Goal: Task Accomplishment & Management: Manage account settings

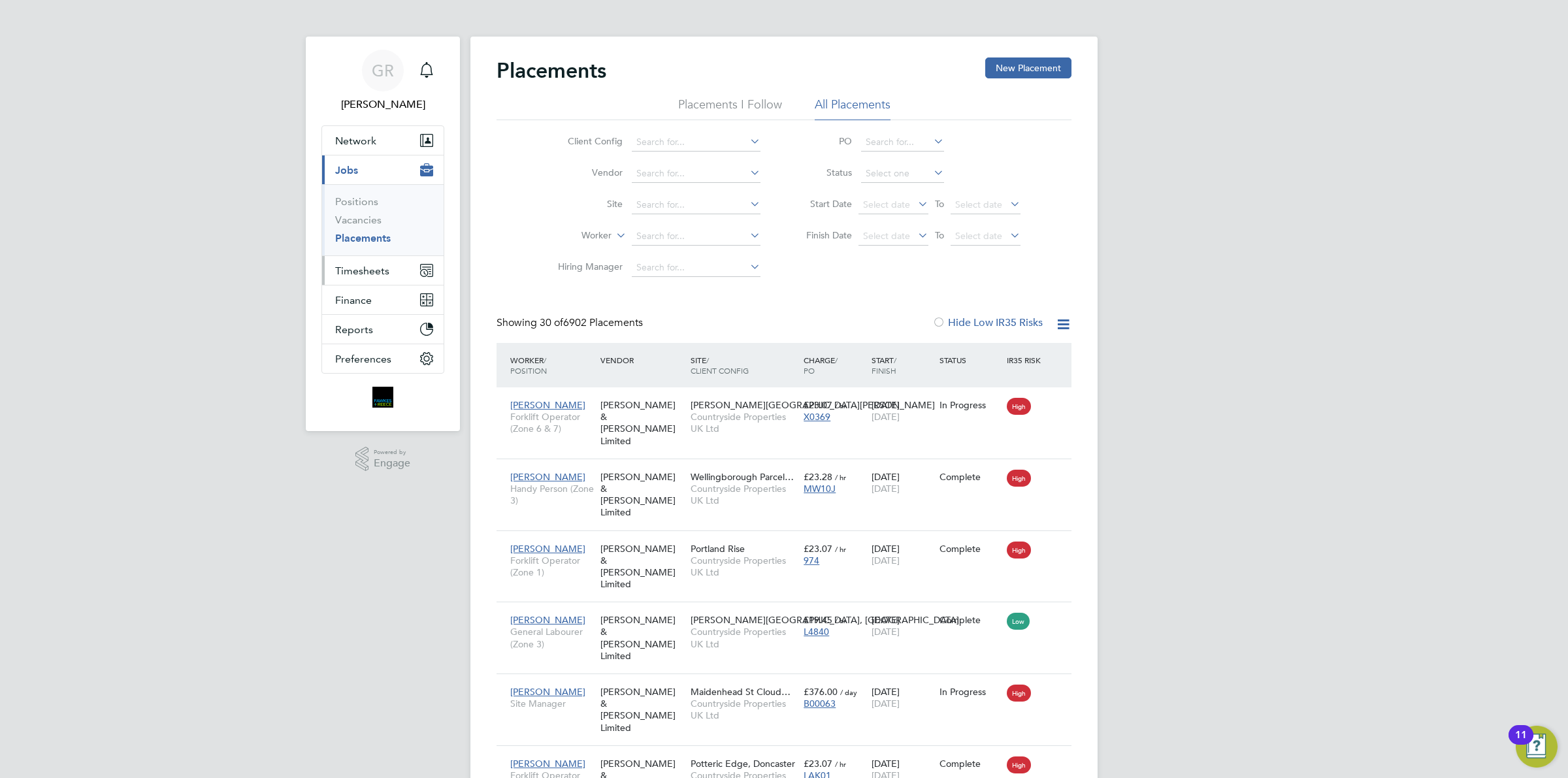
click at [377, 262] on button "Timesheets" at bounding box center [383, 270] width 122 height 29
click at [366, 232] on link "Timesheets" at bounding box center [362, 231] width 54 height 12
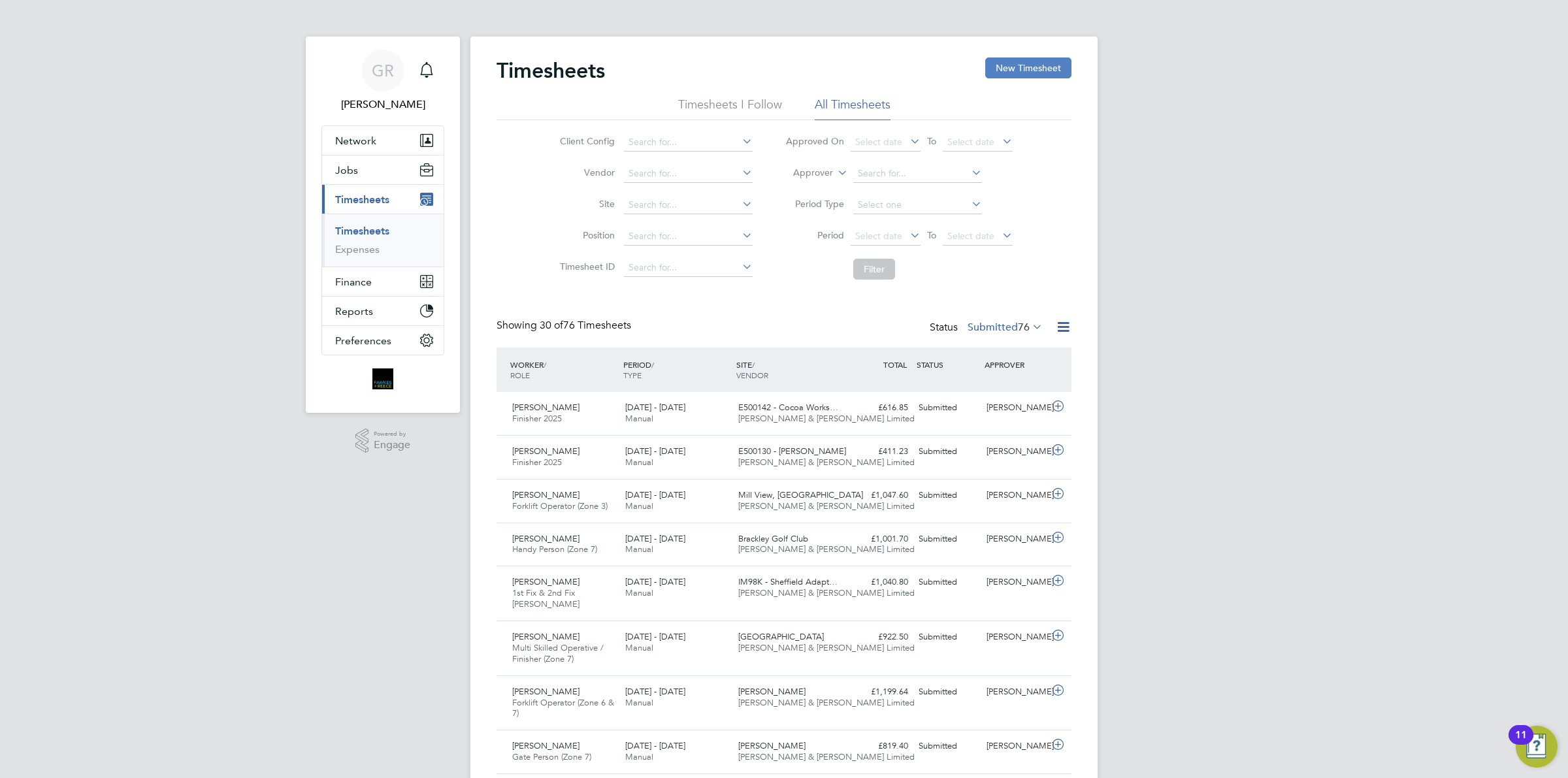
click at [1031, 66] on button "New Timesheet" at bounding box center [1028, 67] width 86 height 21
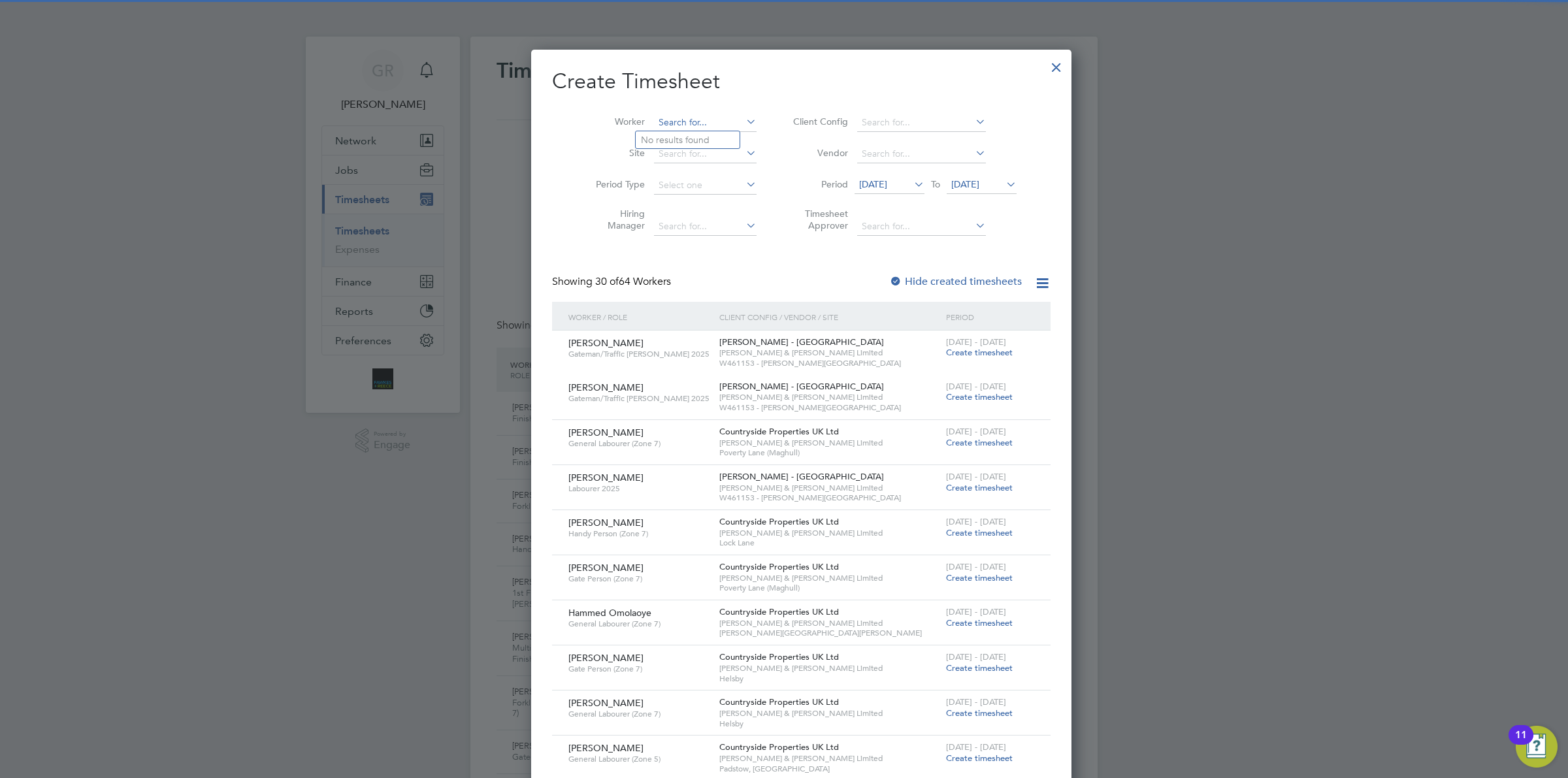
click at [668, 122] on input at bounding box center [705, 122] width 103 height 18
click at [673, 132] on li "Florin Fa ur" at bounding box center [688, 140] width 104 height 17
type input "[PERSON_NAME]"
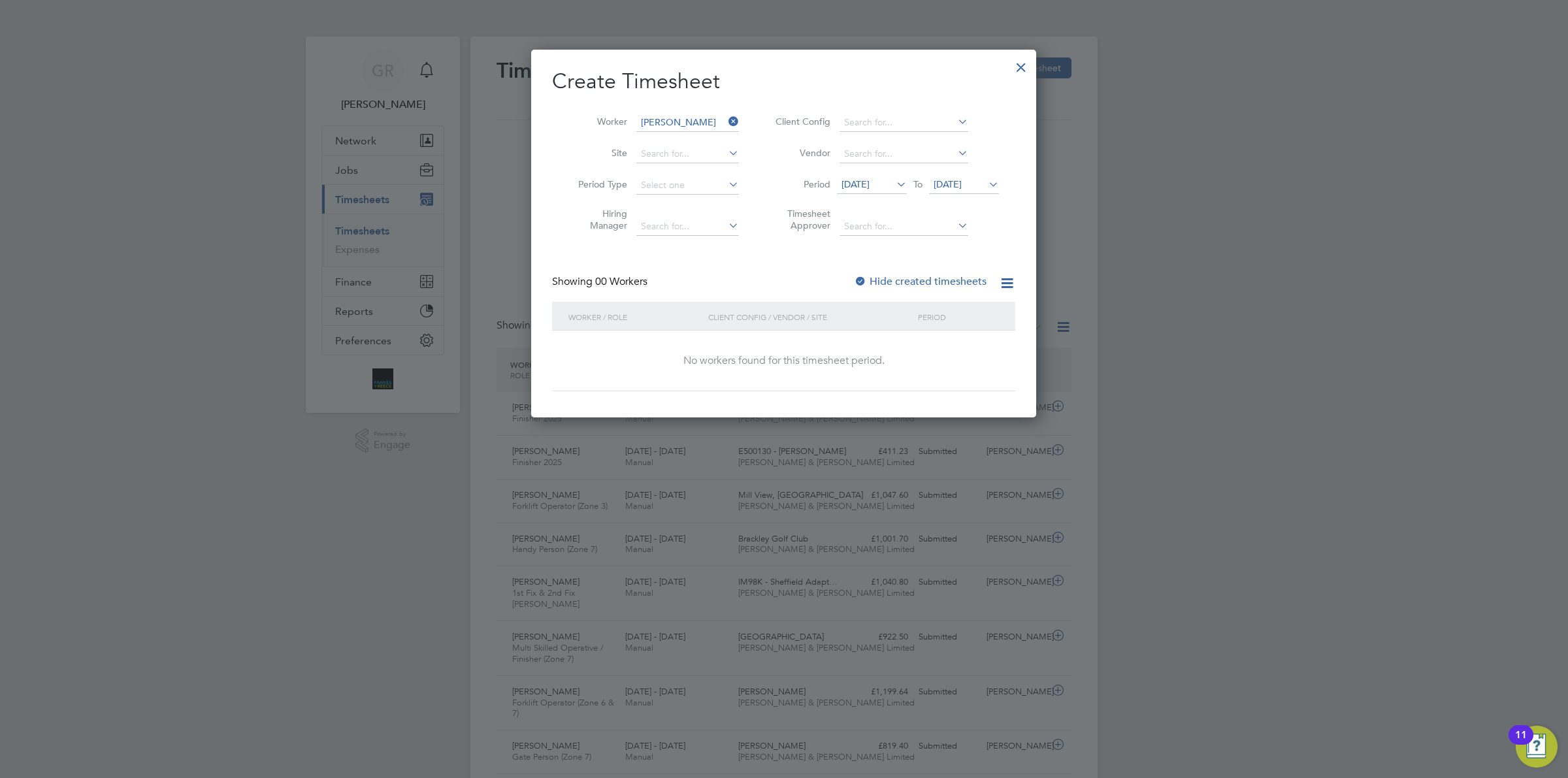
click at [882, 190] on span "[DATE]" at bounding box center [872, 185] width 70 height 17
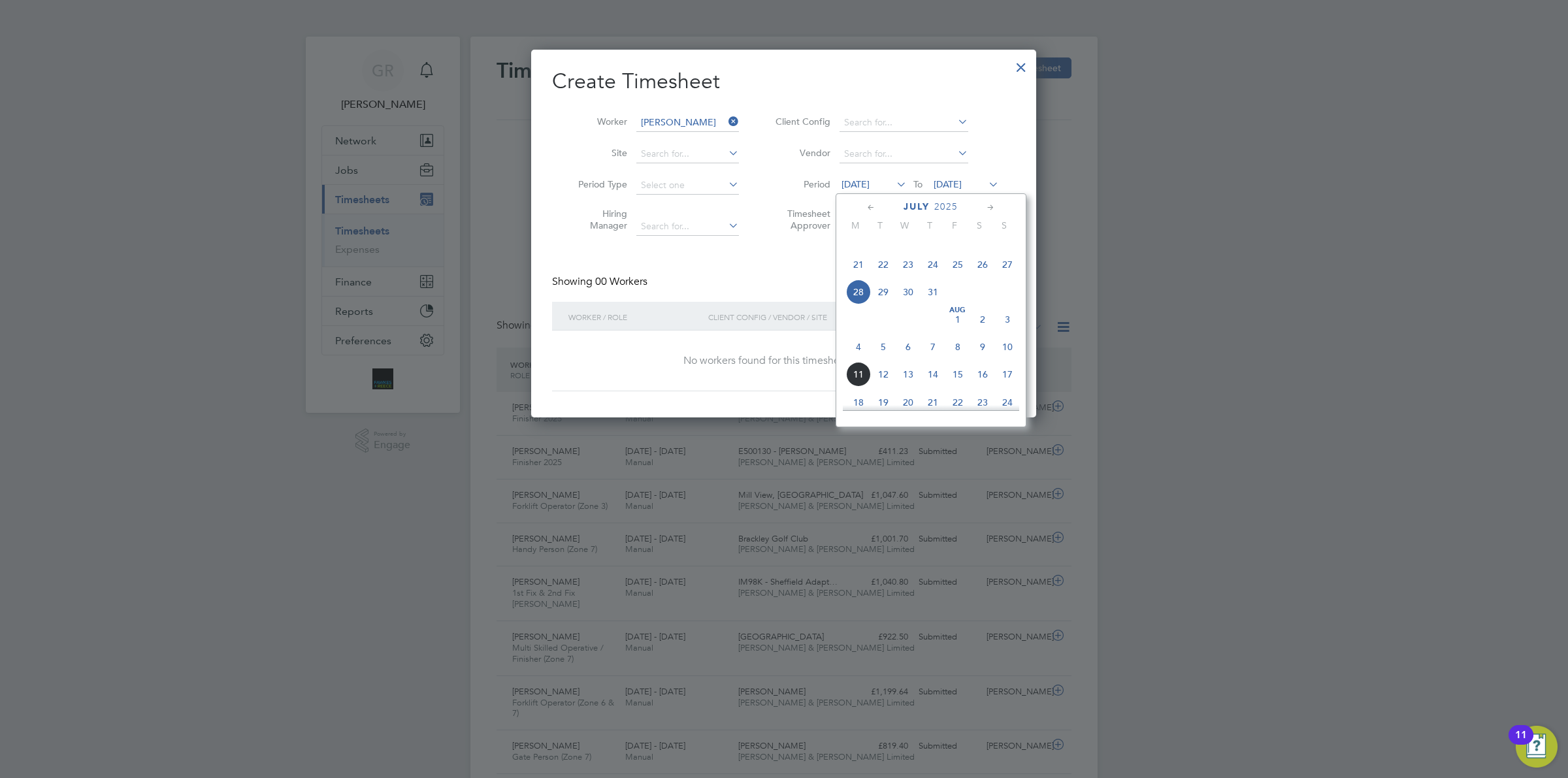
click at [858, 359] on span "4" at bounding box center [858, 346] width 25 height 25
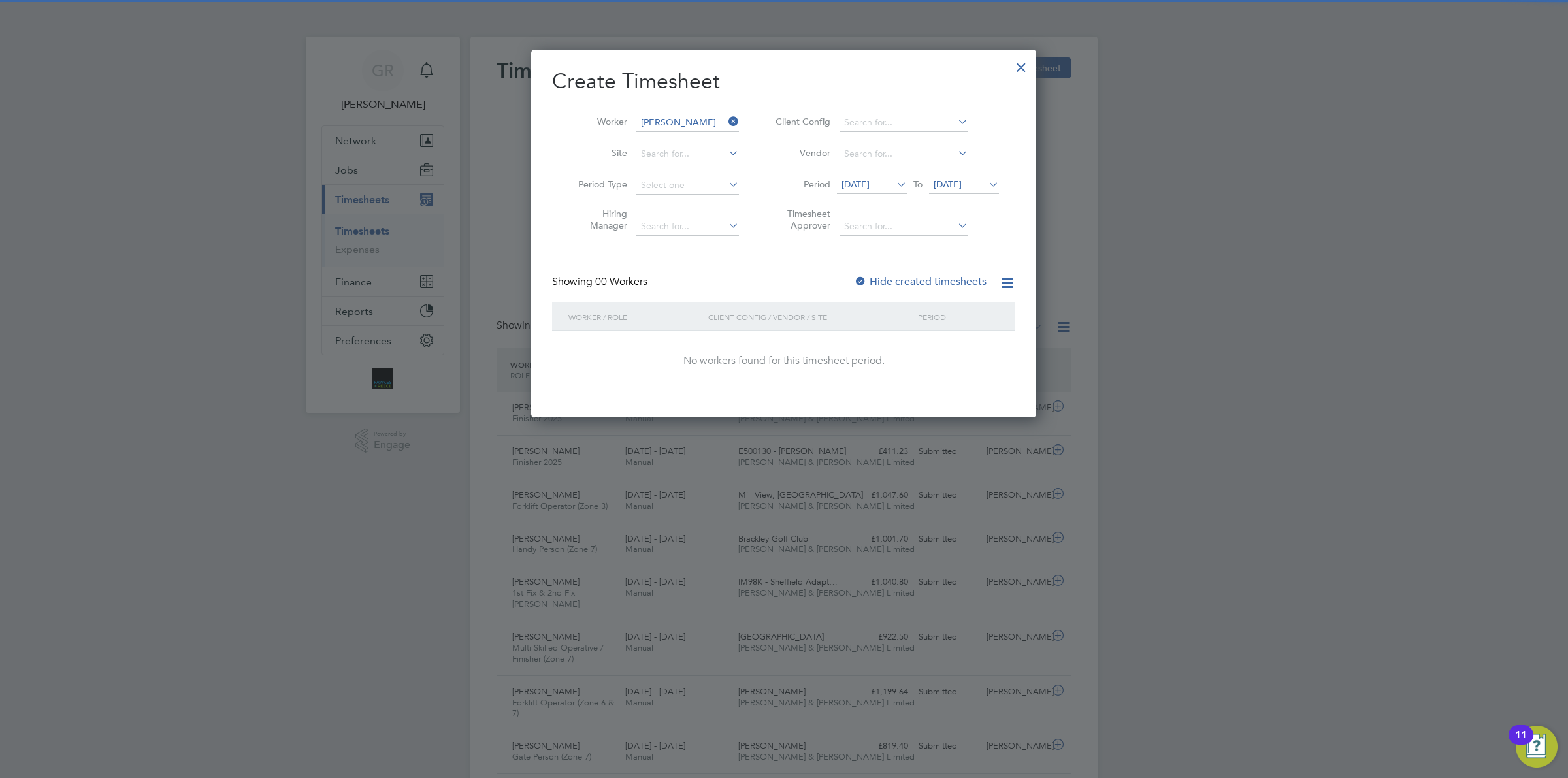
click at [958, 189] on span "[DATE]" at bounding box center [963, 185] width 70 height 17
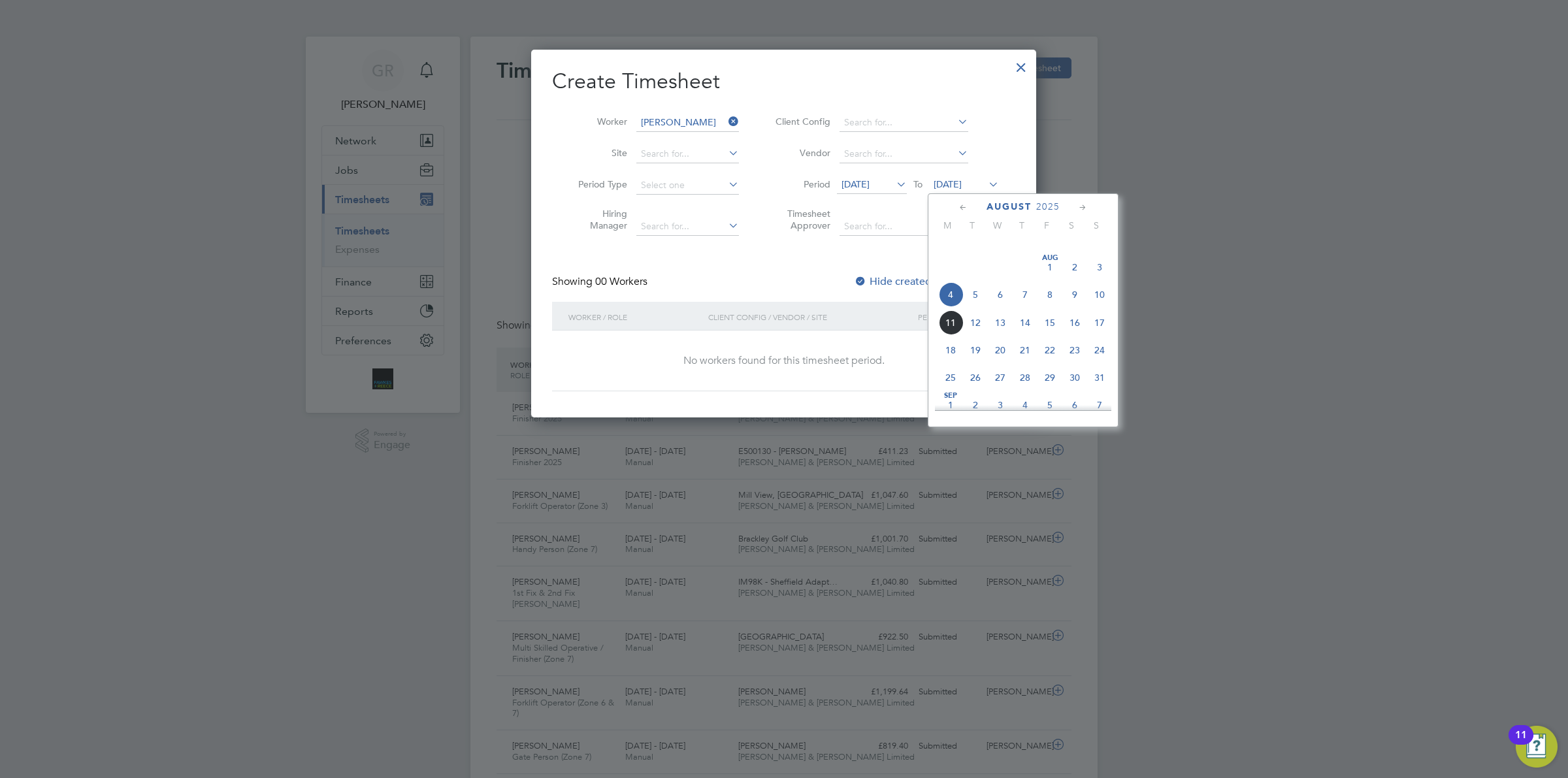
click at [1106, 307] on span "10" at bounding box center [1099, 294] width 25 height 25
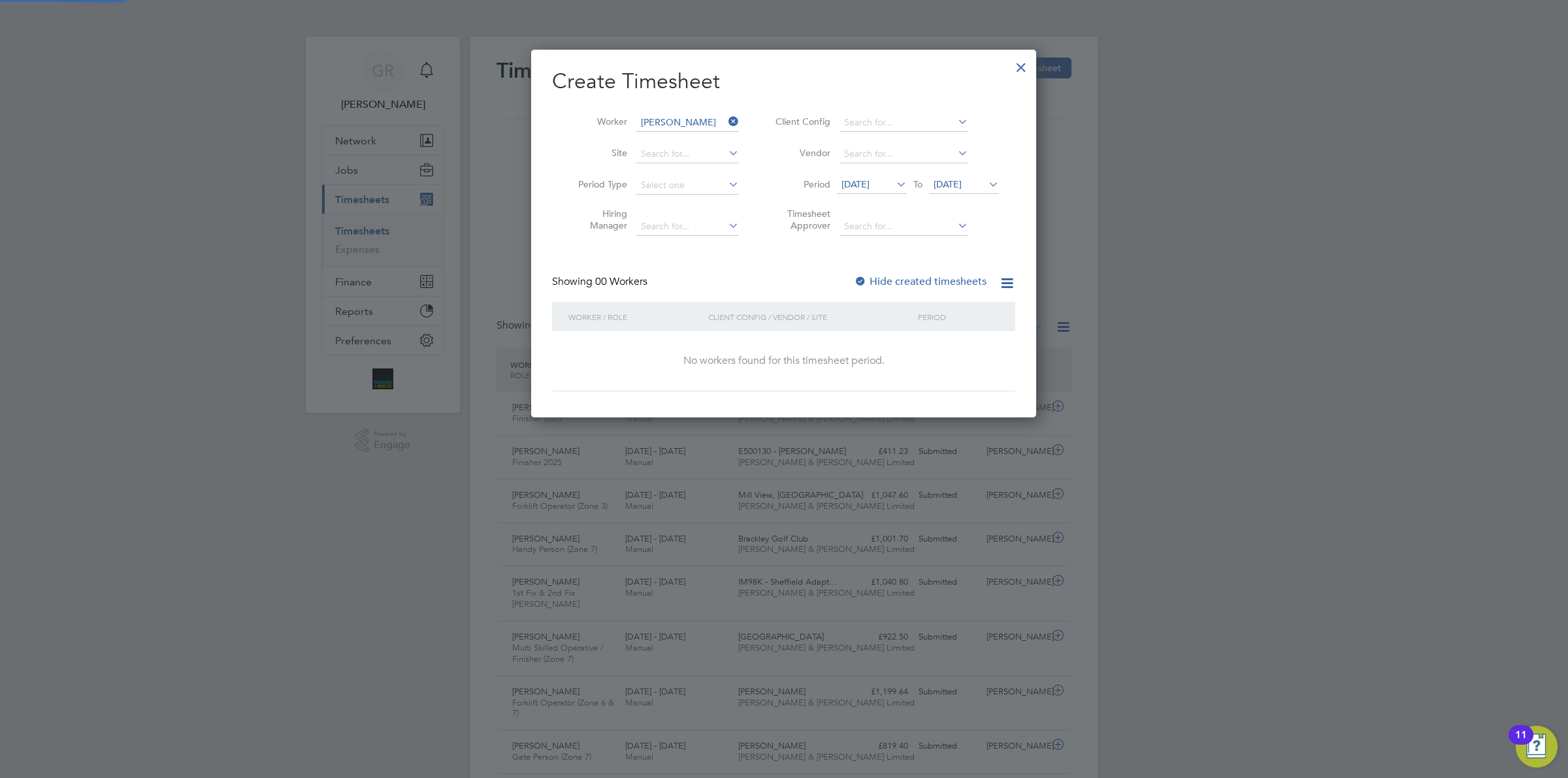
click at [903, 278] on label "Hide created timesheets" at bounding box center [920, 281] width 132 height 13
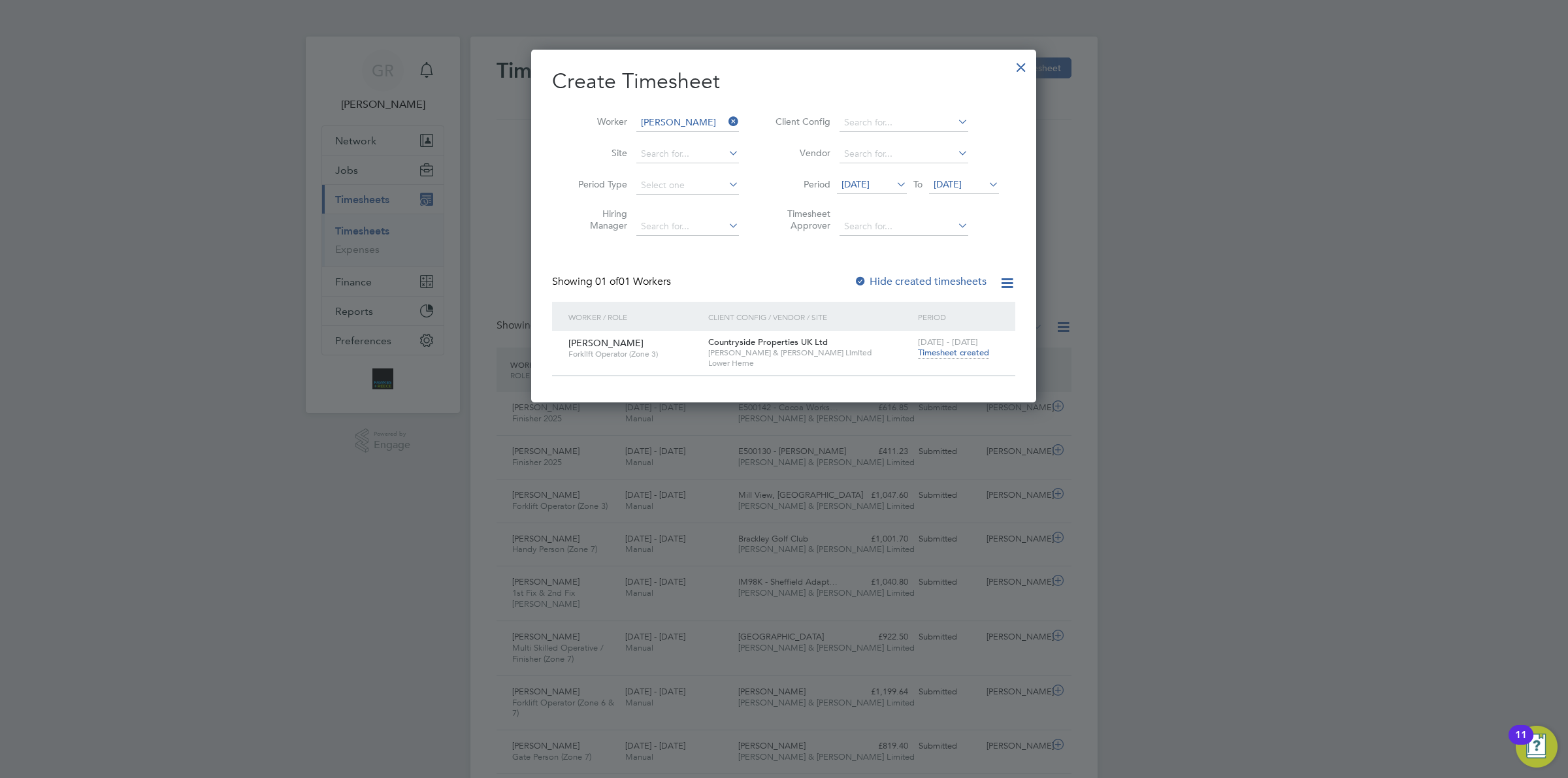
click at [958, 359] on div "[DATE] - [DATE] Timesheet created" at bounding box center [958, 348] width 88 height 35
click at [958, 348] on span "Timesheet created" at bounding box center [953, 353] width 71 height 12
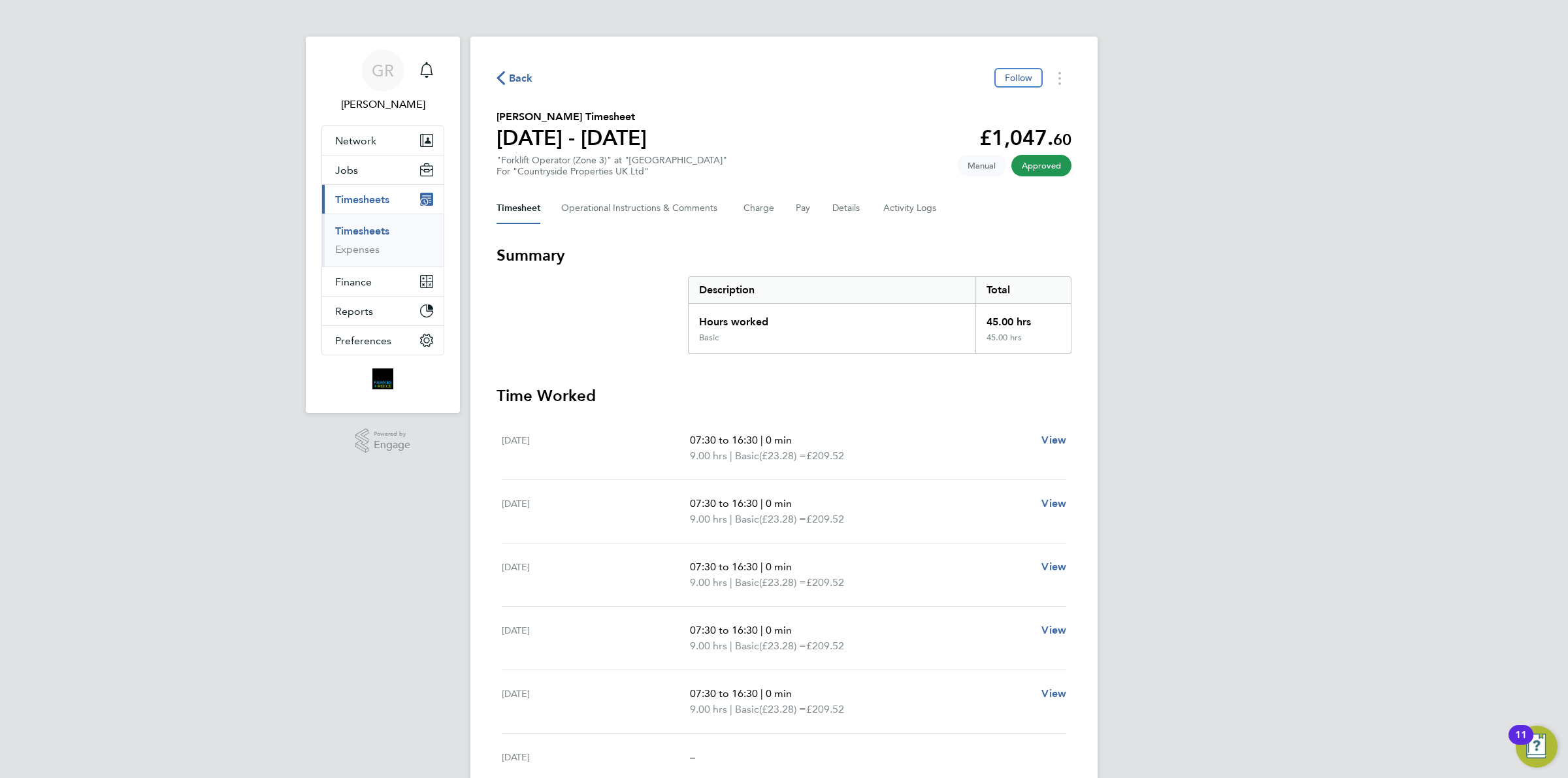
click at [510, 76] on span "Back" at bounding box center [521, 79] width 24 height 16
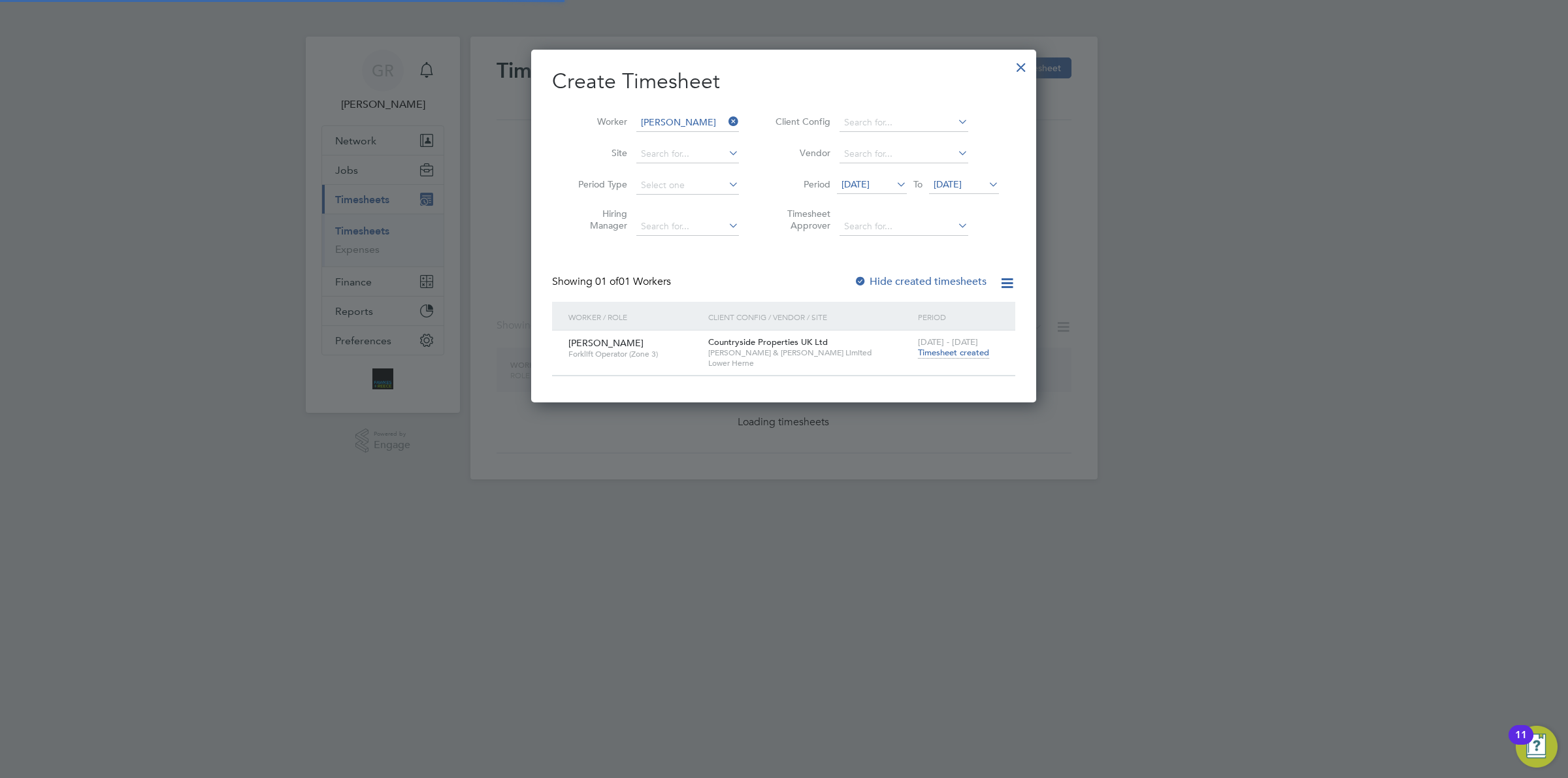
scroll to position [353, 505]
click at [726, 125] on icon at bounding box center [726, 121] width 0 height 18
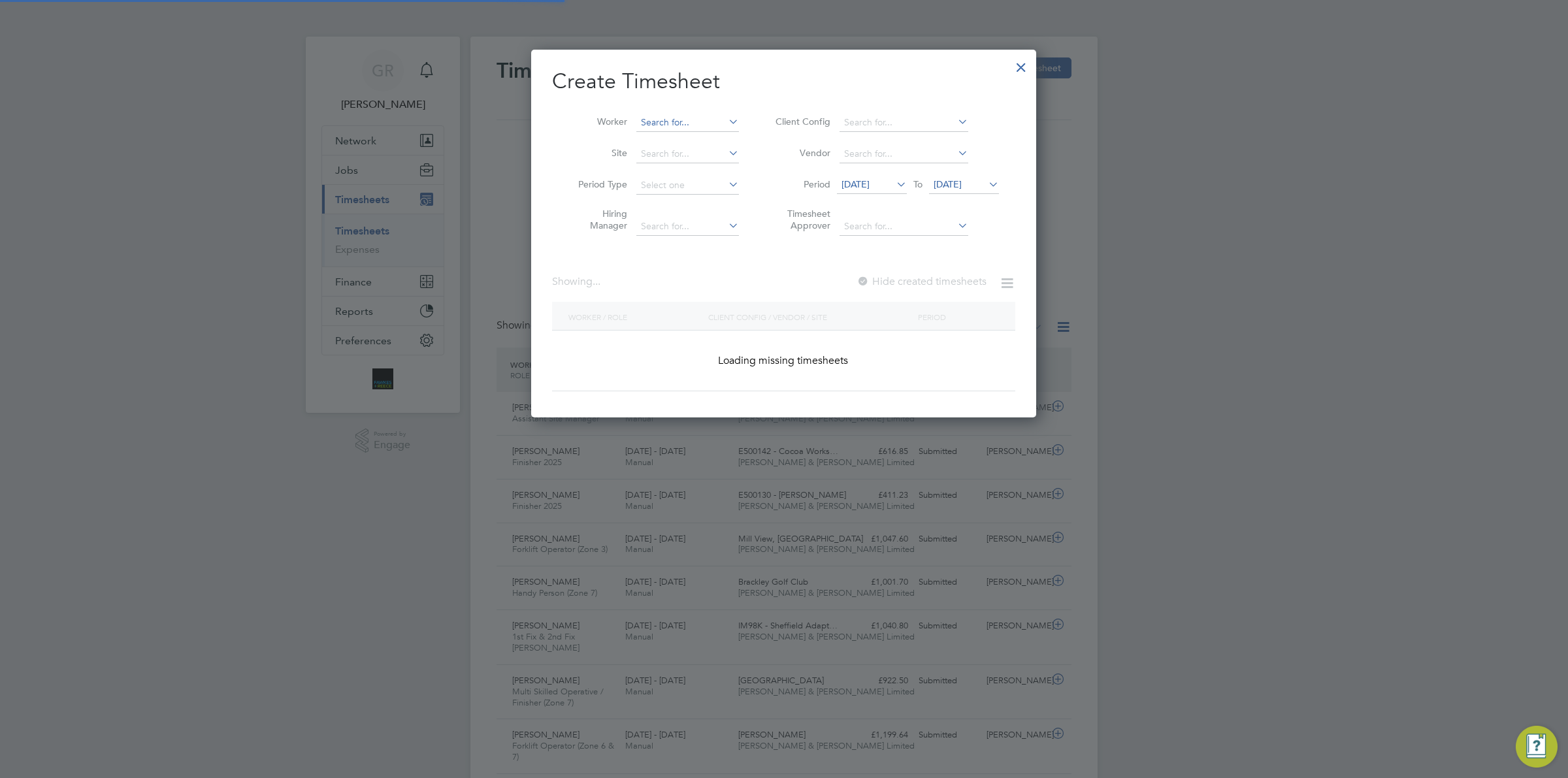
scroll to position [33, 113]
click at [657, 121] on input at bounding box center [688, 122] width 103 height 18
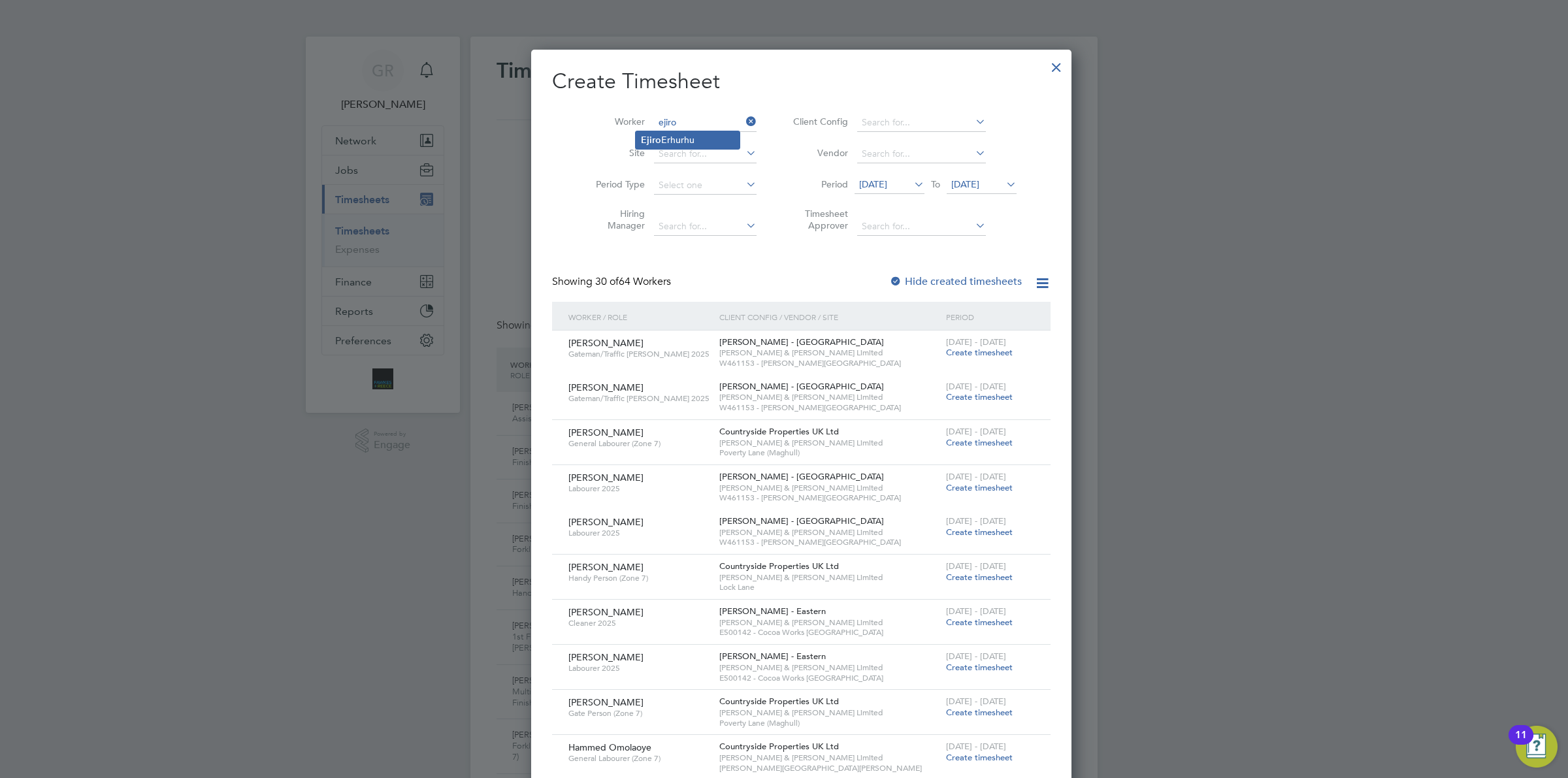
click at [668, 139] on li "[PERSON_NAME]" at bounding box center [688, 140] width 104 height 17
type input "[PERSON_NAME]"
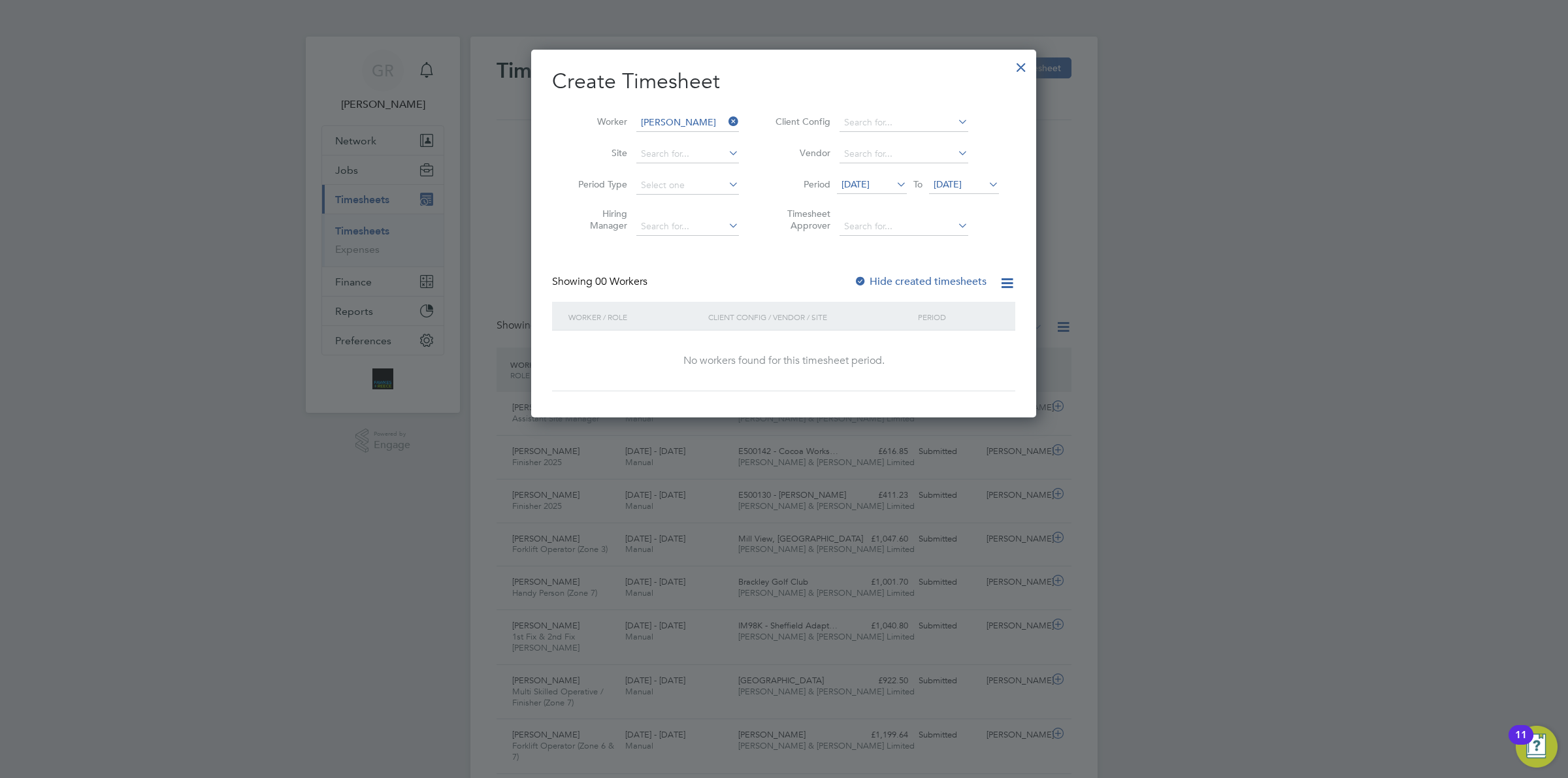
click at [869, 179] on span "[DATE]" at bounding box center [855, 184] width 28 height 12
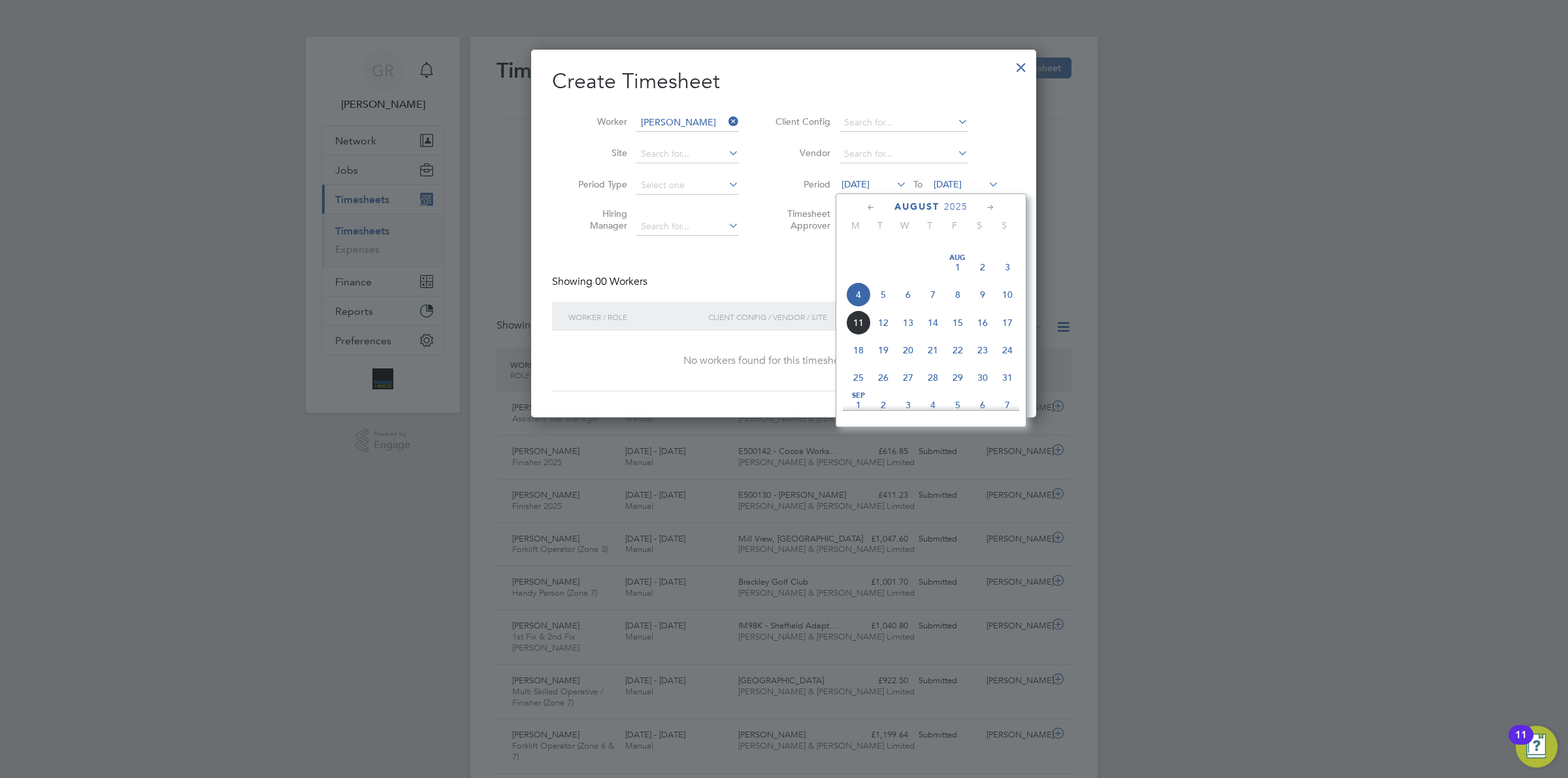
click at [762, 282] on div "Showing 00 Workers Hide created timesheets" at bounding box center [783, 288] width 463 height 27
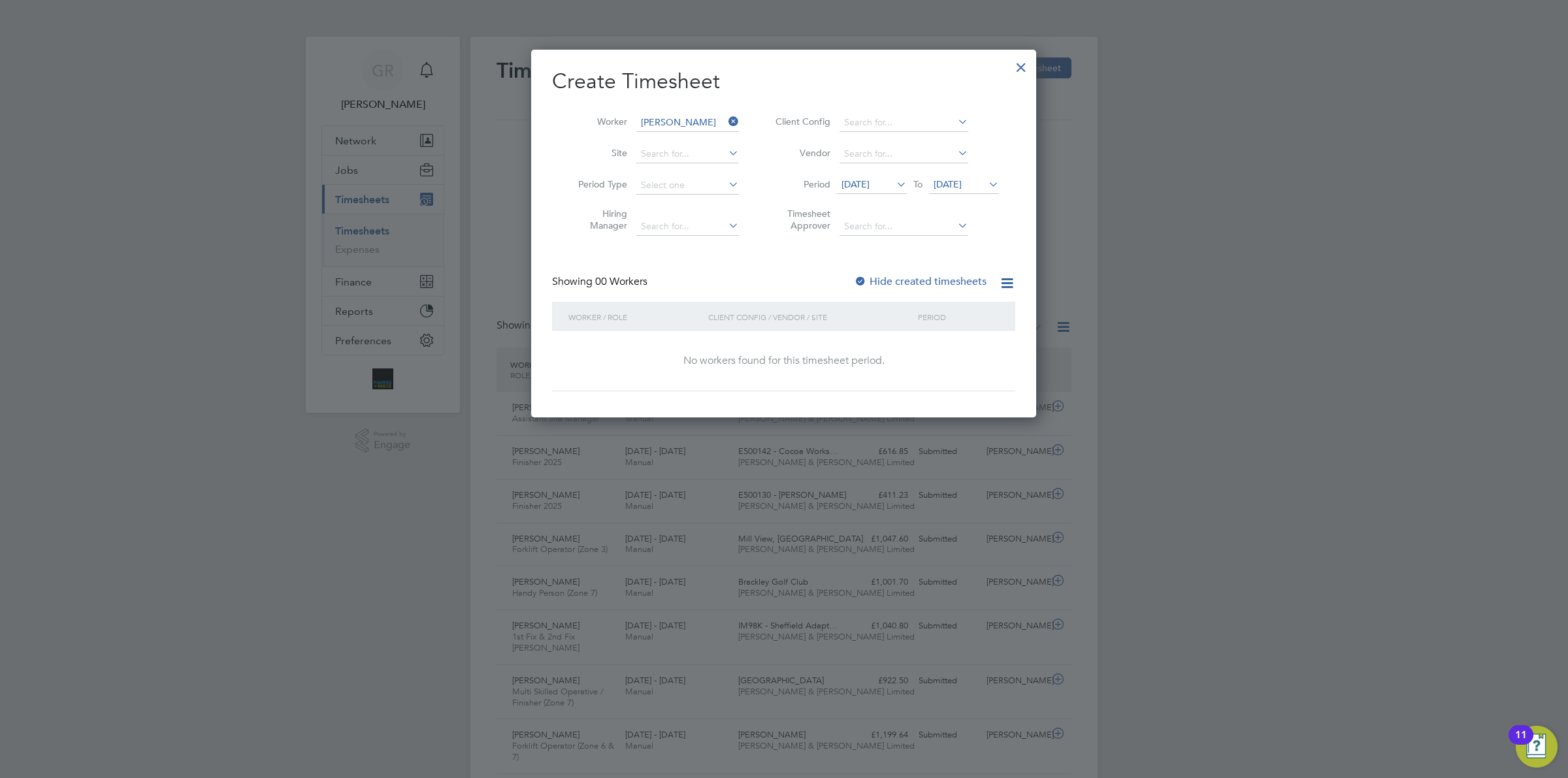
click at [942, 281] on label "Hide created timesheets" at bounding box center [920, 281] width 132 height 13
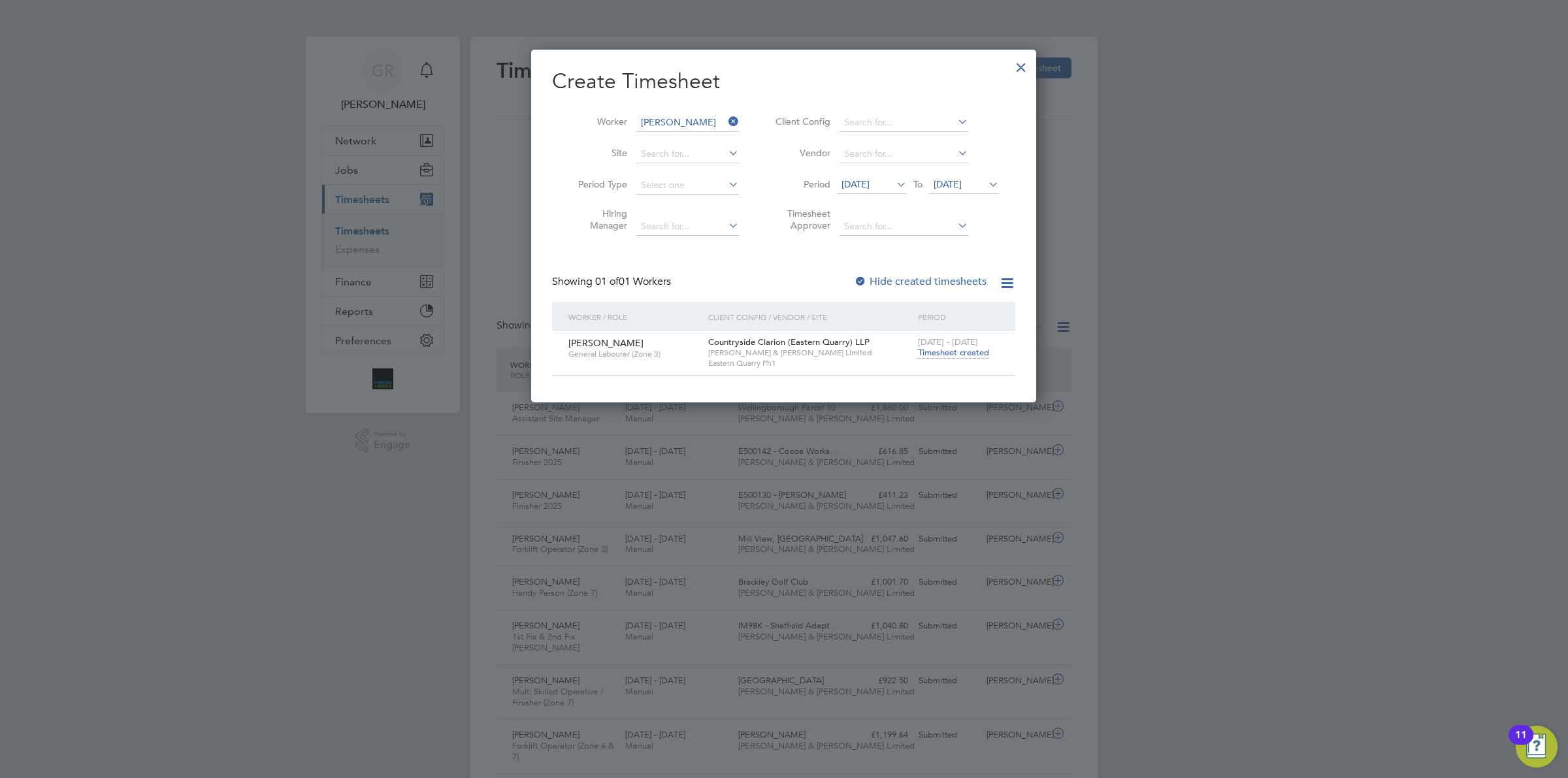
click at [949, 354] on span "Timesheet created" at bounding box center [953, 353] width 71 height 12
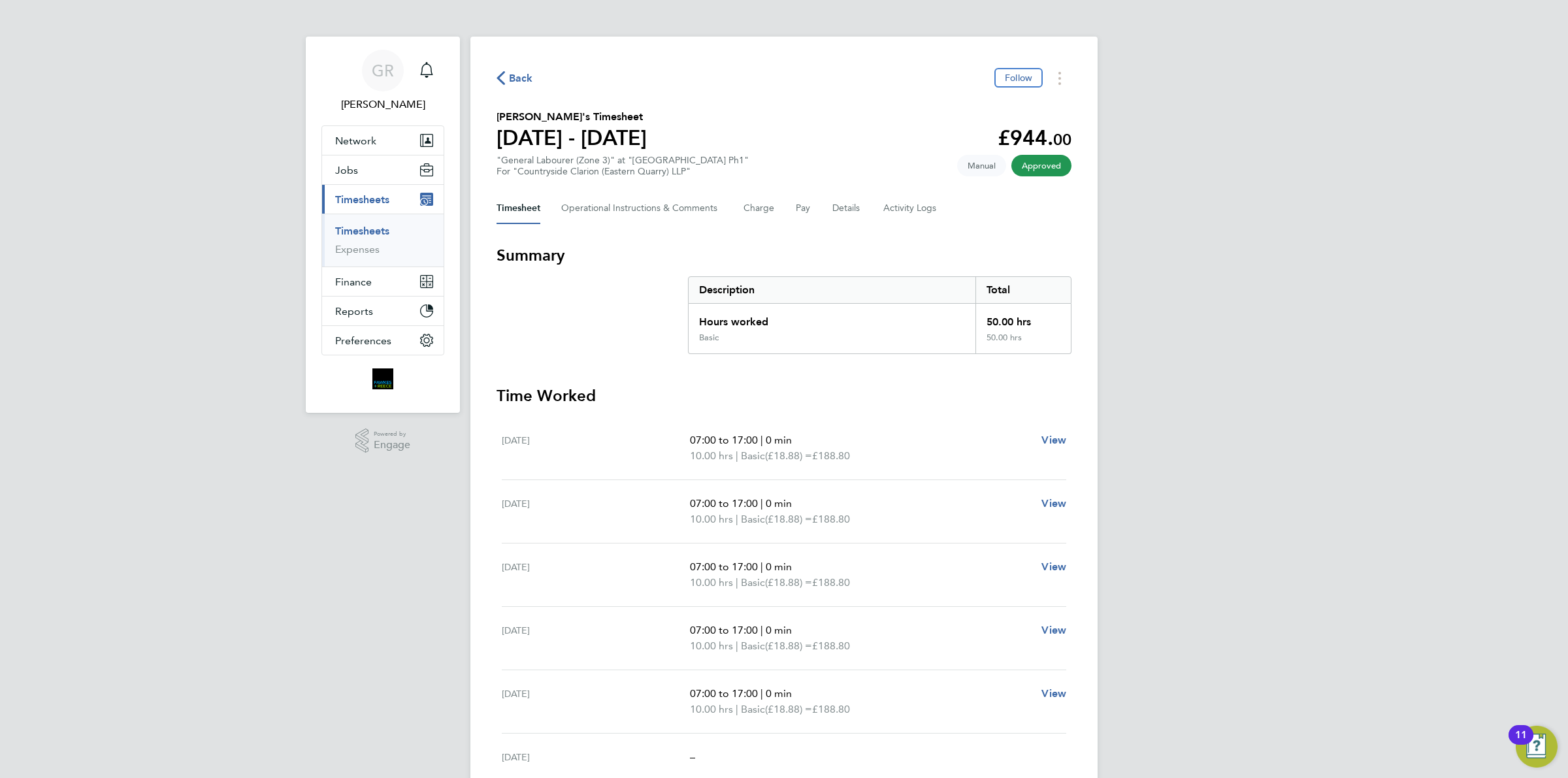
click at [505, 77] on span "Back" at bounding box center [514, 77] width 37 height 12
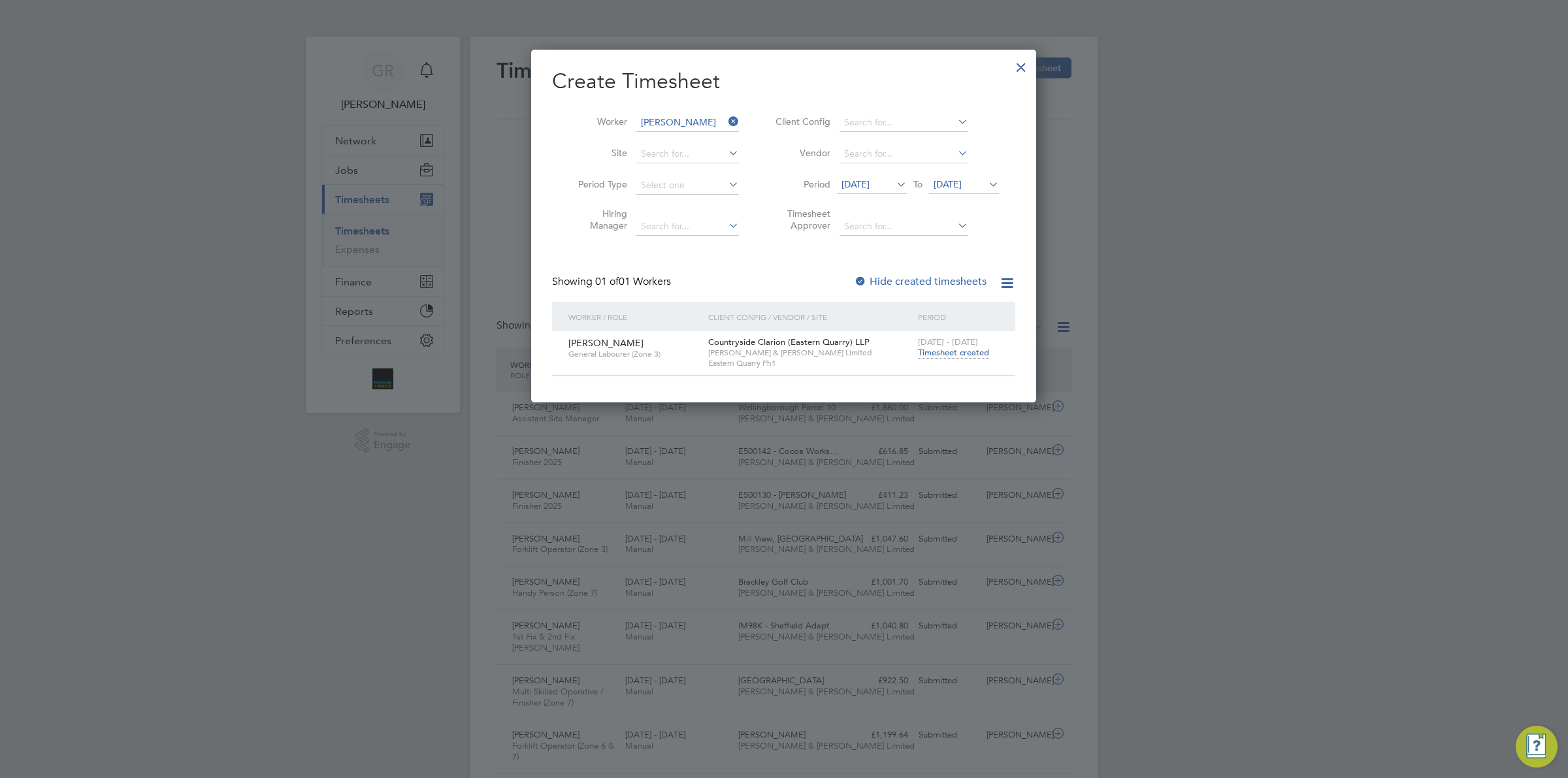
click at [726, 119] on icon at bounding box center [726, 121] width 0 height 18
click at [686, 118] on input at bounding box center [688, 122] width 103 height 18
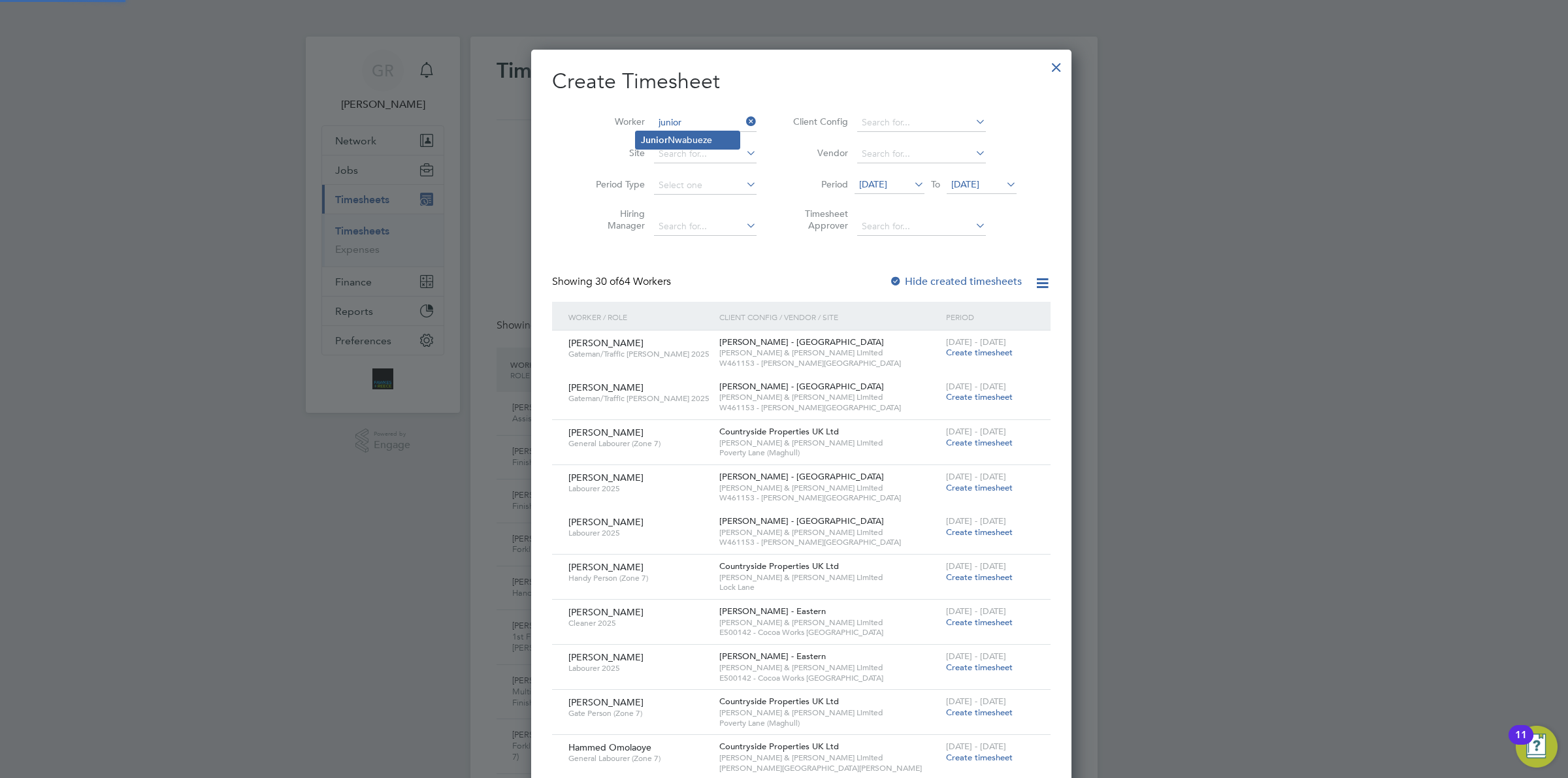
click at [680, 138] on li "[PERSON_NAME]" at bounding box center [688, 140] width 104 height 17
type input "[PERSON_NAME]"
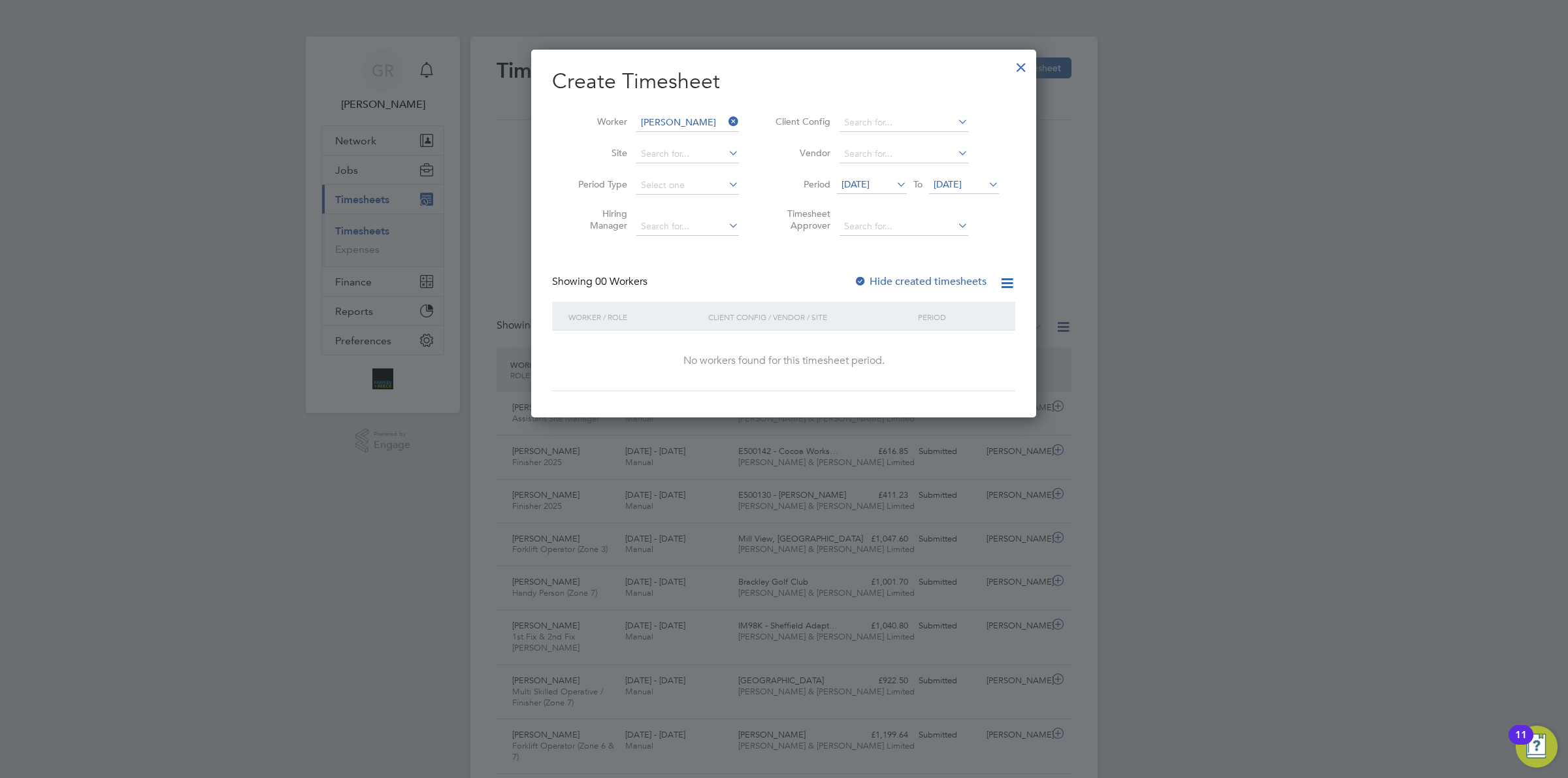
click at [926, 278] on label "Hide created timesheets" at bounding box center [920, 281] width 132 height 13
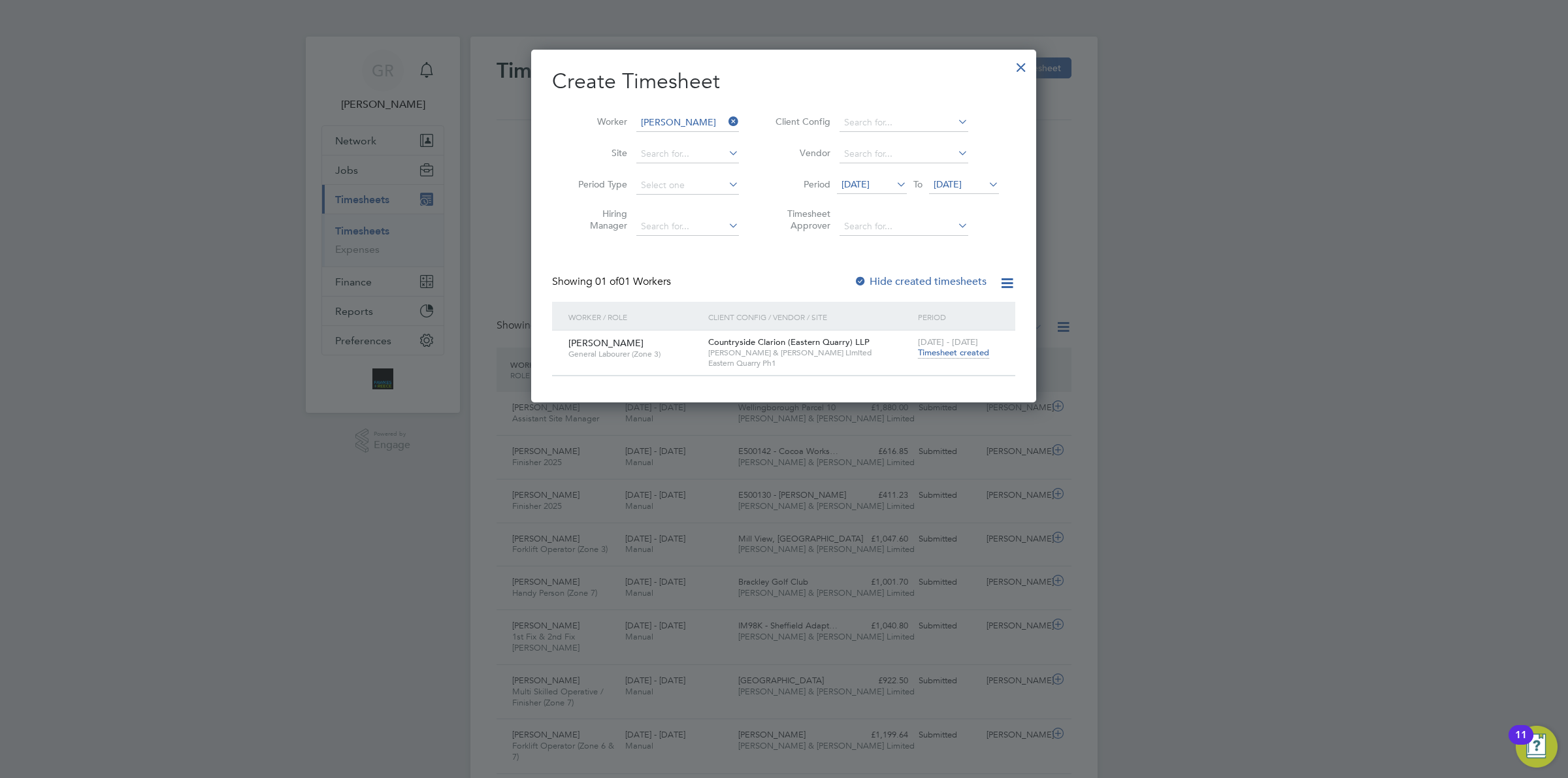
click at [935, 359] on div "[DATE] - [DATE] Timesheet created" at bounding box center [958, 348] width 88 height 35
click at [938, 351] on span "Timesheet created" at bounding box center [953, 353] width 71 height 12
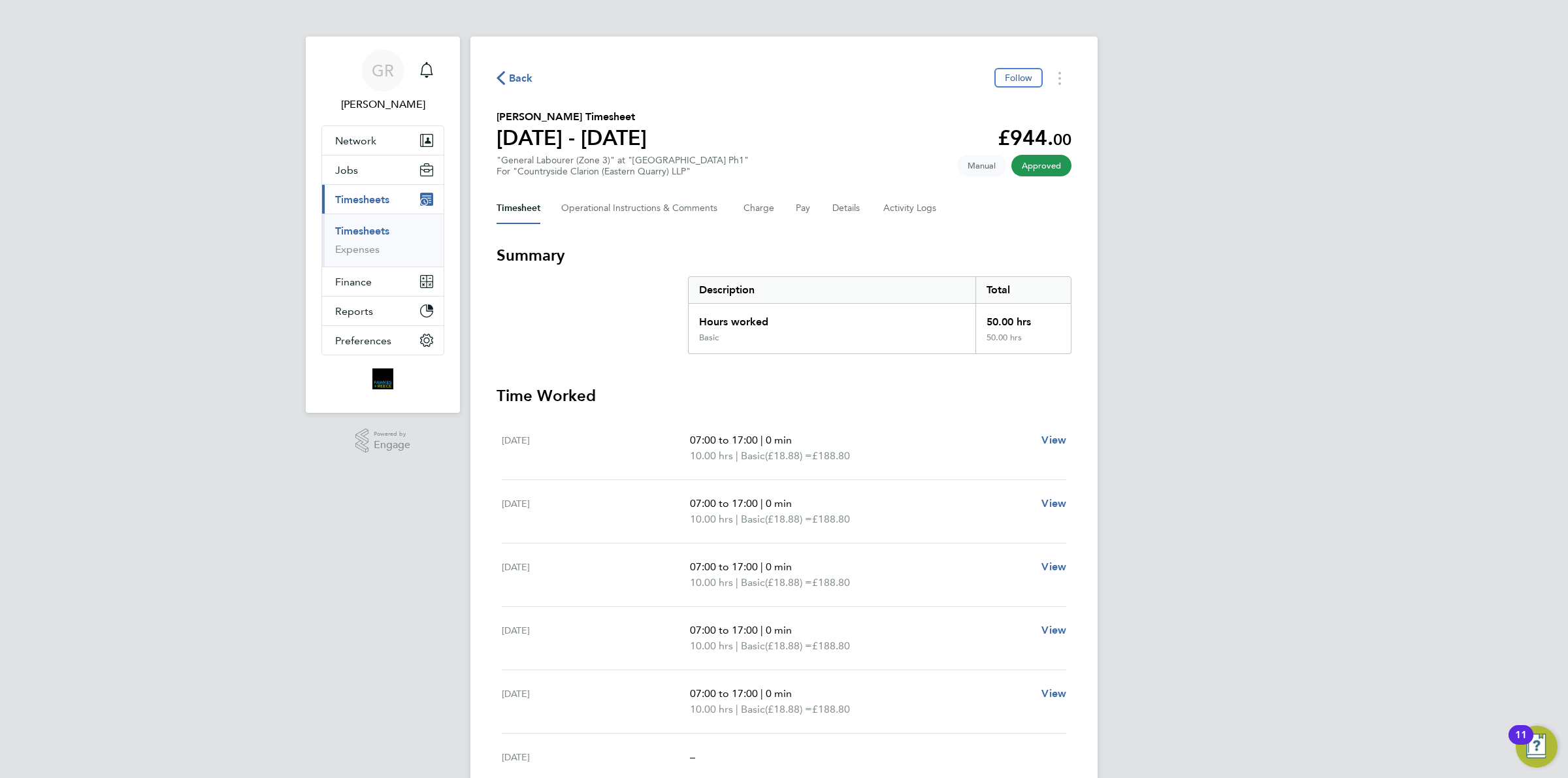
click at [517, 80] on span "Back" at bounding box center [521, 79] width 24 height 16
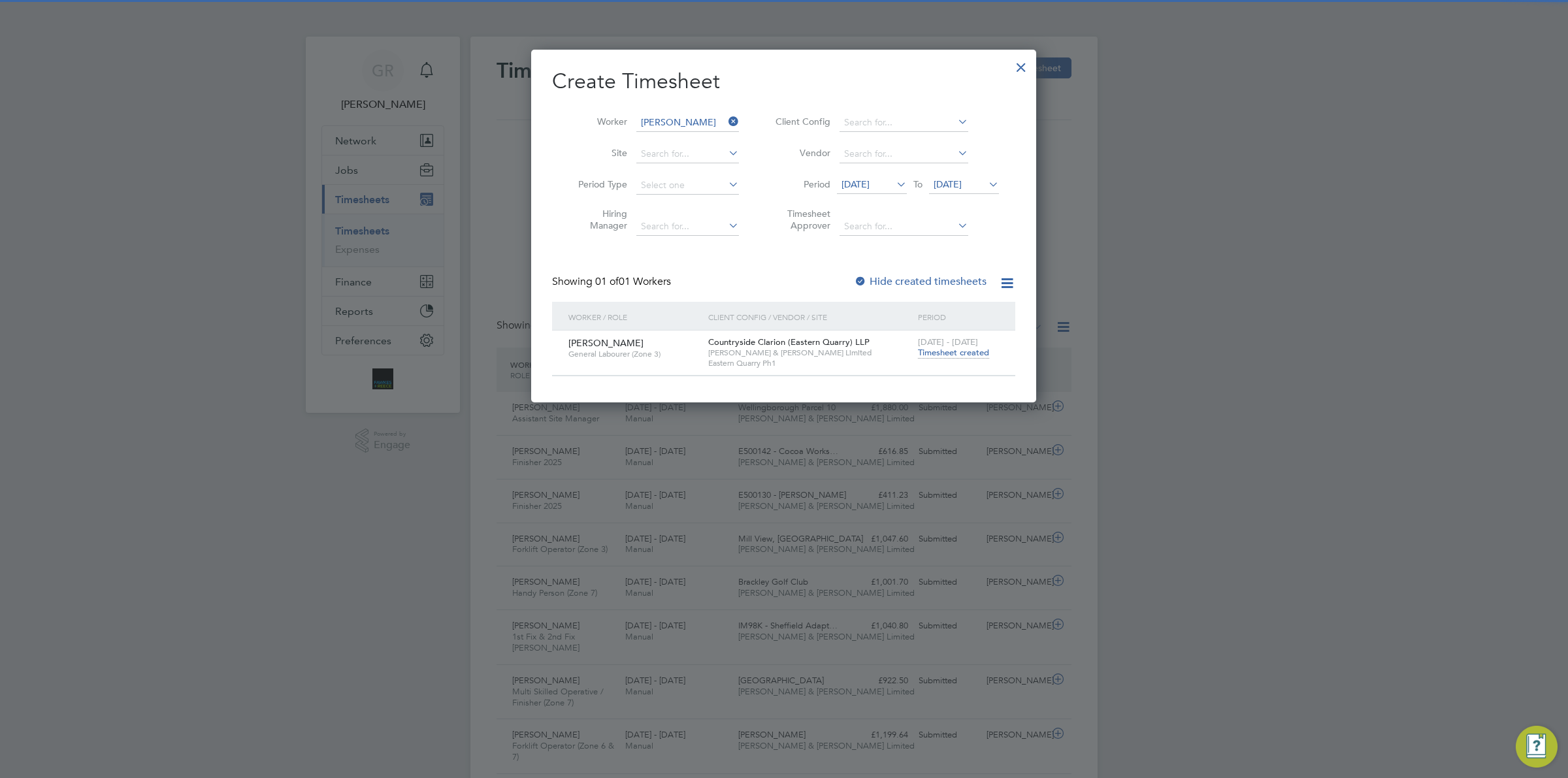
scroll to position [33, 113]
click at [726, 114] on icon at bounding box center [726, 121] width 0 height 18
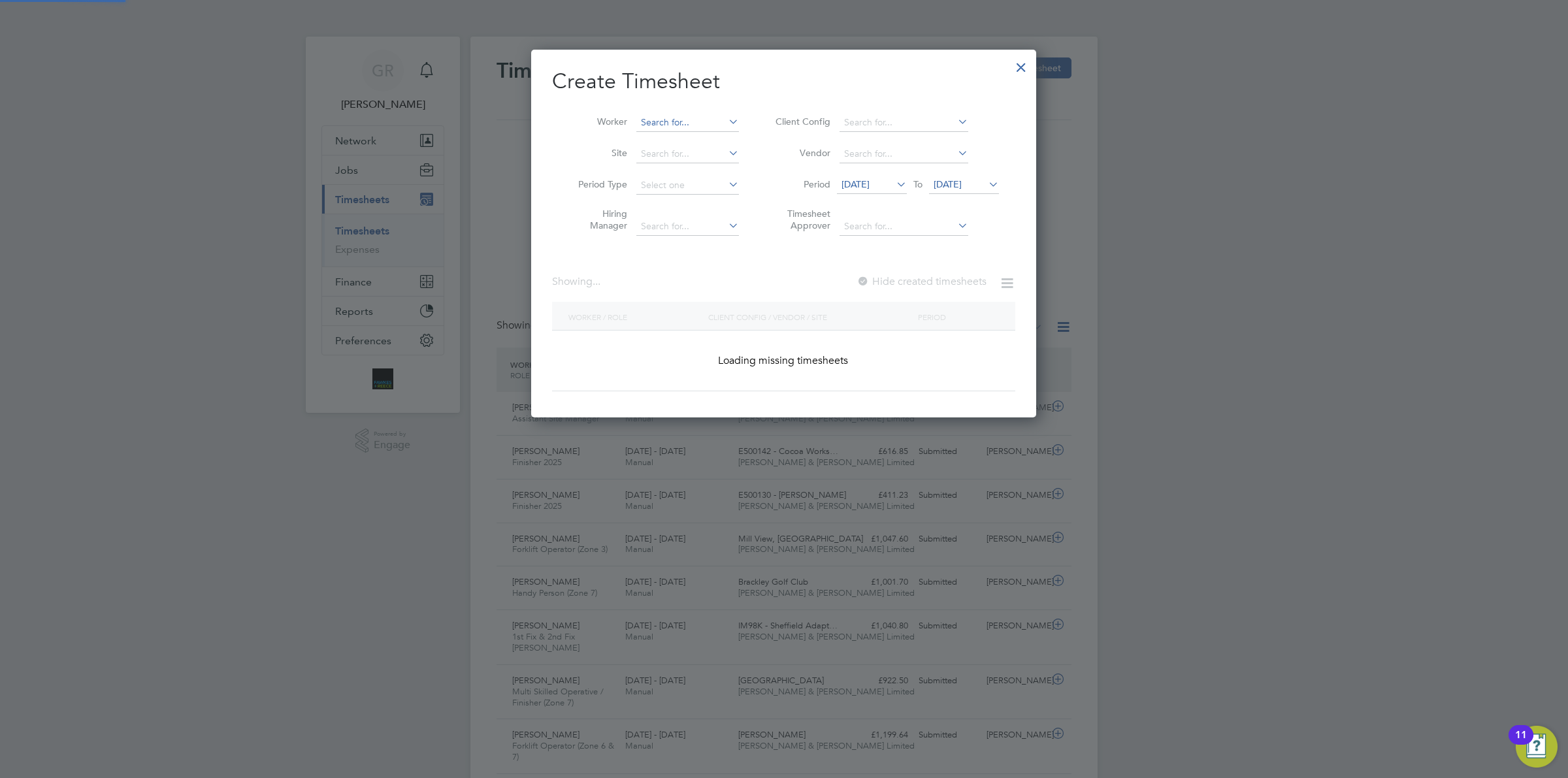
click at [683, 116] on input at bounding box center [688, 122] width 103 height 18
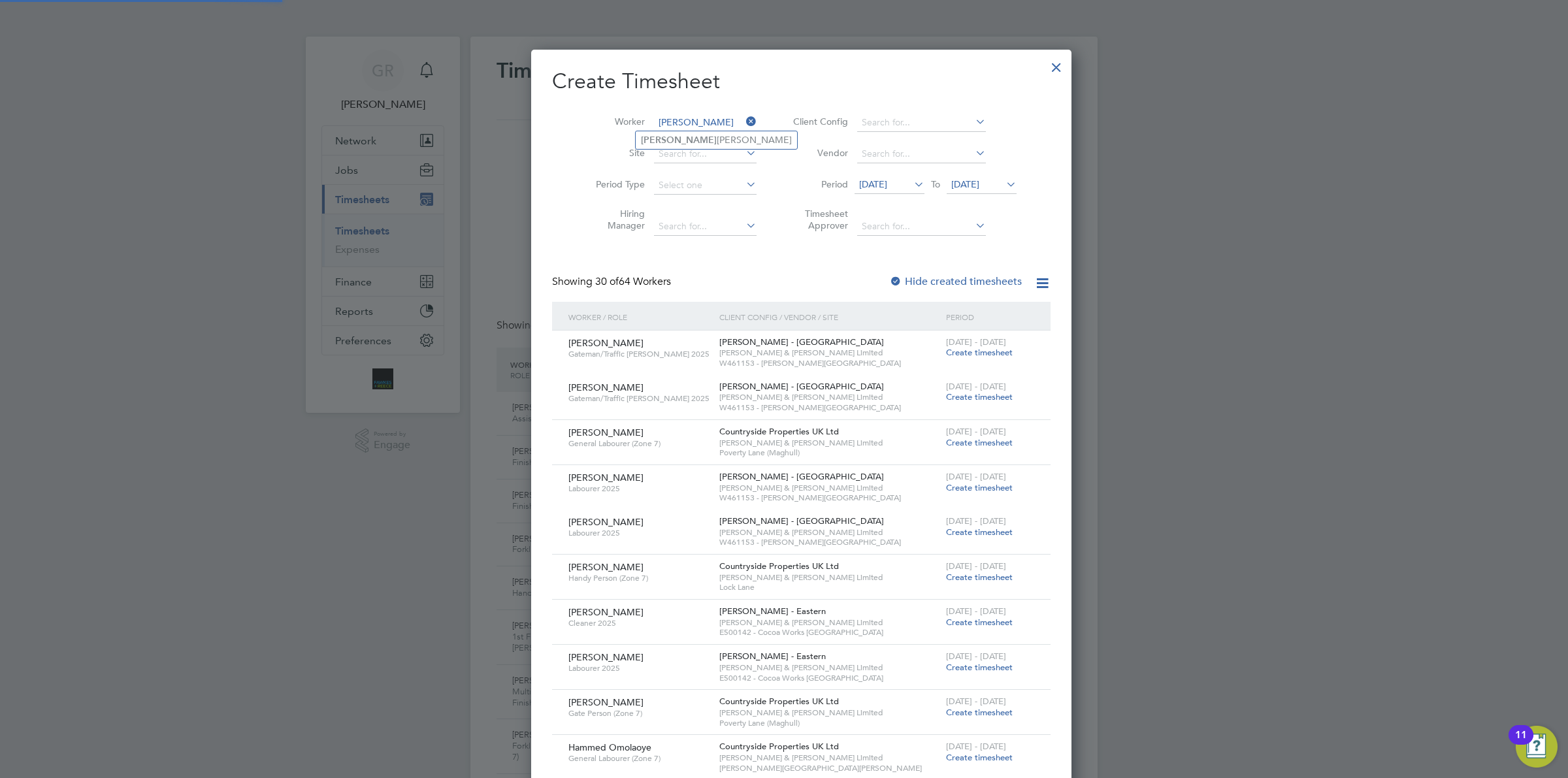
click at [678, 140] on li "[PERSON_NAME]" at bounding box center [716, 140] width 161 height 17
type input "[PERSON_NAME]"
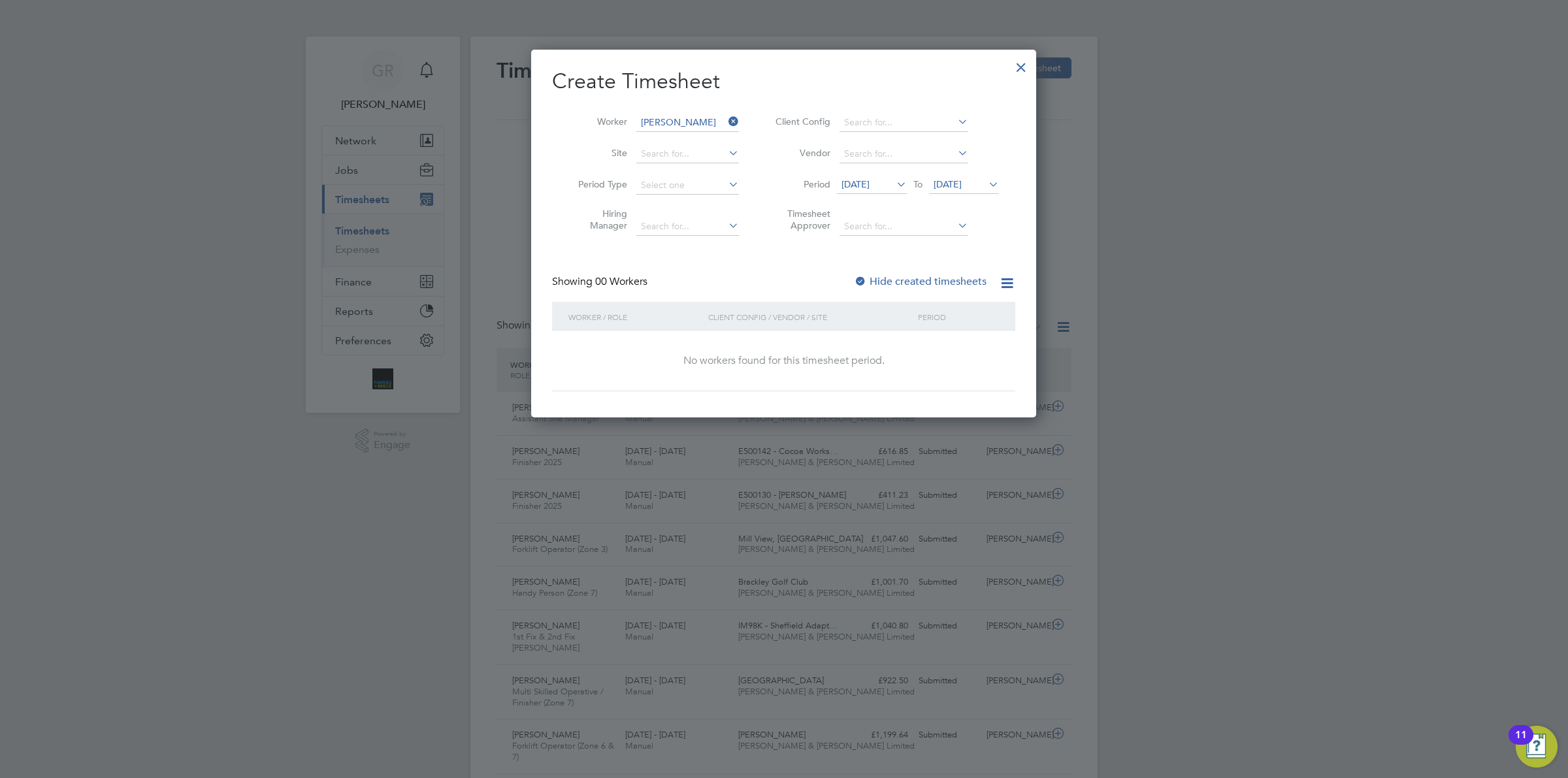
click at [909, 278] on label "Hide created timesheets" at bounding box center [920, 281] width 132 height 13
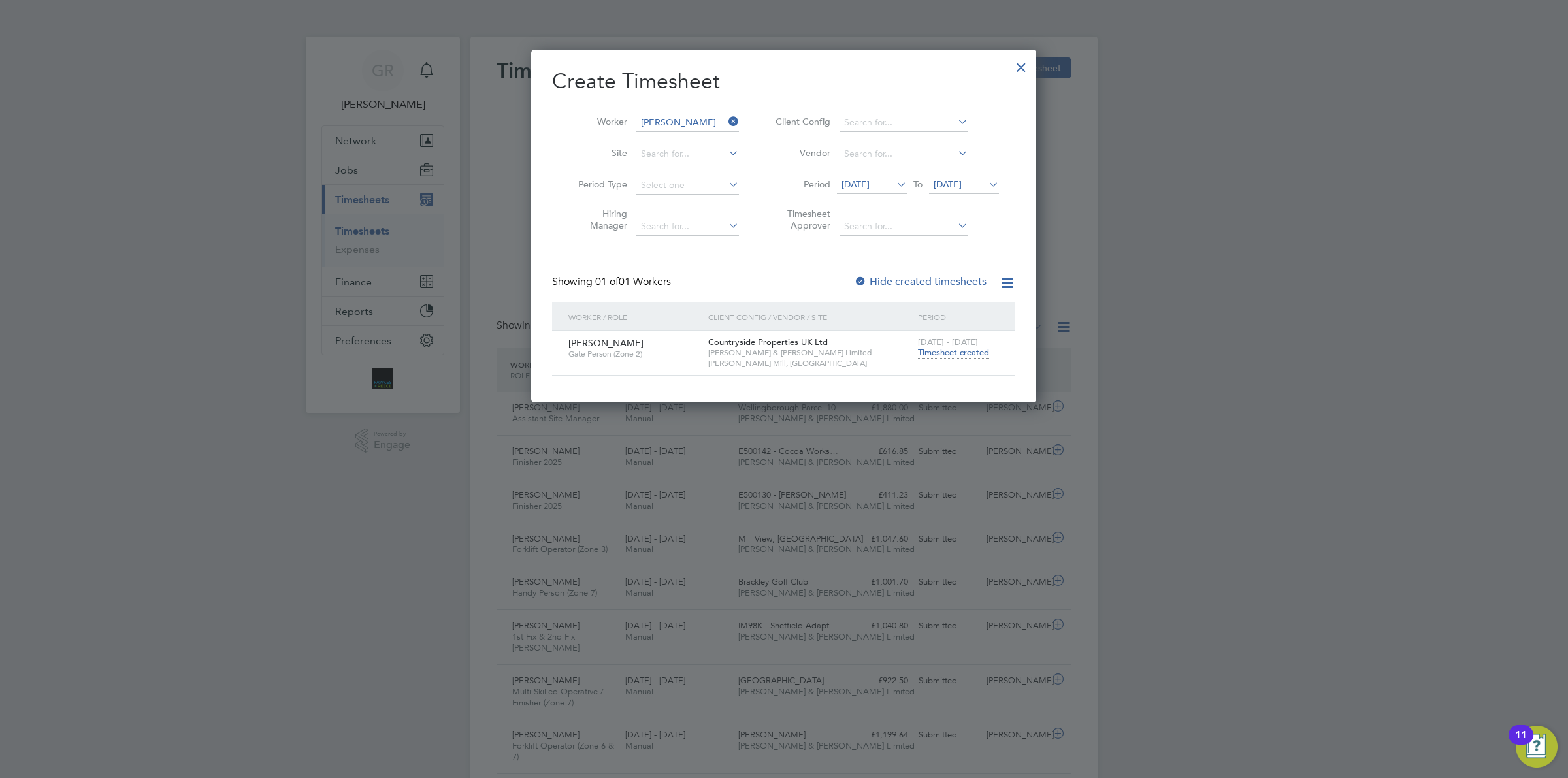
click at [942, 354] on span "Timesheet created" at bounding box center [953, 353] width 71 height 12
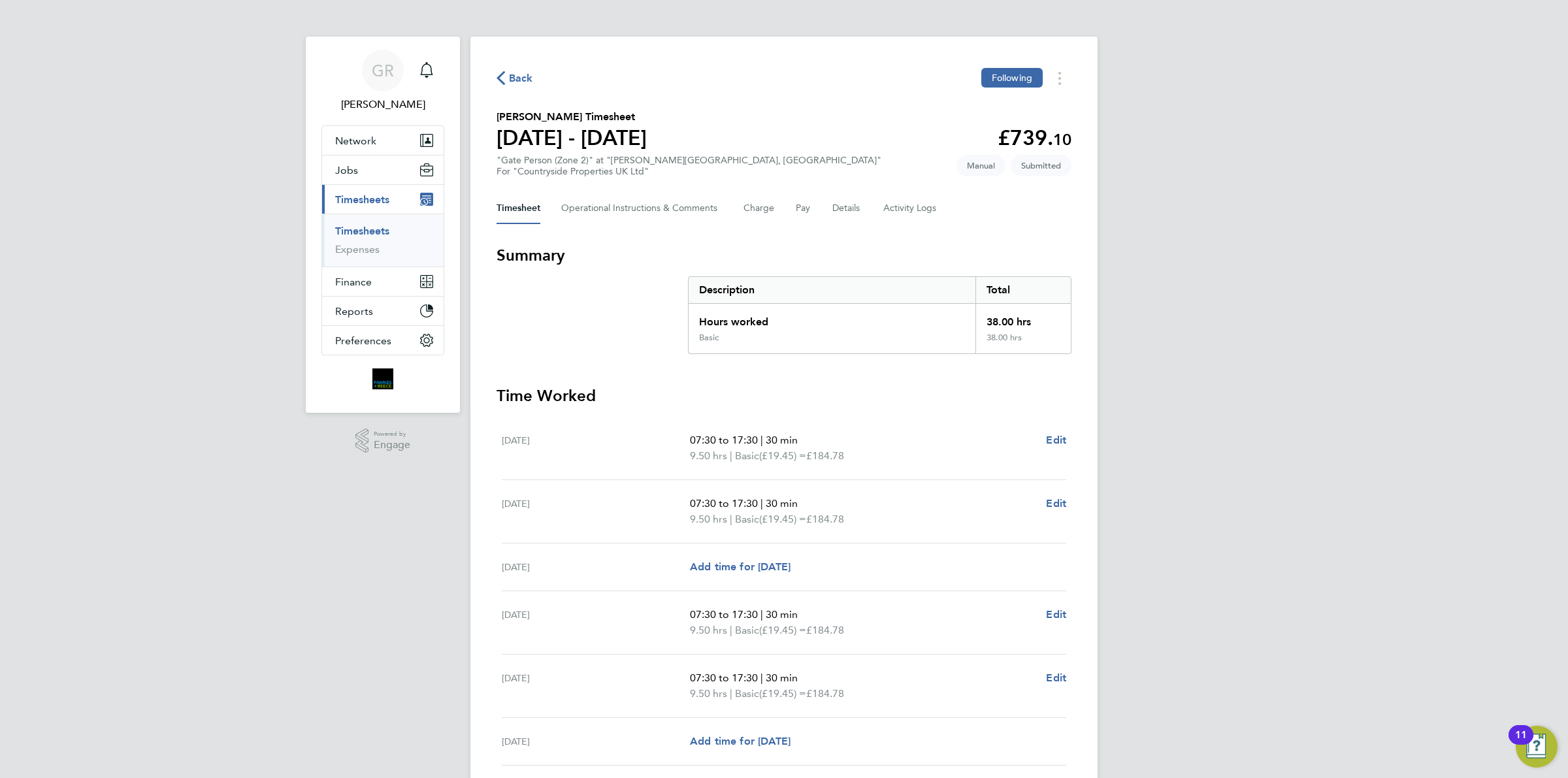
click at [523, 72] on span "Back" at bounding box center [521, 79] width 24 height 16
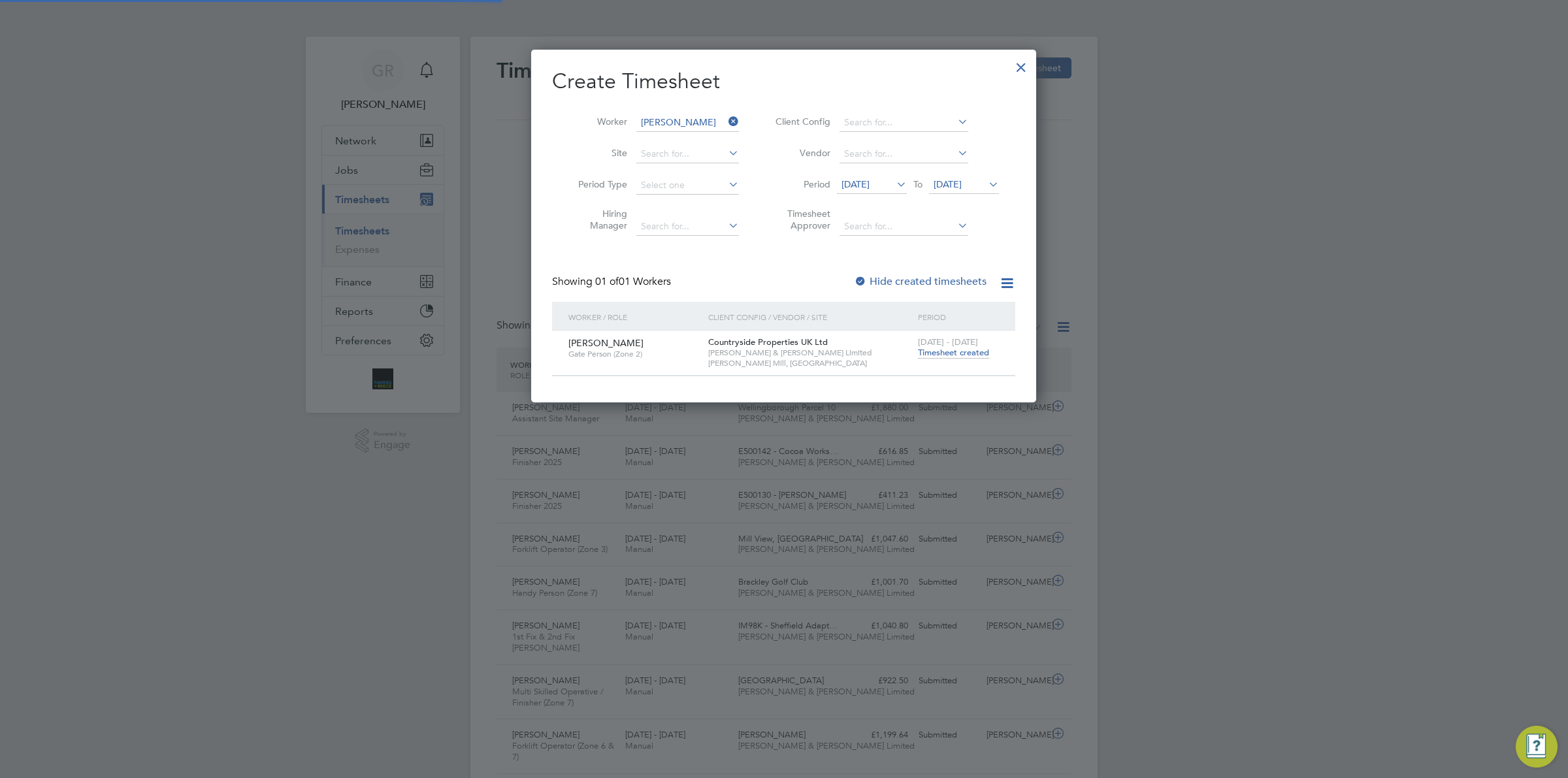
click at [726, 119] on icon at bounding box center [726, 121] width 0 height 18
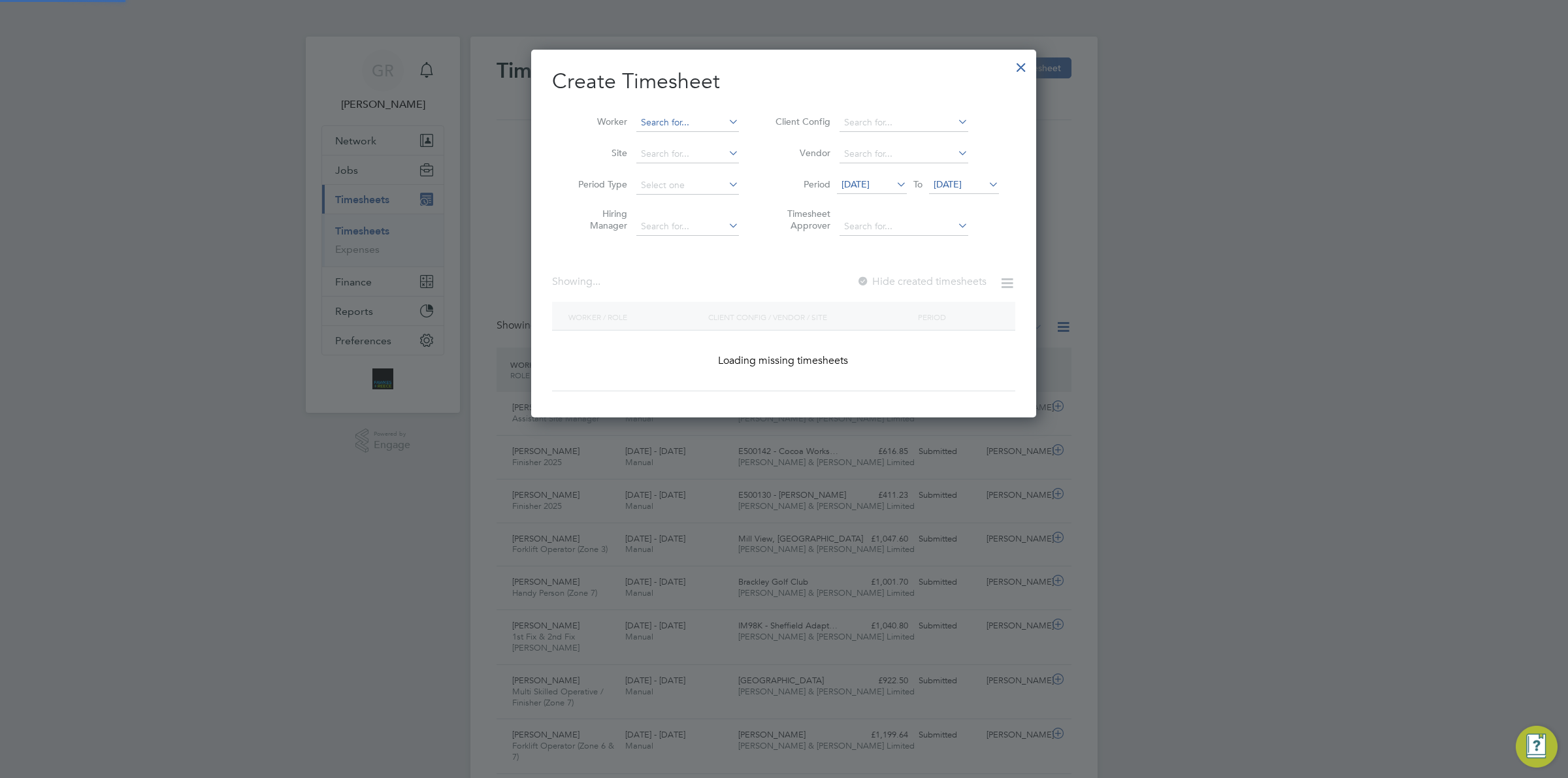
click at [668, 128] on input at bounding box center [688, 122] width 103 height 18
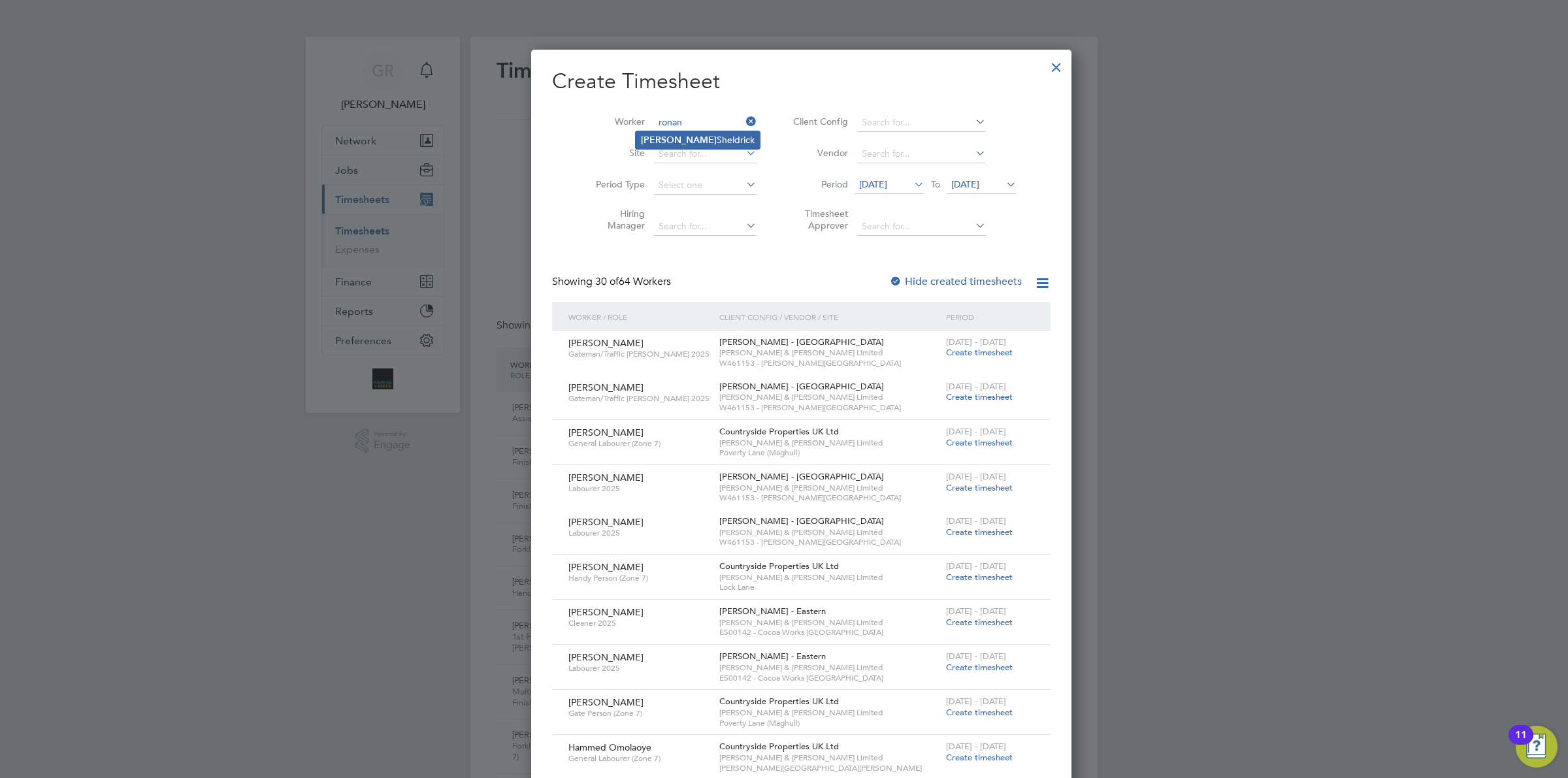
click at [678, 134] on li "[PERSON_NAME]" at bounding box center [698, 140] width 124 height 17
type input "[PERSON_NAME]"
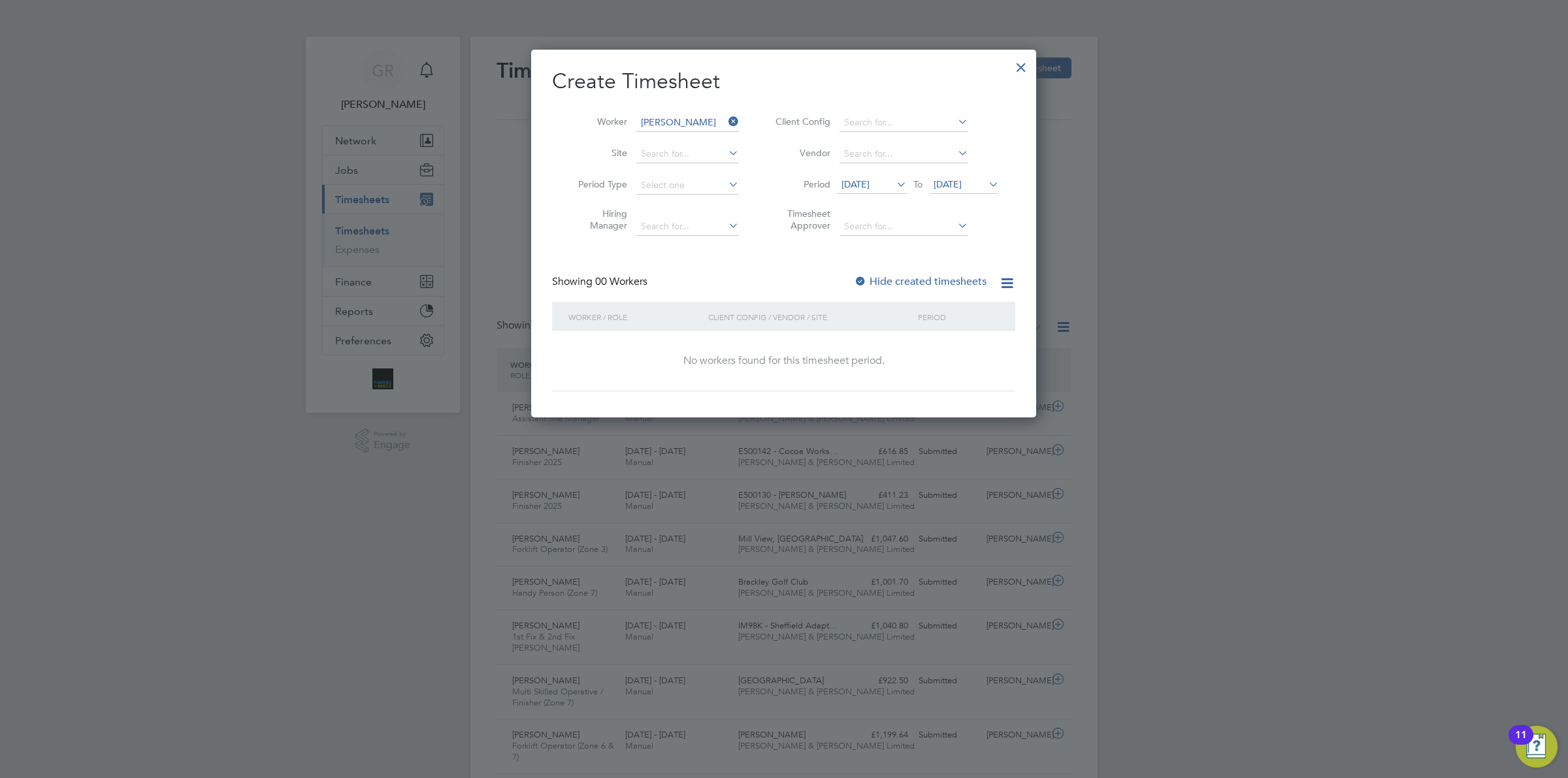
click at [919, 279] on label "Hide created timesheets" at bounding box center [920, 281] width 132 height 13
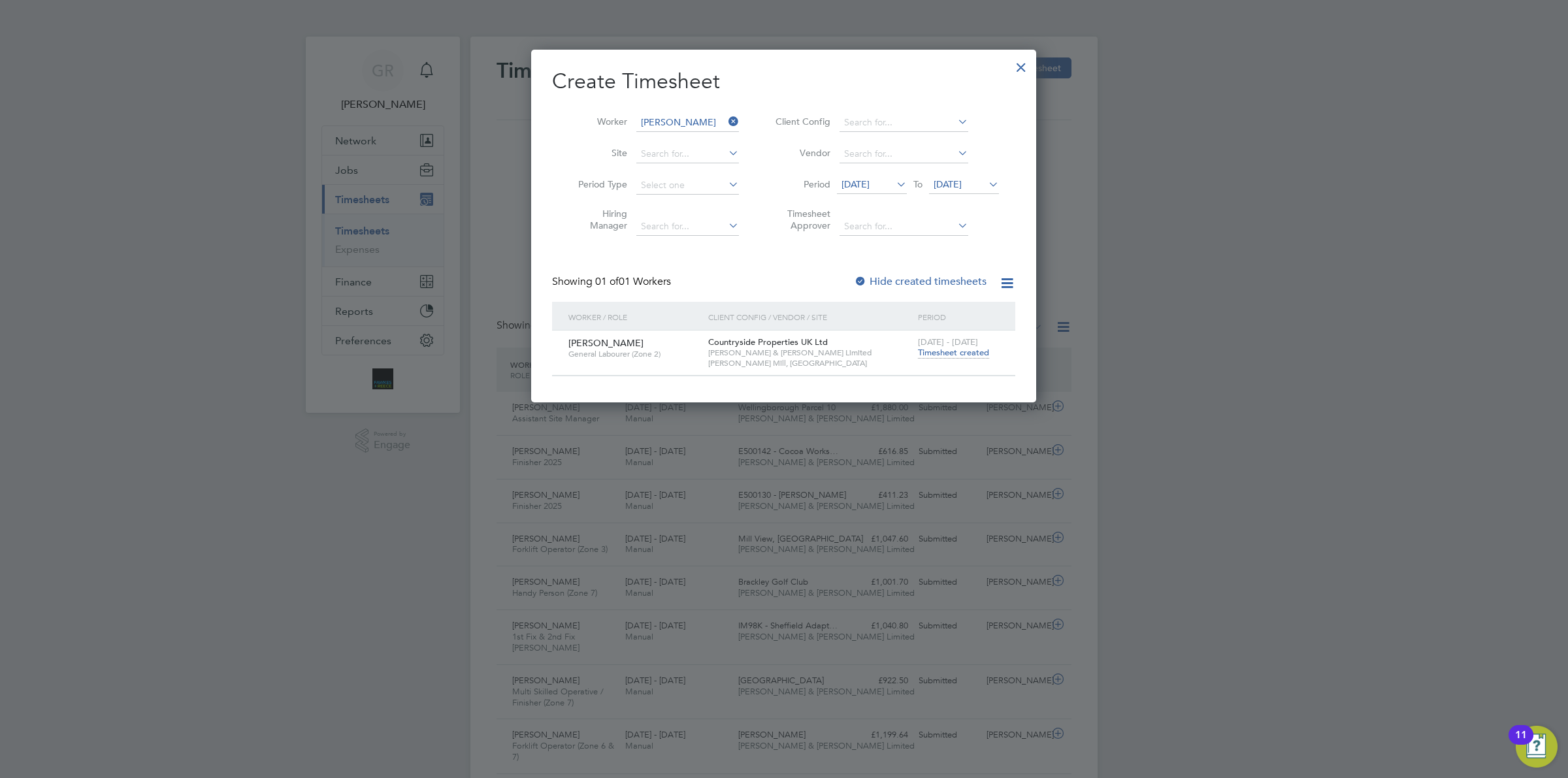
click at [948, 354] on span "Timesheet created" at bounding box center [953, 353] width 71 height 12
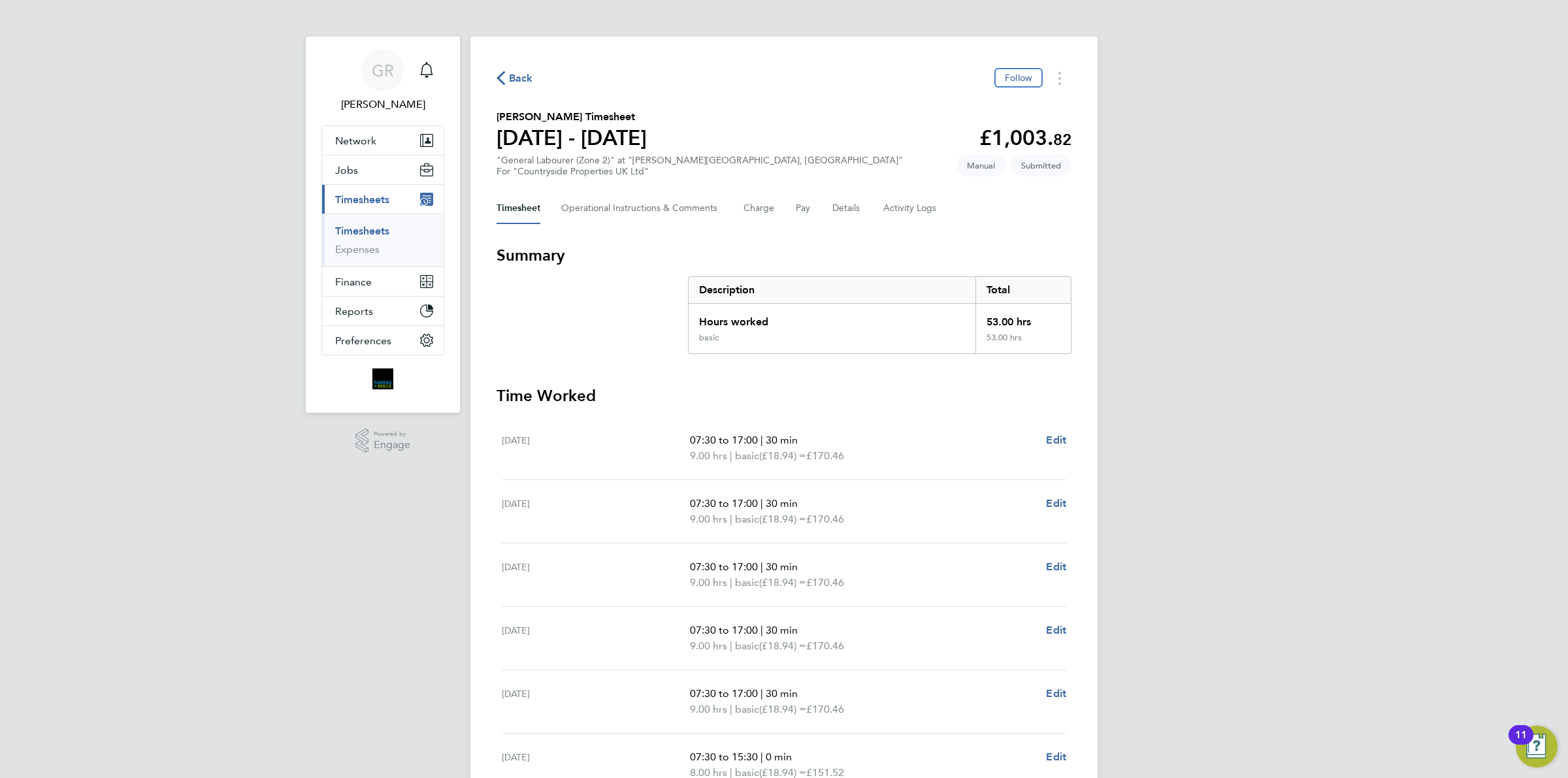
click at [519, 77] on span "Back" at bounding box center [521, 79] width 24 height 16
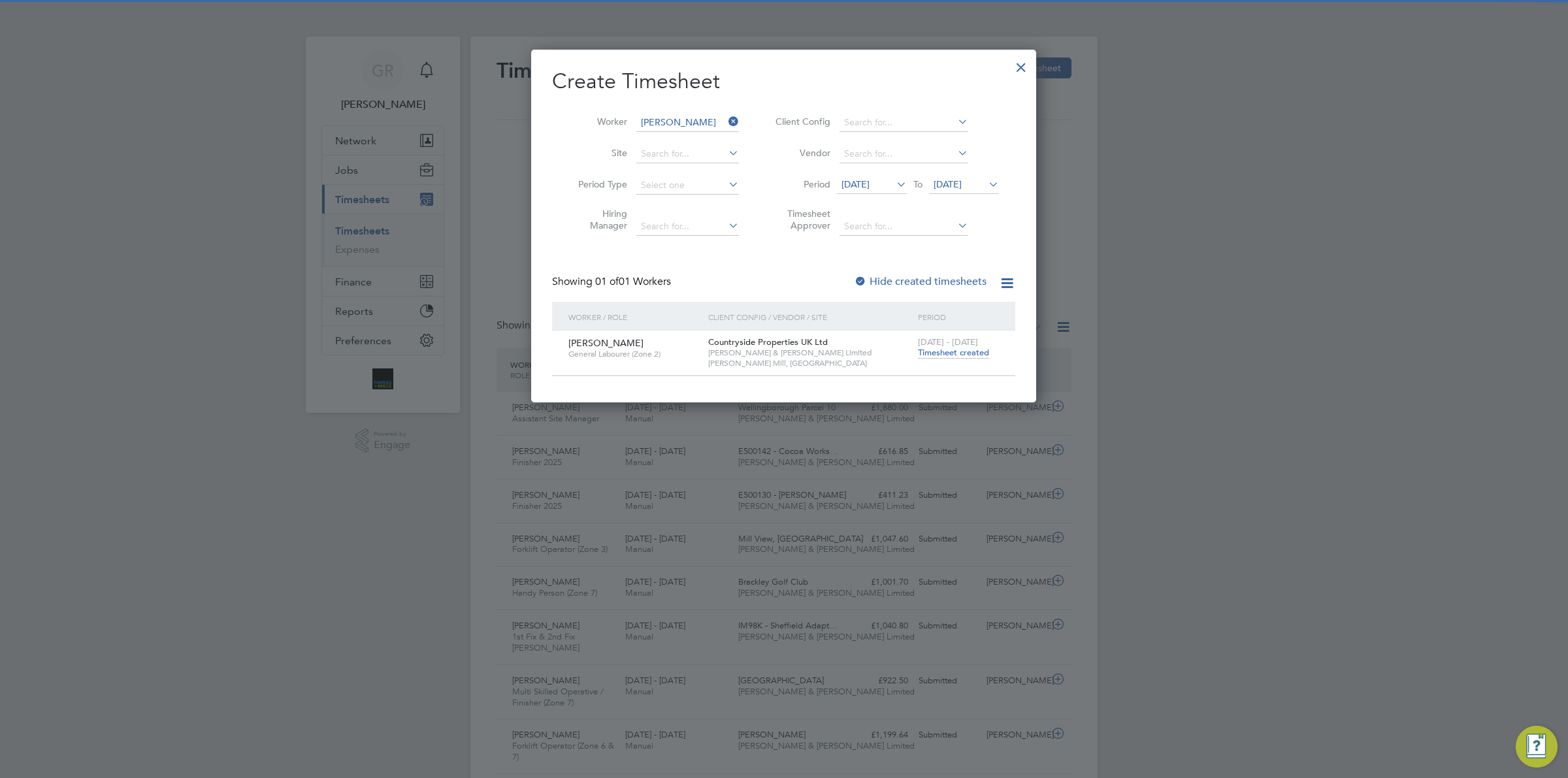
drag, startPoint x: 733, startPoint y: 116, endPoint x: 671, endPoint y: 121, distance: 62.2
click at [720, 114] on li "Worker [PERSON_NAME]" at bounding box center [653, 122] width 203 height 31
click at [660, 122] on input at bounding box center [688, 122] width 103 height 18
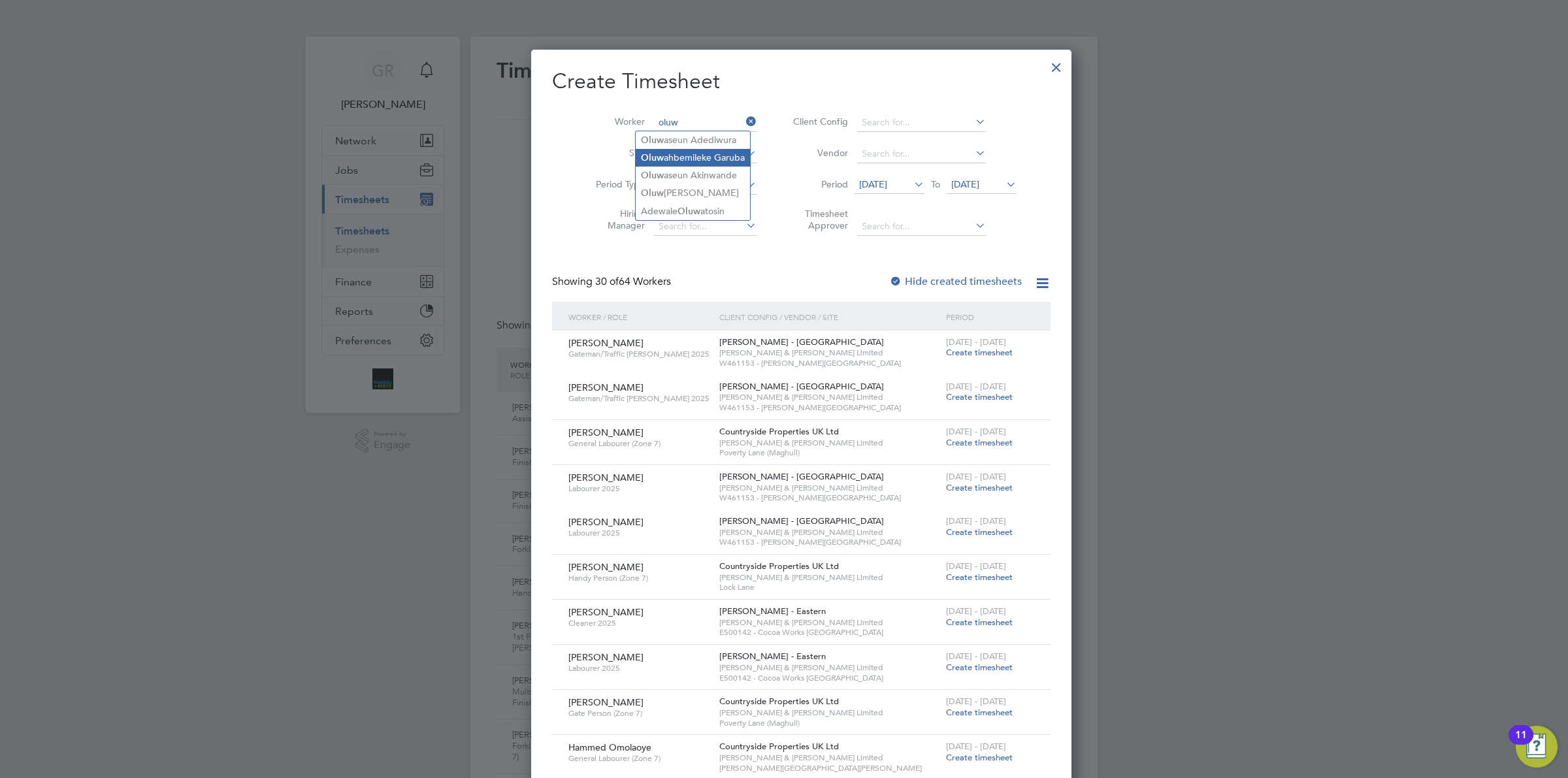
click at [688, 152] on li "Oluw ahbemileke Garuba" at bounding box center [693, 158] width 114 height 17
type input "Oluwahbemileke Garuba"
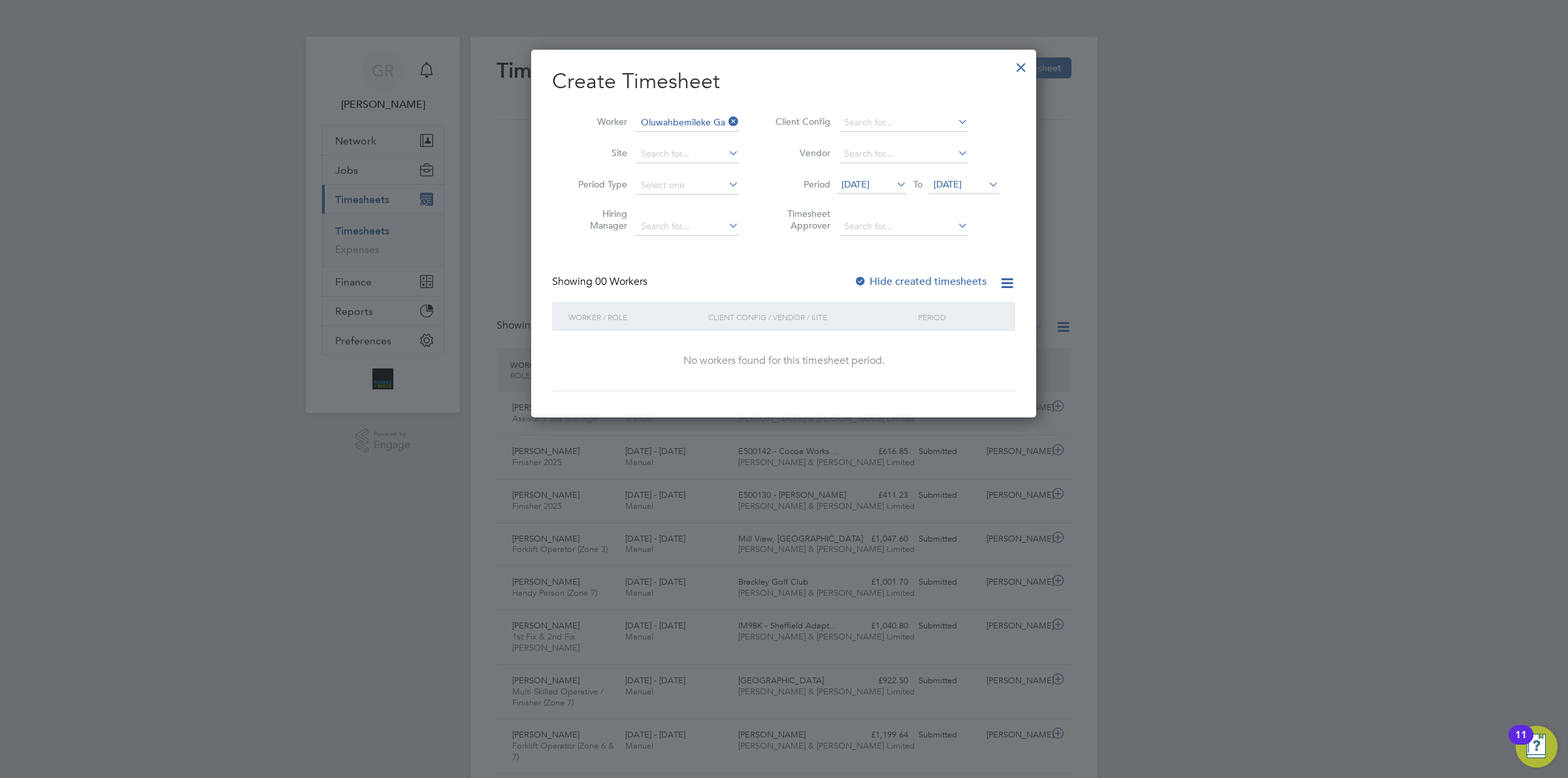
click at [908, 283] on label "Hide created timesheets" at bounding box center [920, 281] width 132 height 13
click at [910, 282] on label "Hide created timesheets" at bounding box center [921, 281] width 130 height 13
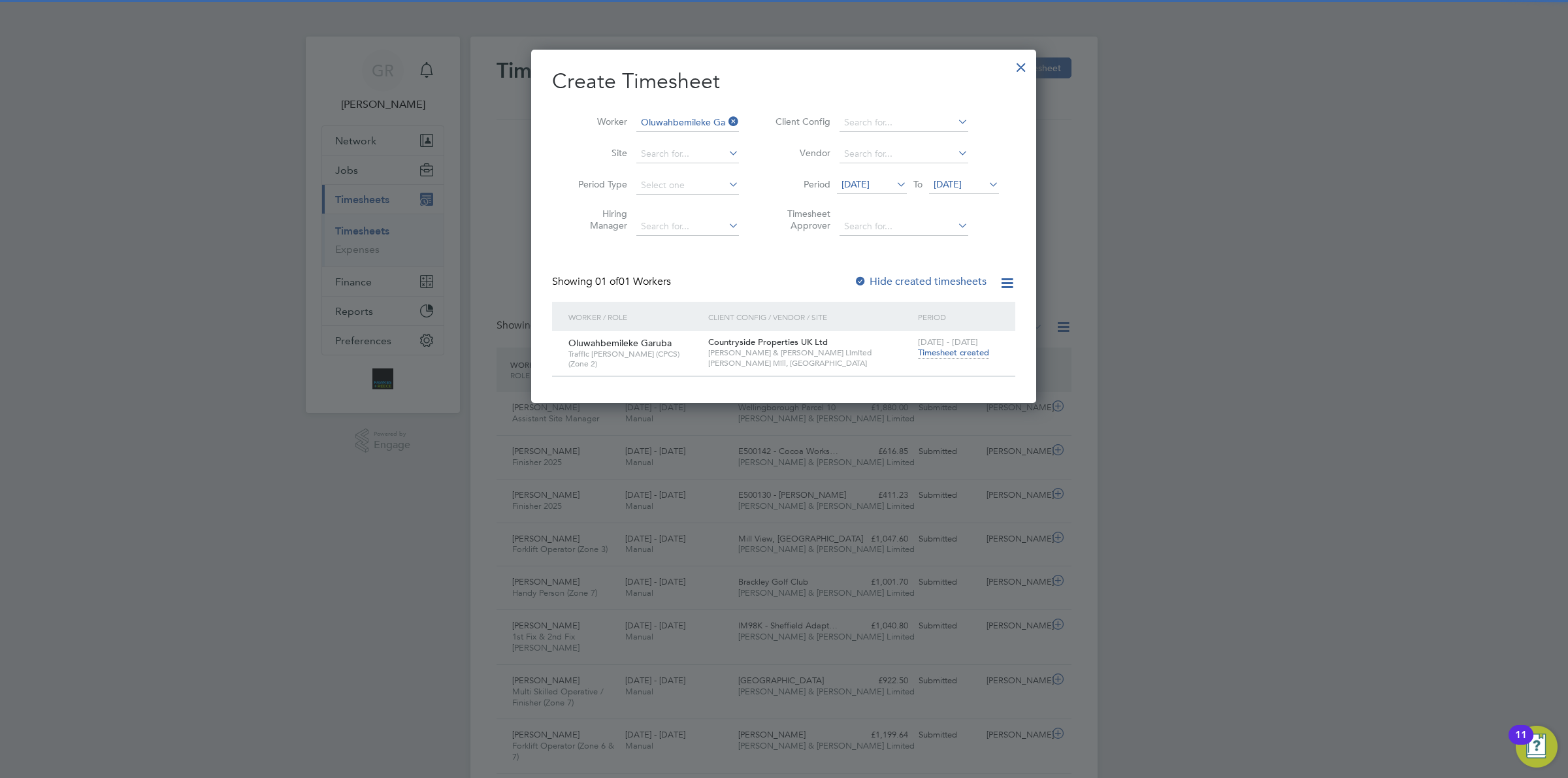
click at [939, 353] on span "Timesheet created" at bounding box center [953, 353] width 71 height 12
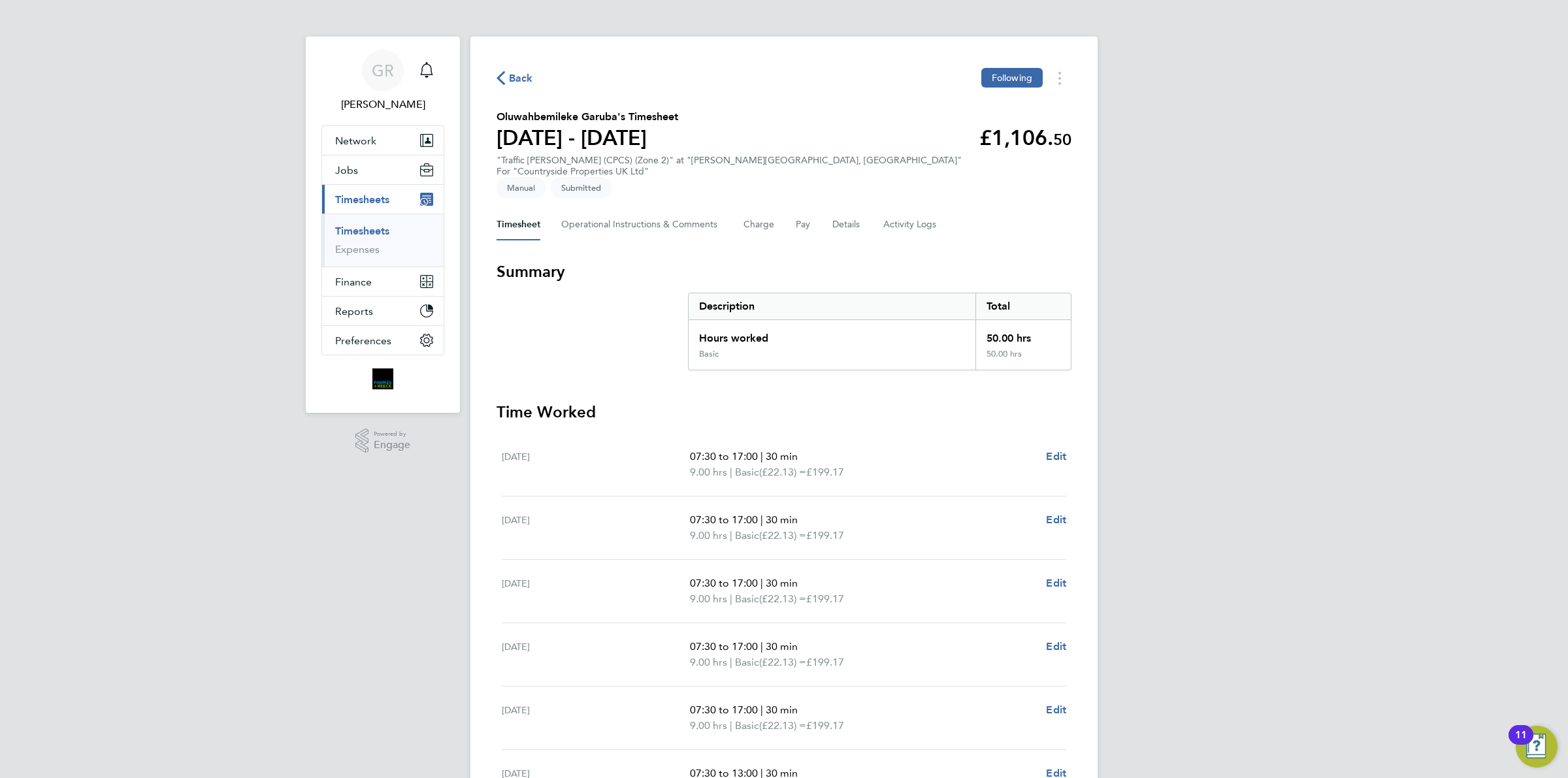
click at [521, 72] on span "Back" at bounding box center [521, 79] width 24 height 16
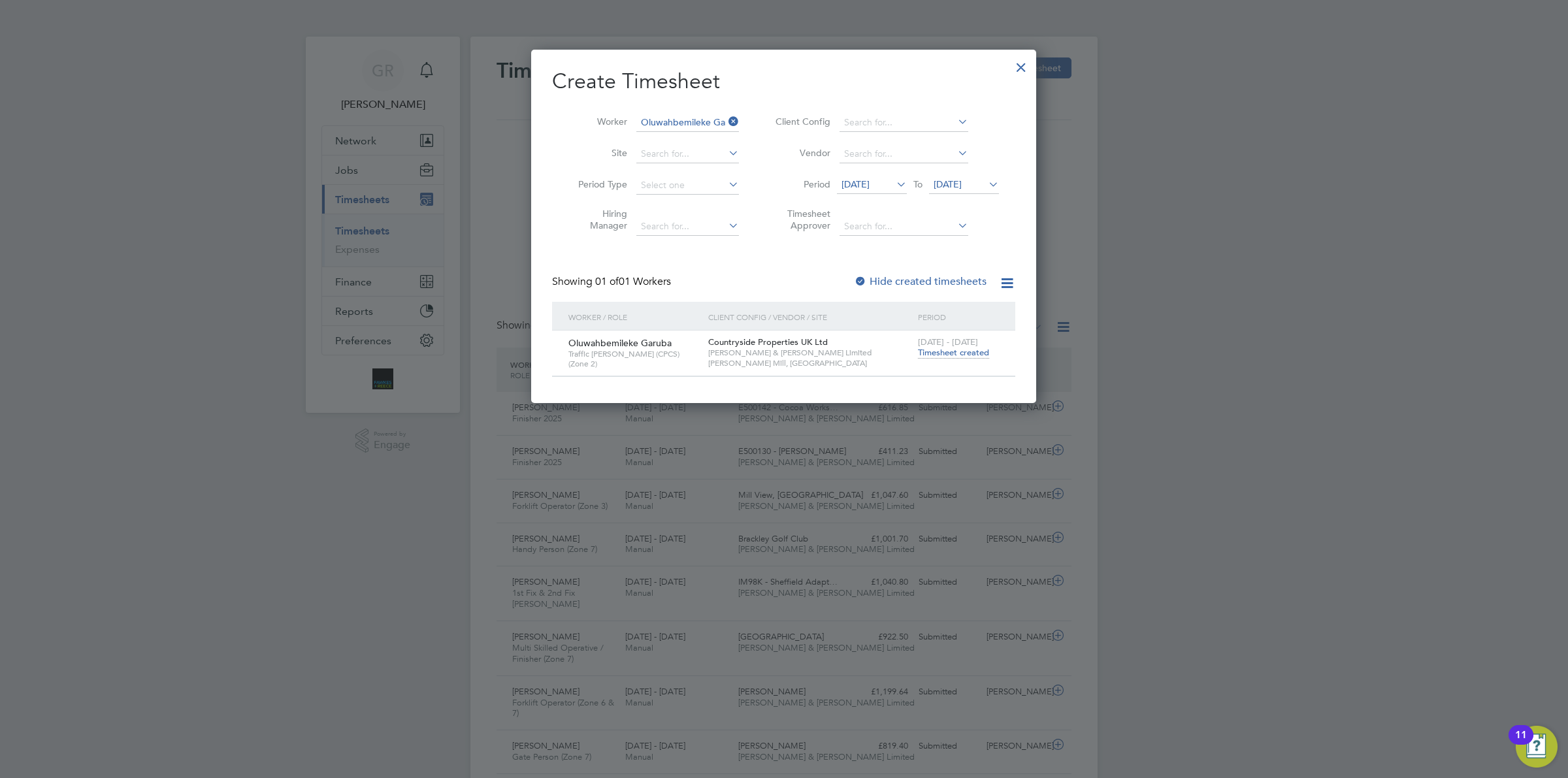
scroll to position [33, 113]
click at [1023, 69] on div at bounding box center [1021, 64] width 24 height 24
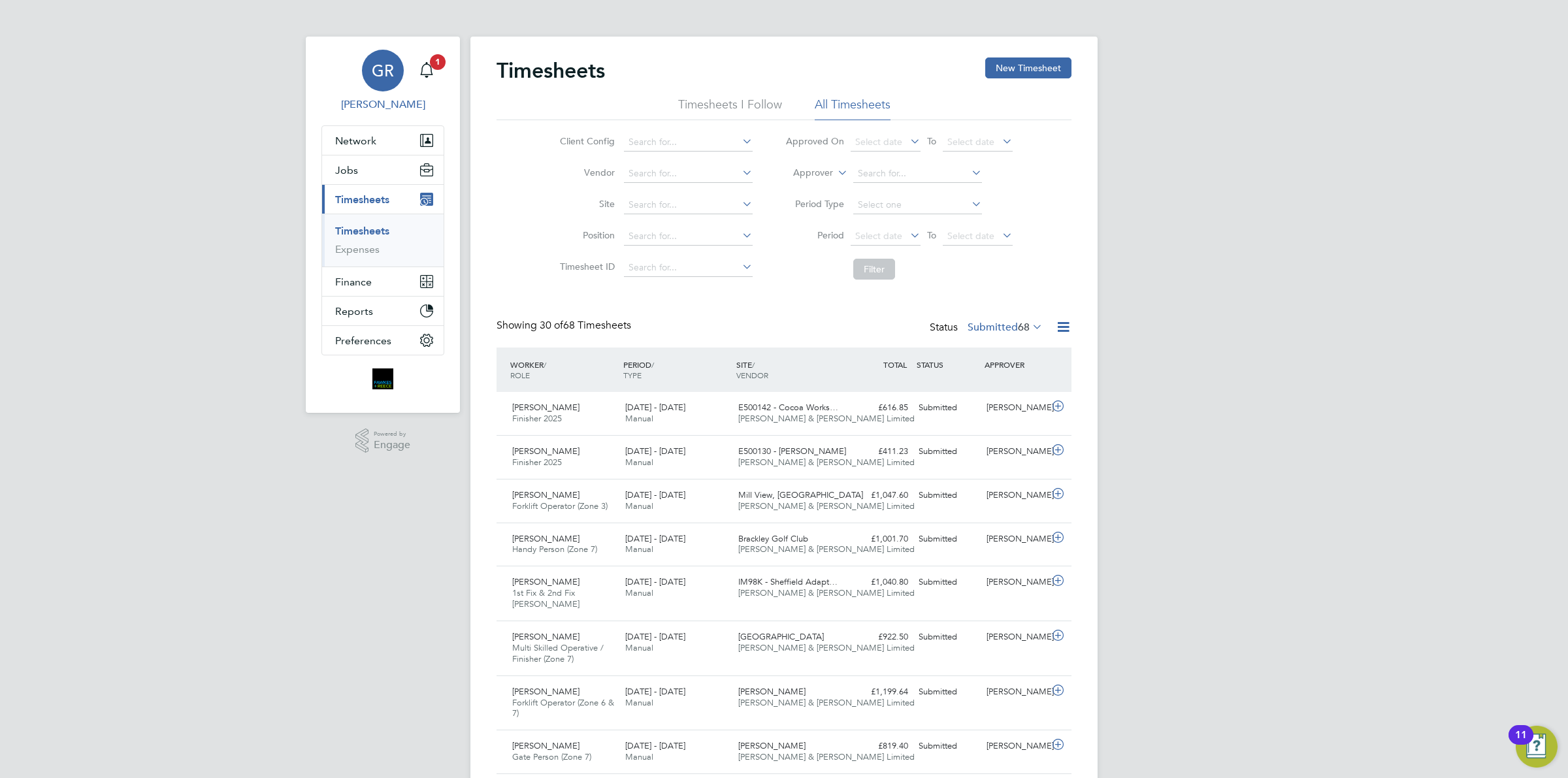
click at [412, 61] on link "GR [PERSON_NAME]" at bounding box center [383, 81] width 123 height 63
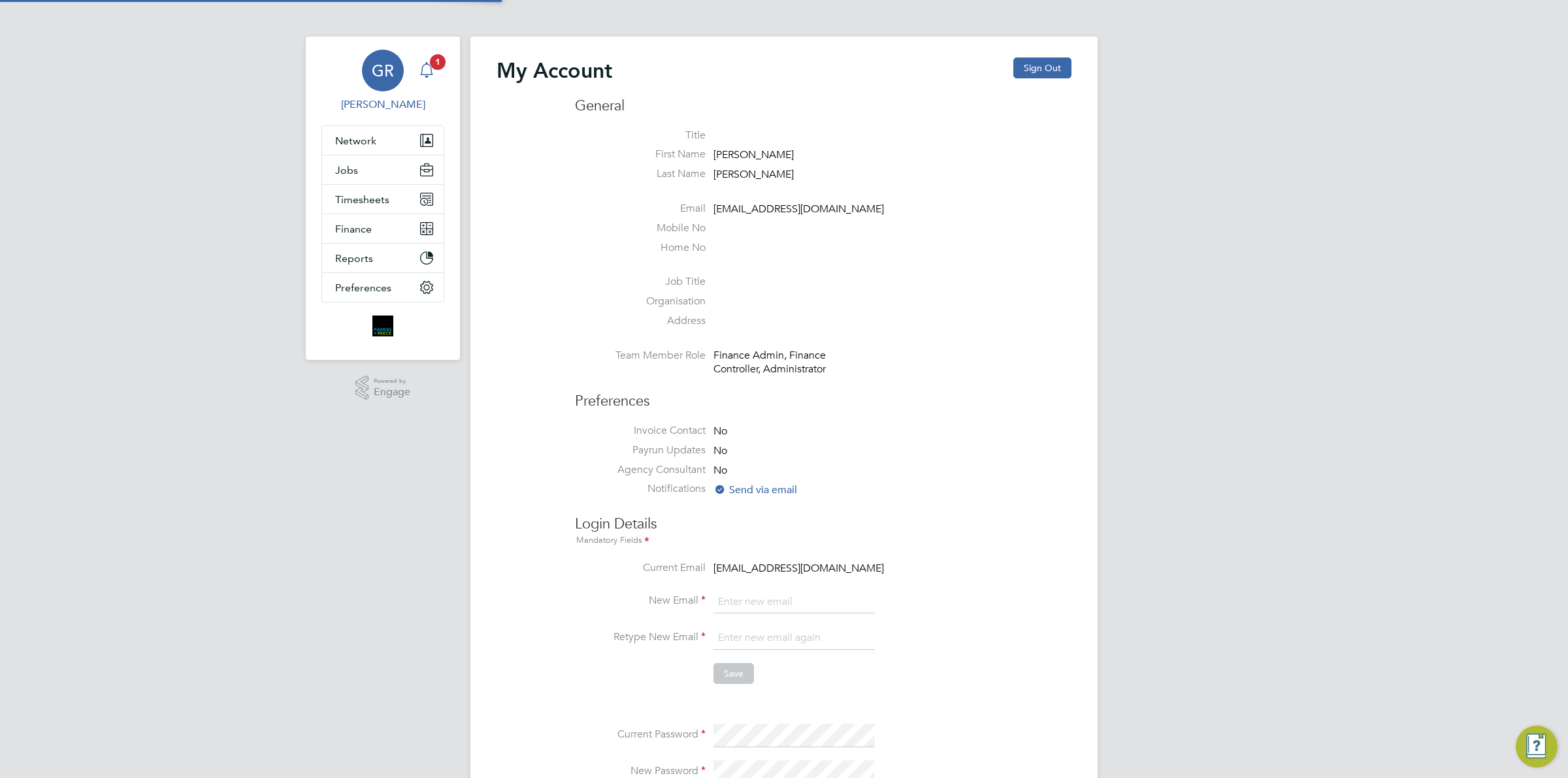
click at [427, 67] on icon "Main navigation" at bounding box center [427, 70] width 16 height 16
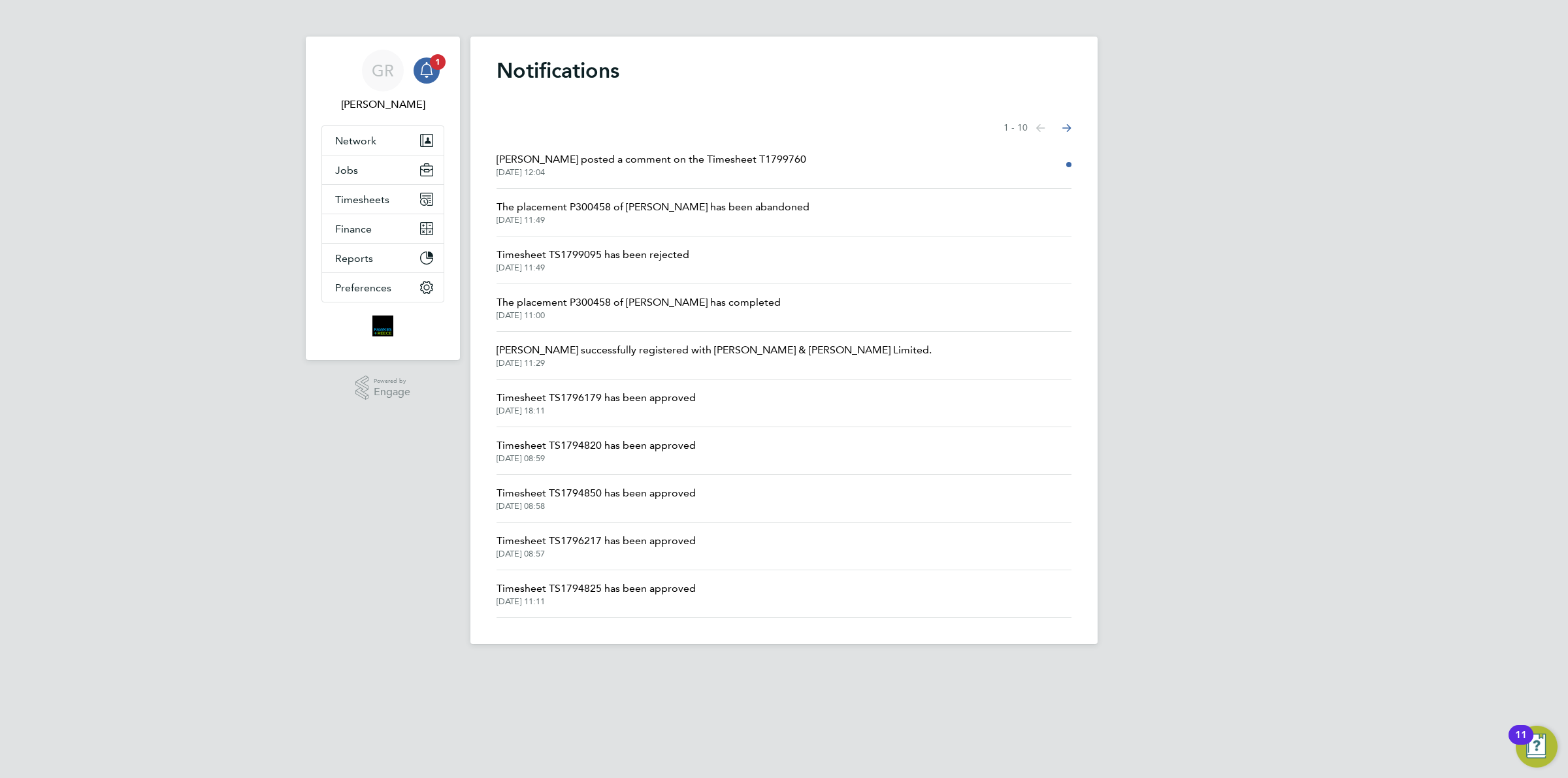
click at [577, 167] on span "[DATE] 12:04" at bounding box center [651, 172] width 310 height 10
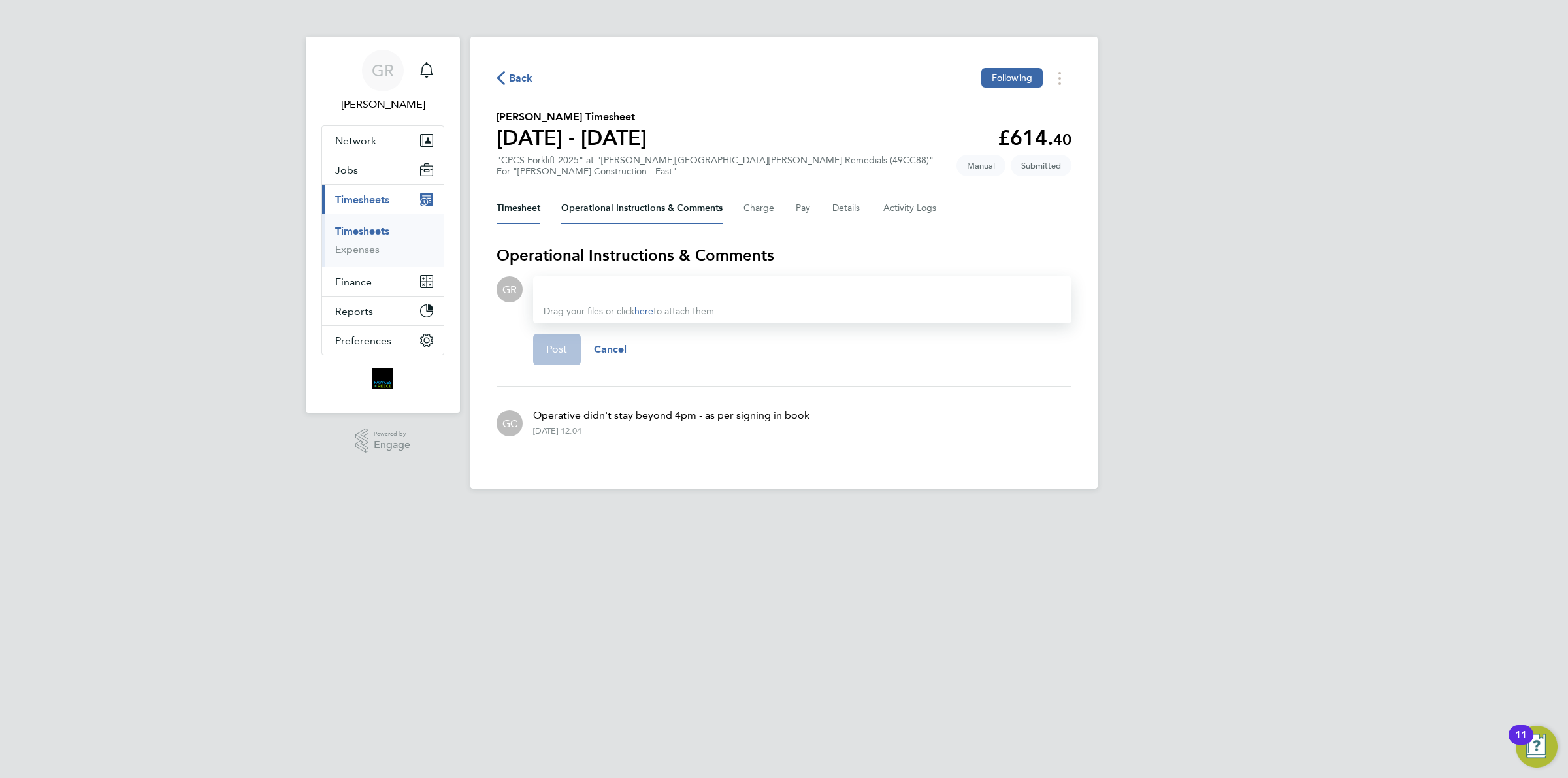
click at [527, 207] on button "Timesheet" at bounding box center [518, 208] width 44 height 31
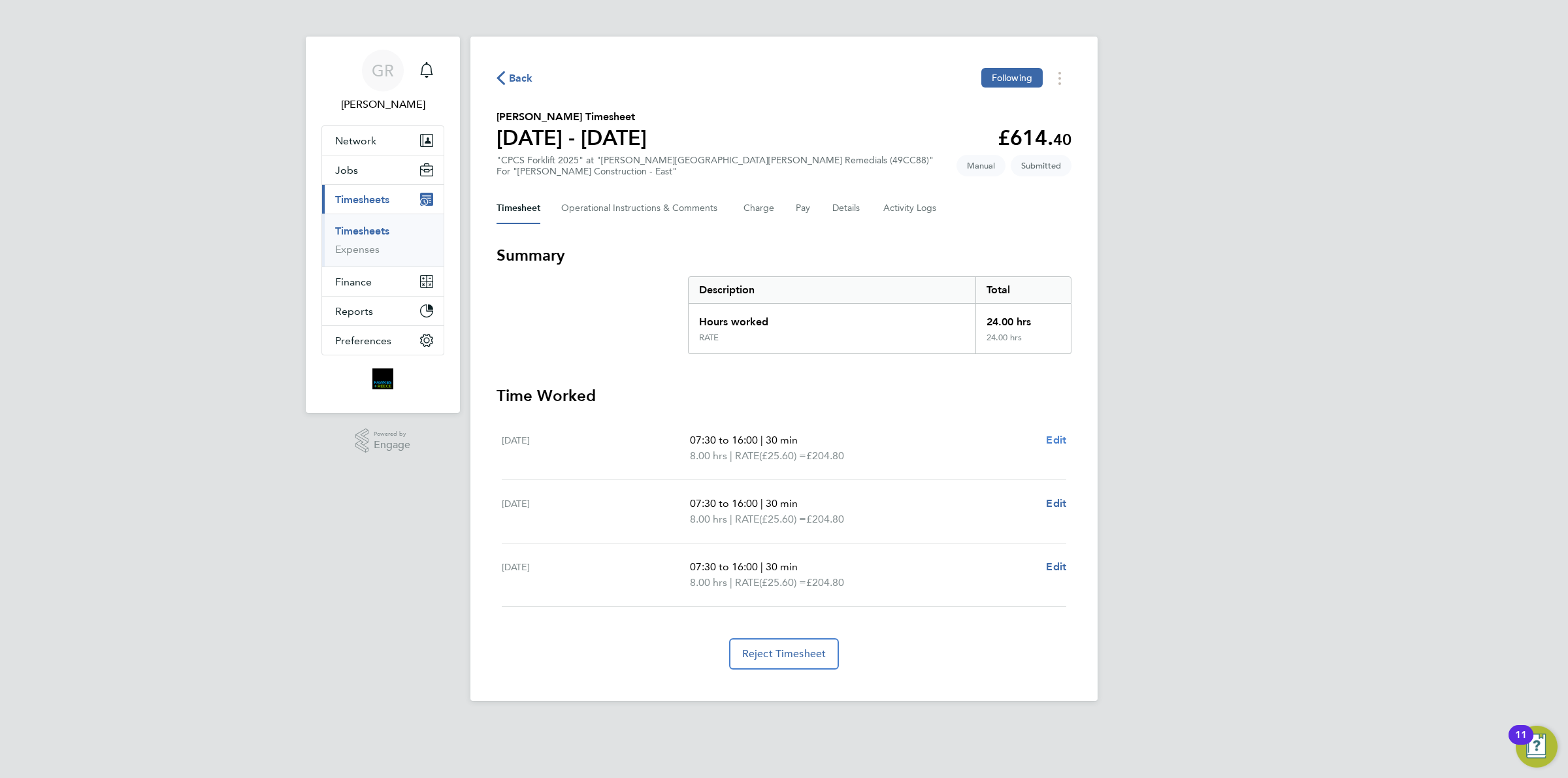
click at [1062, 440] on span "Edit" at bounding box center [1056, 440] width 20 height 12
select select "30"
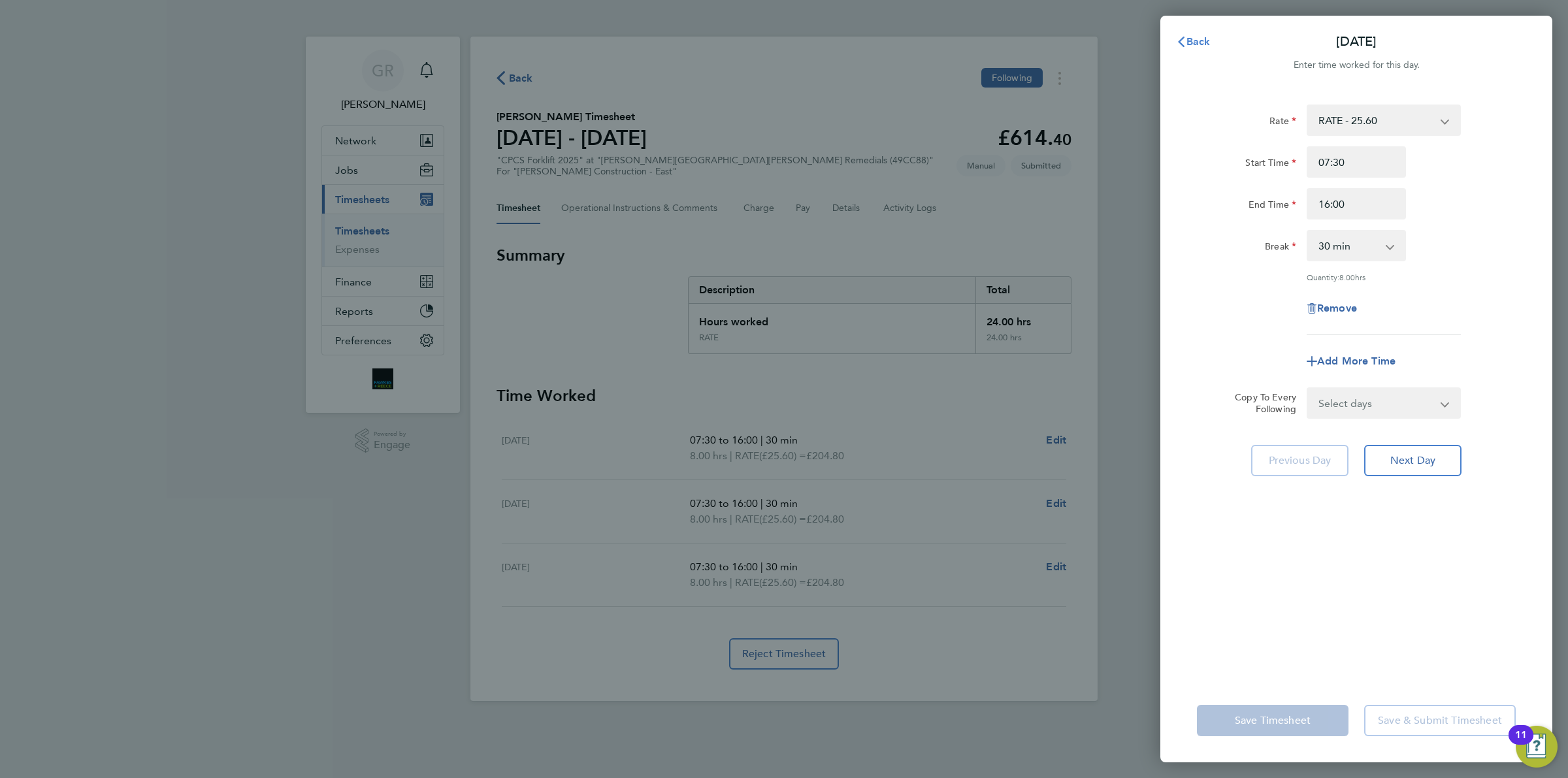
click at [1186, 43] on span "Back" at bounding box center [1198, 41] width 24 height 12
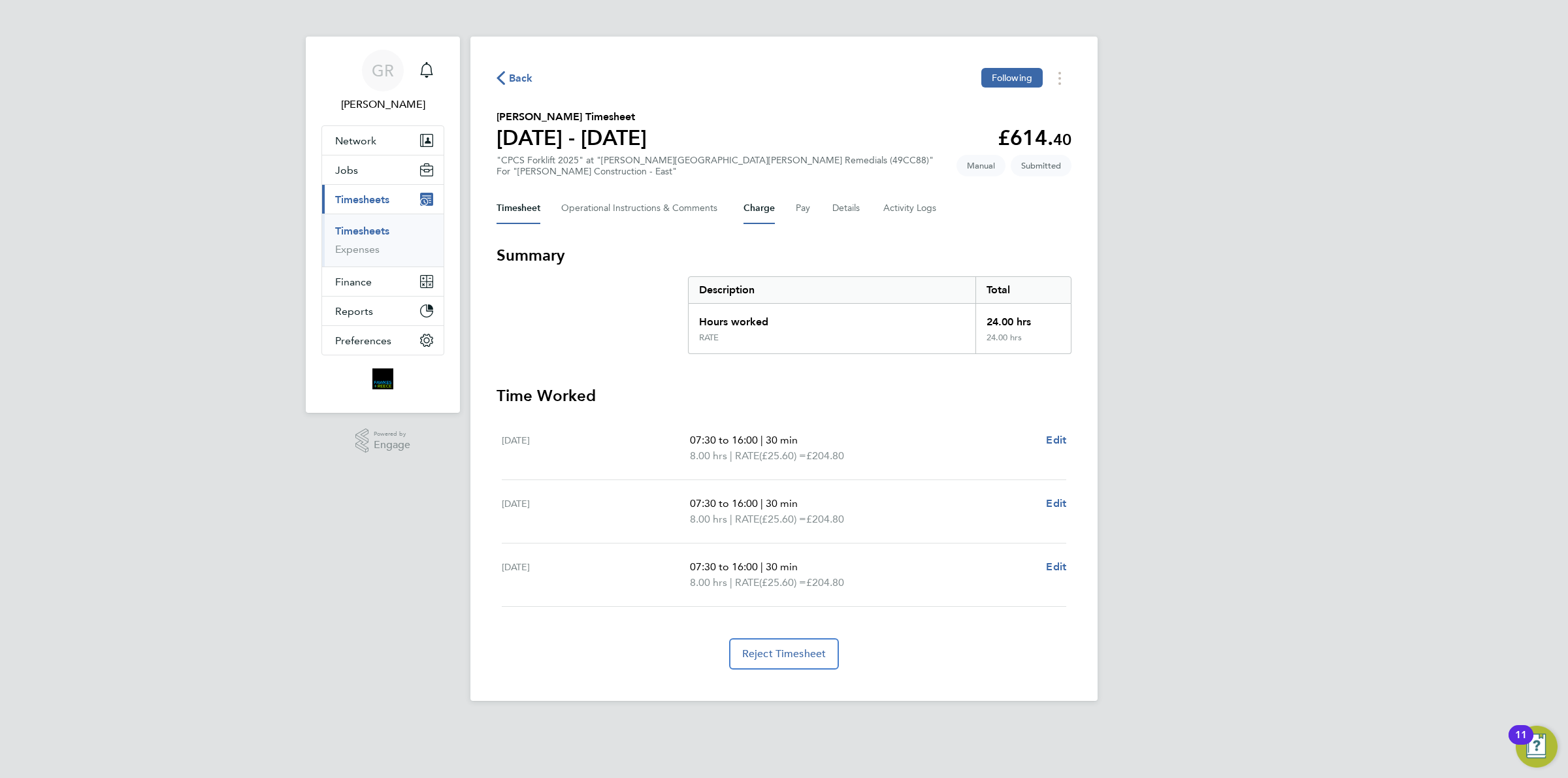
click at [749, 213] on button "Charge" at bounding box center [759, 208] width 31 height 31
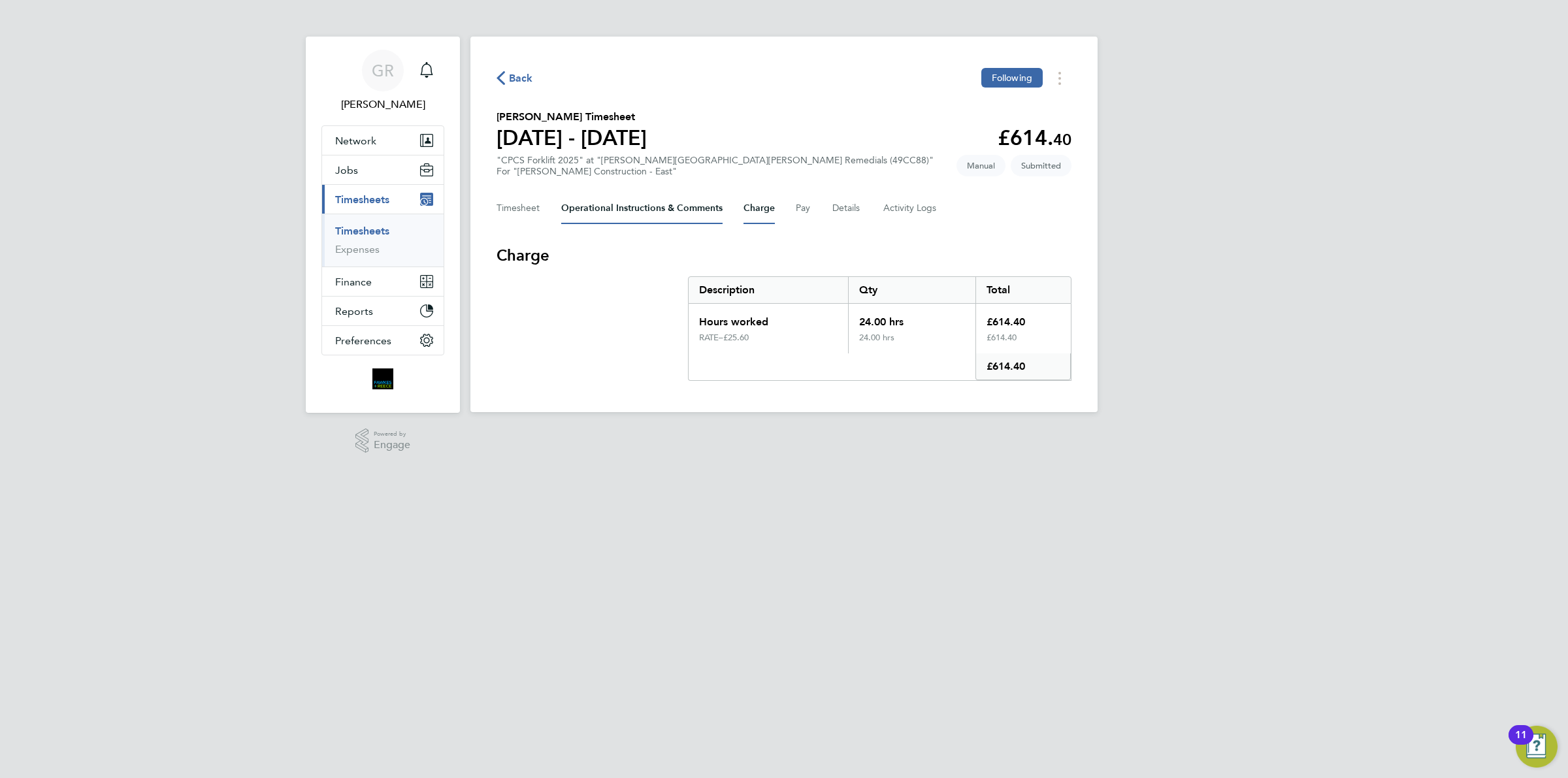
click at [647, 206] on Comments-tab "Operational Instructions & Comments" at bounding box center [642, 208] width 161 height 31
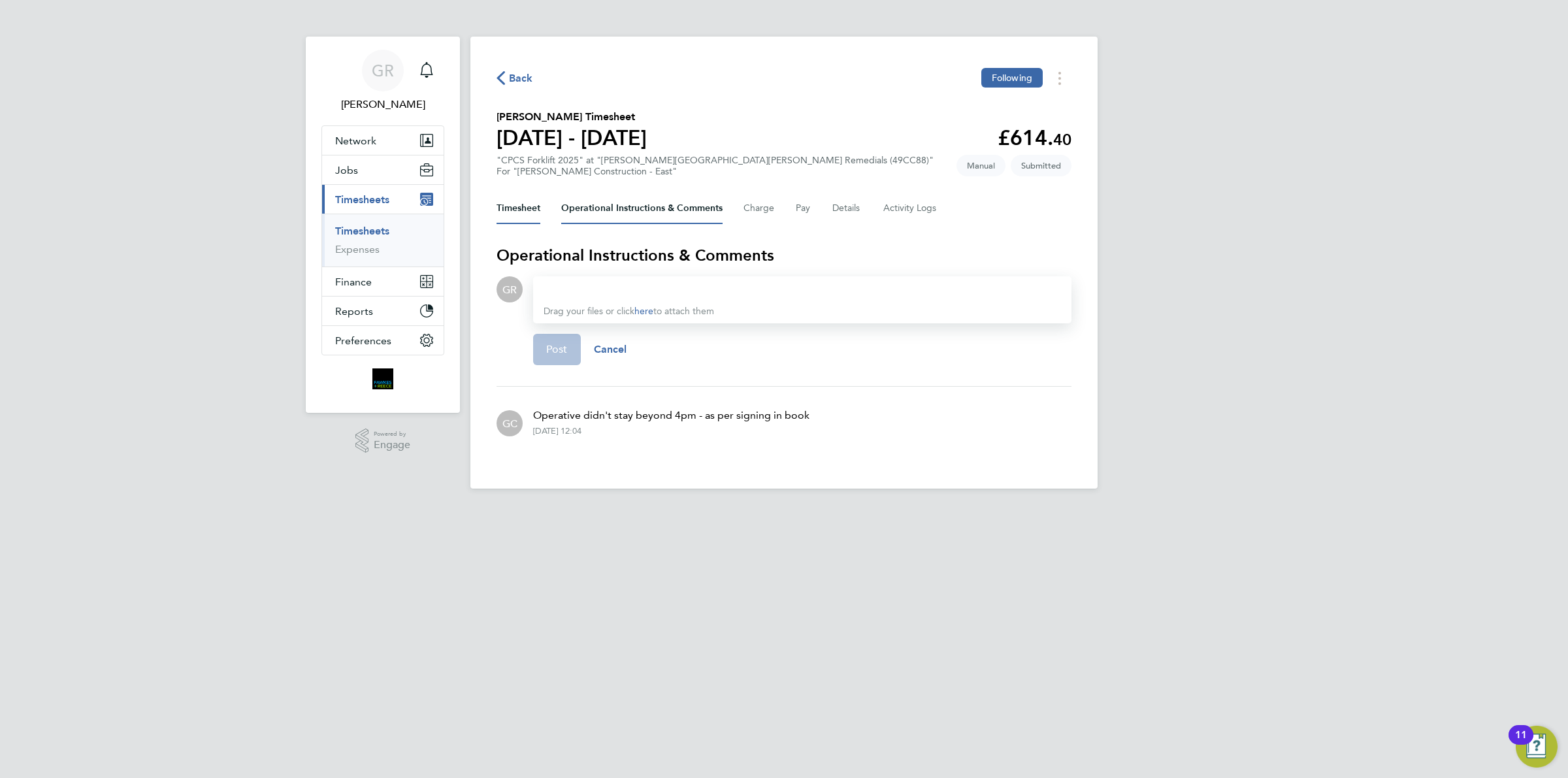
click at [508, 210] on button "Timesheet" at bounding box center [518, 208] width 44 height 31
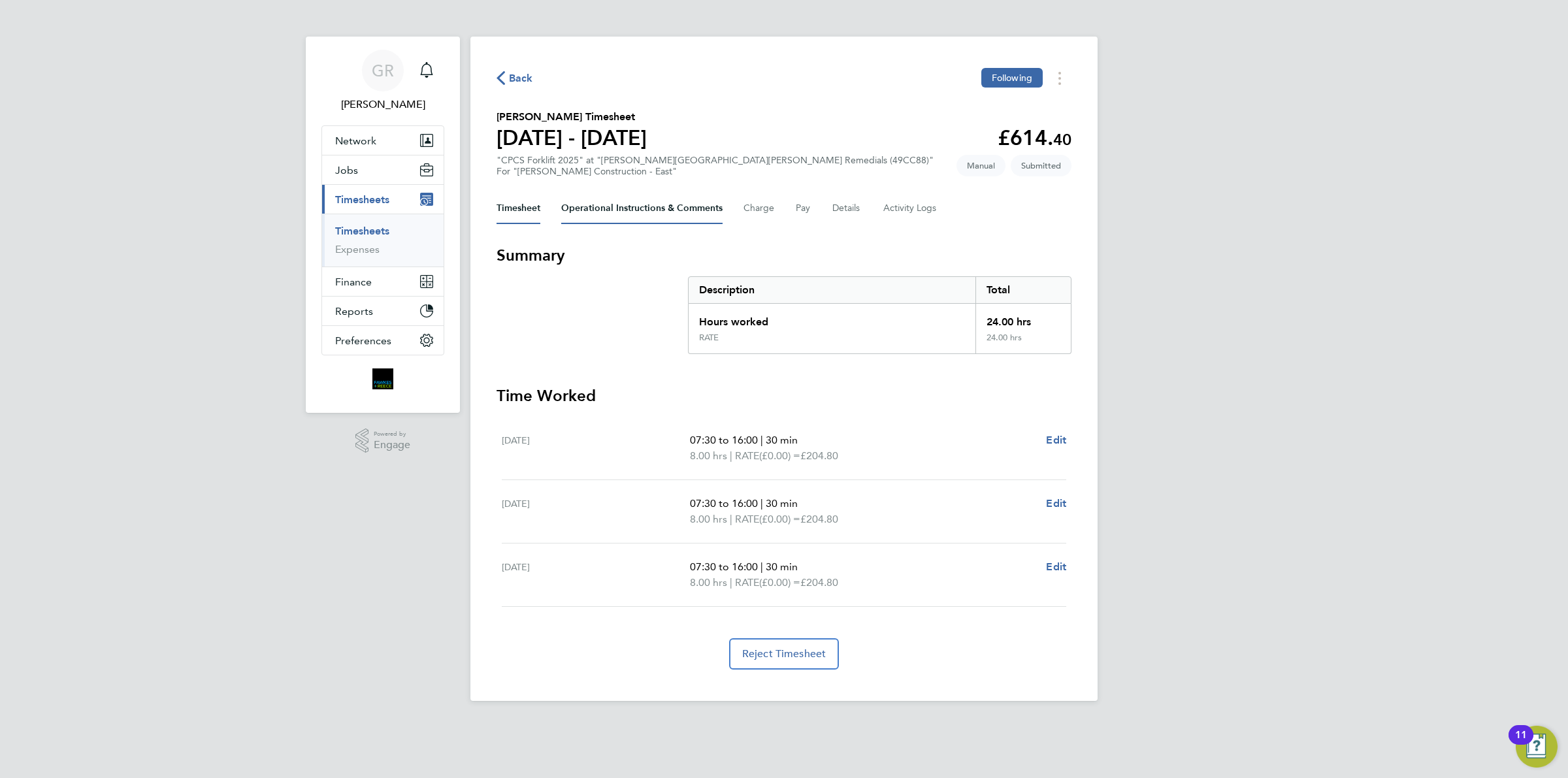
click at [615, 203] on Comments-tab "Operational Instructions & Comments" at bounding box center [642, 208] width 161 height 31
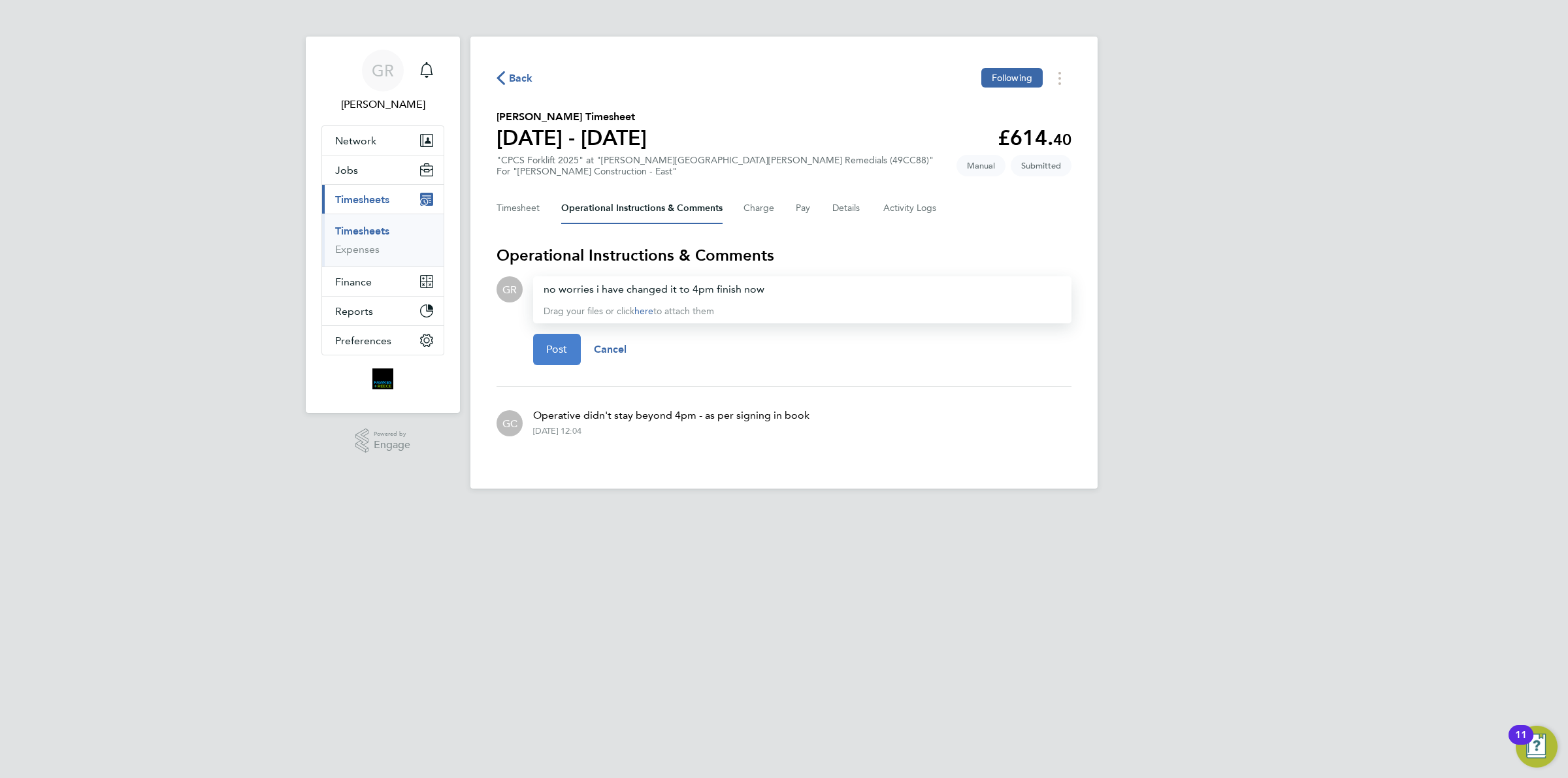
click at [577, 348] on button "Post" at bounding box center [557, 349] width 48 height 31
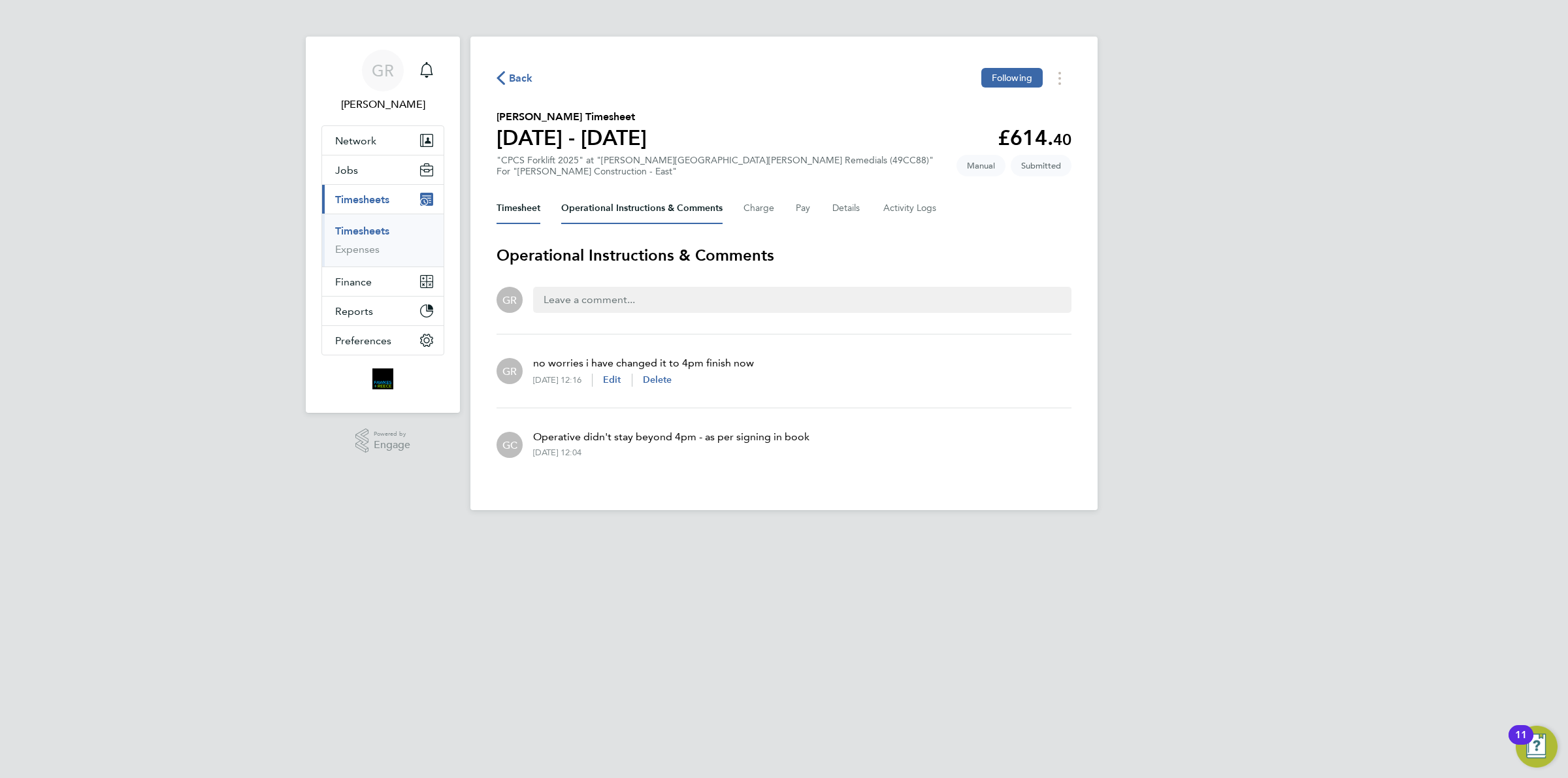
click at [505, 207] on button "Timesheet" at bounding box center [518, 208] width 44 height 31
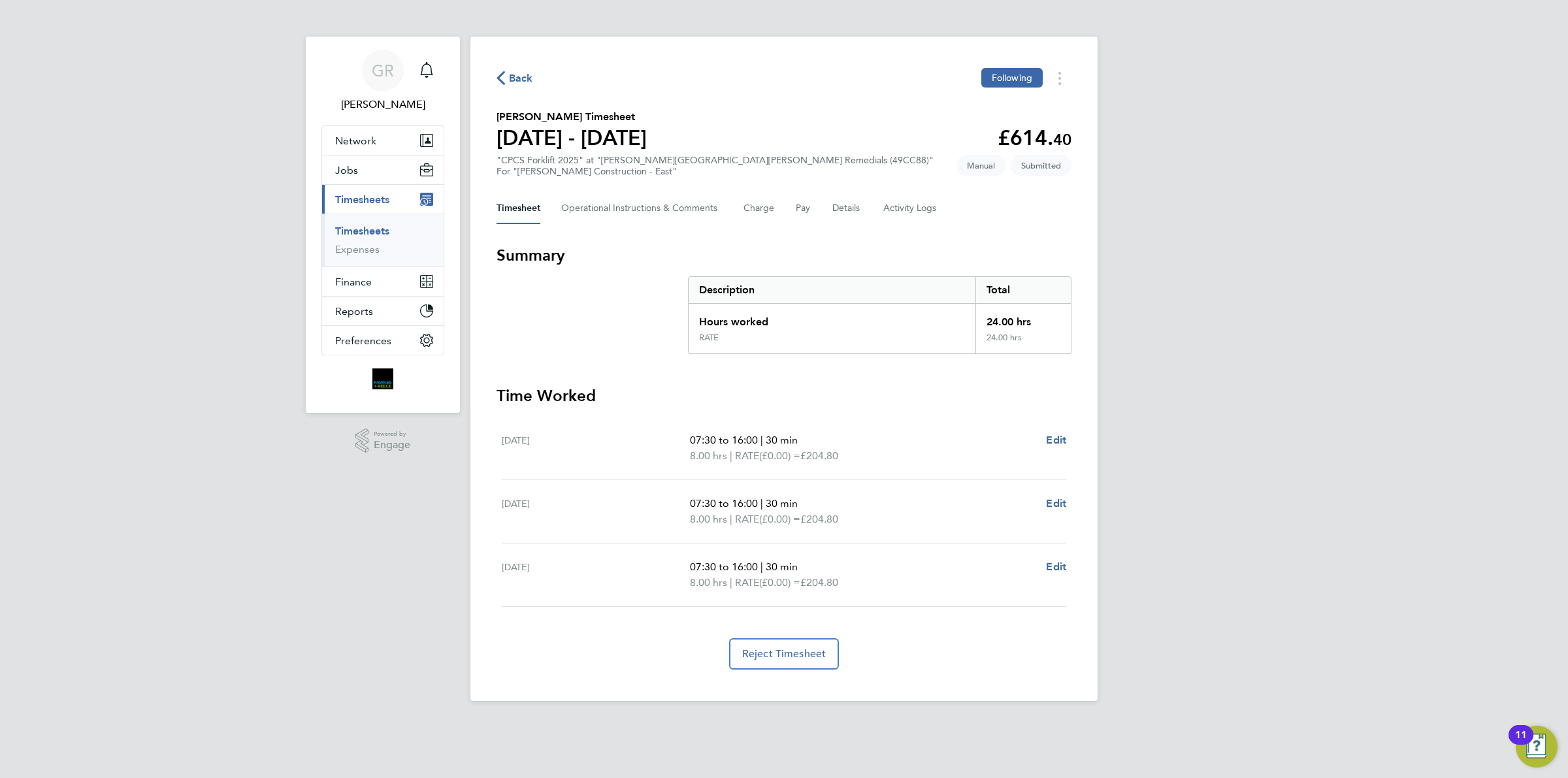
click at [511, 71] on span "Back" at bounding box center [521, 79] width 24 height 16
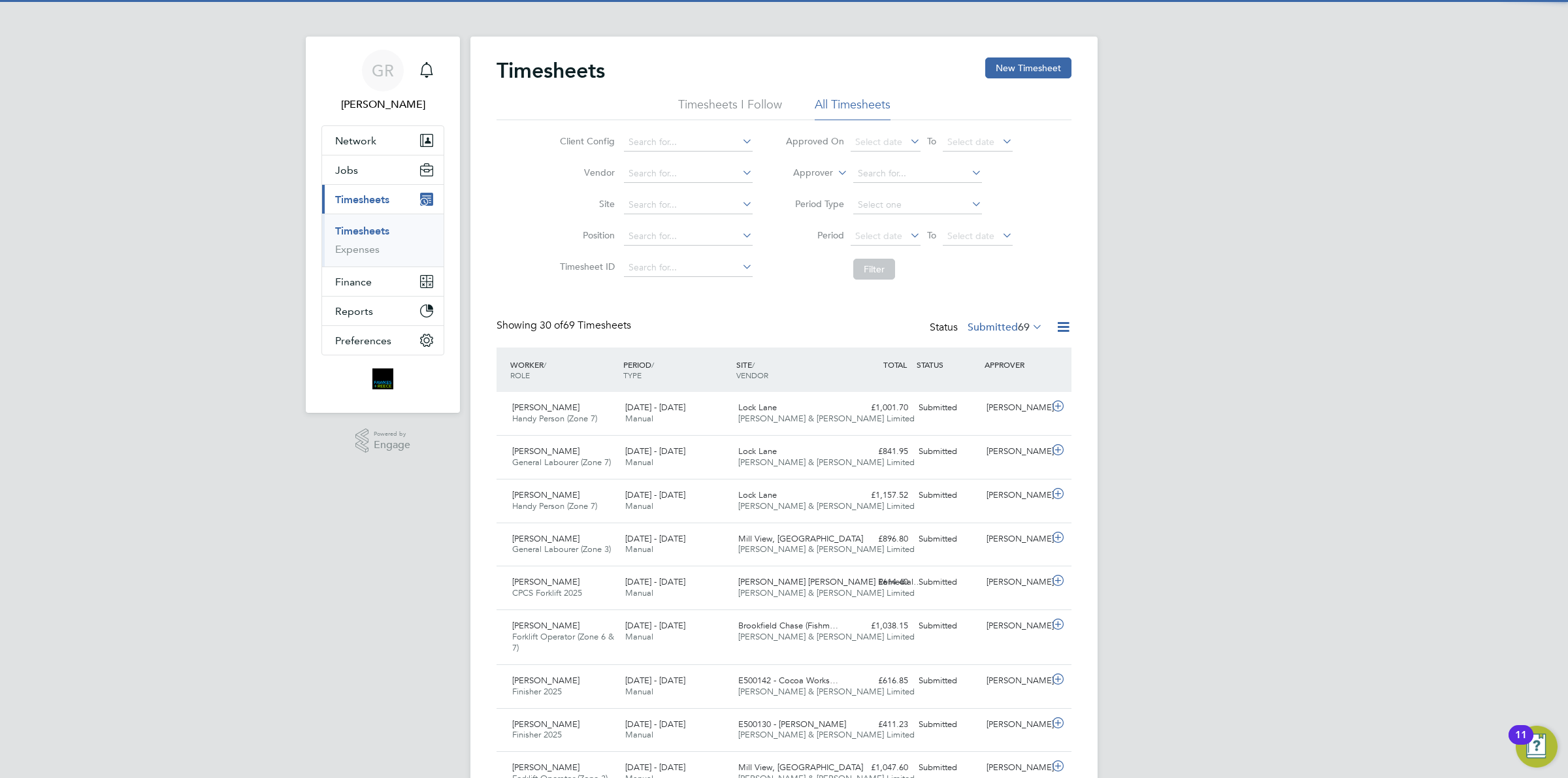
scroll to position [33, 113]
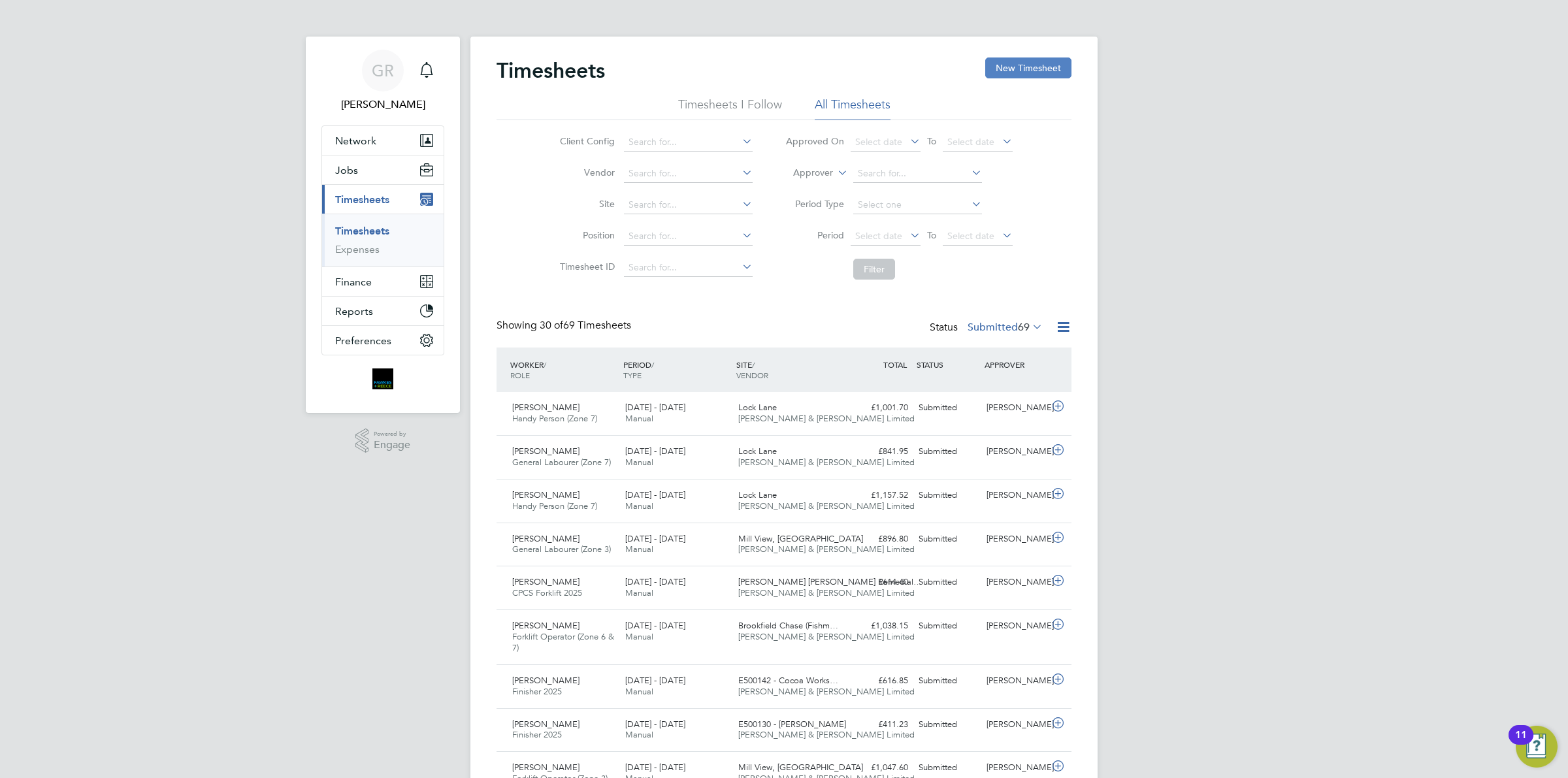
click at [1033, 65] on button "New Timesheet" at bounding box center [1028, 67] width 86 height 21
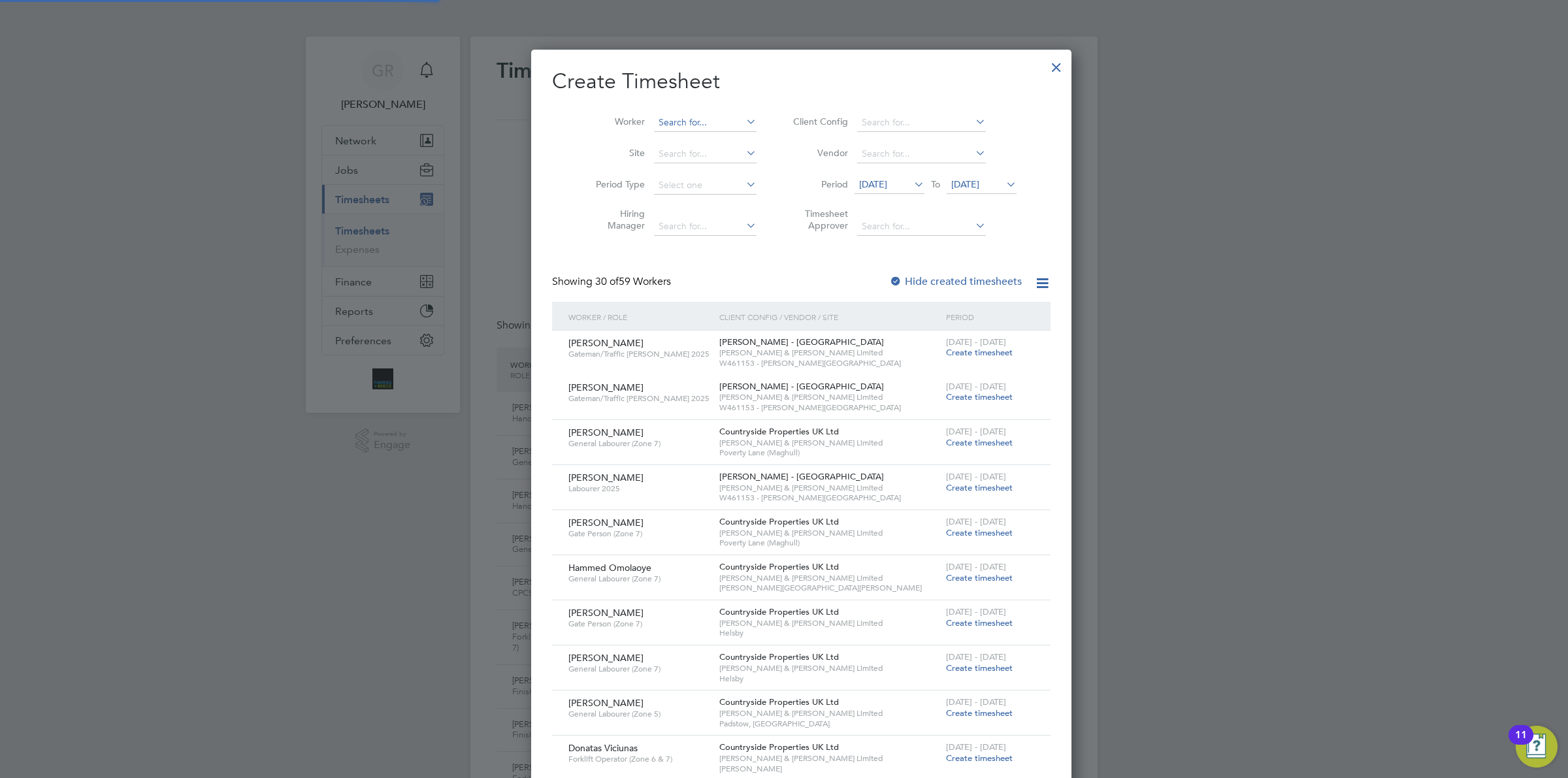
click at [657, 119] on input at bounding box center [705, 122] width 103 height 18
click at [701, 145] on li "[PERSON_NAME] Web ster" at bounding box center [698, 140] width 125 height 17
type input "[PERSON_NAME]"
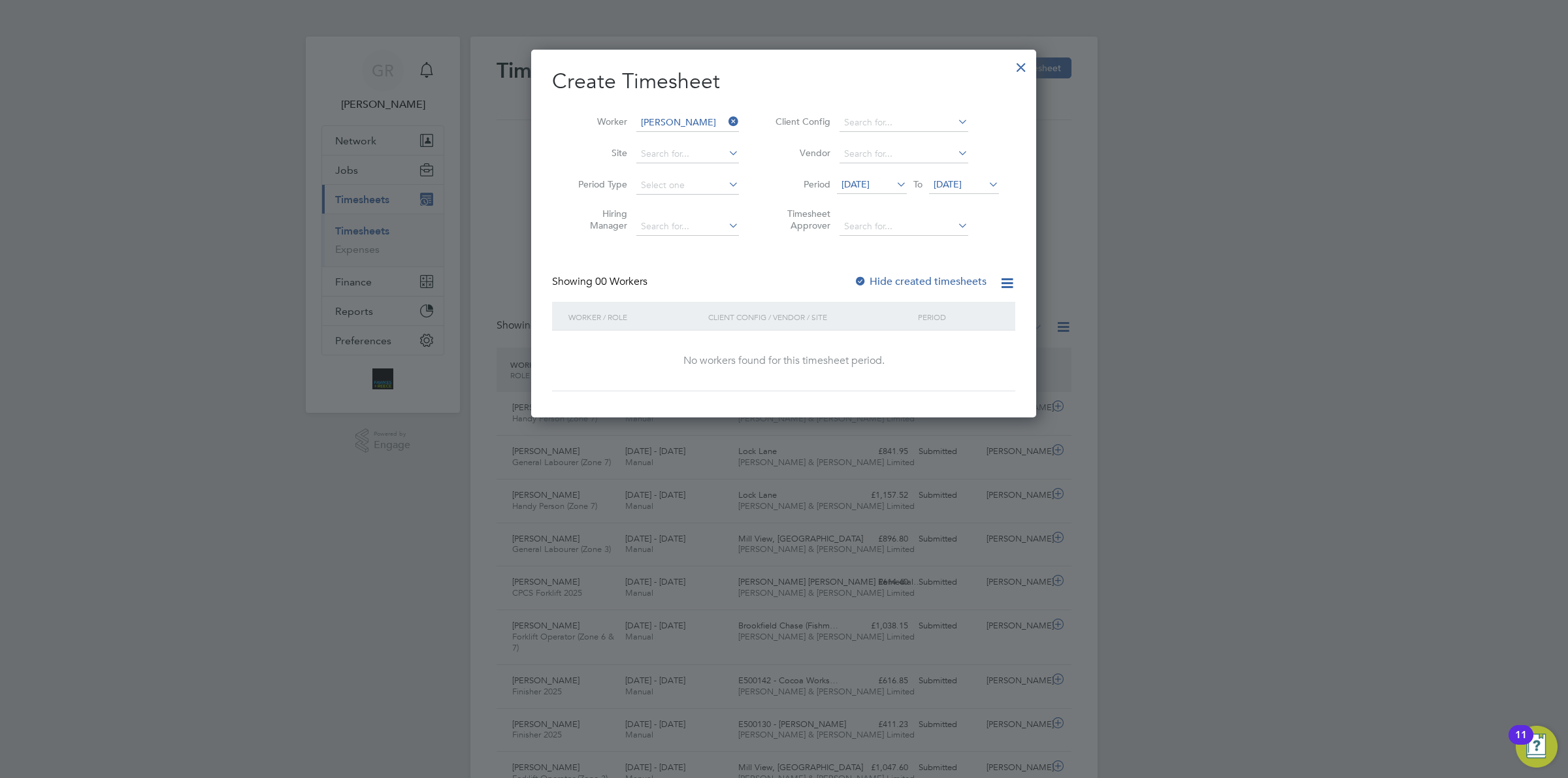
click at [858, 190] on span "[DATE]" at bounding box center [872, 185] width 70 height 17
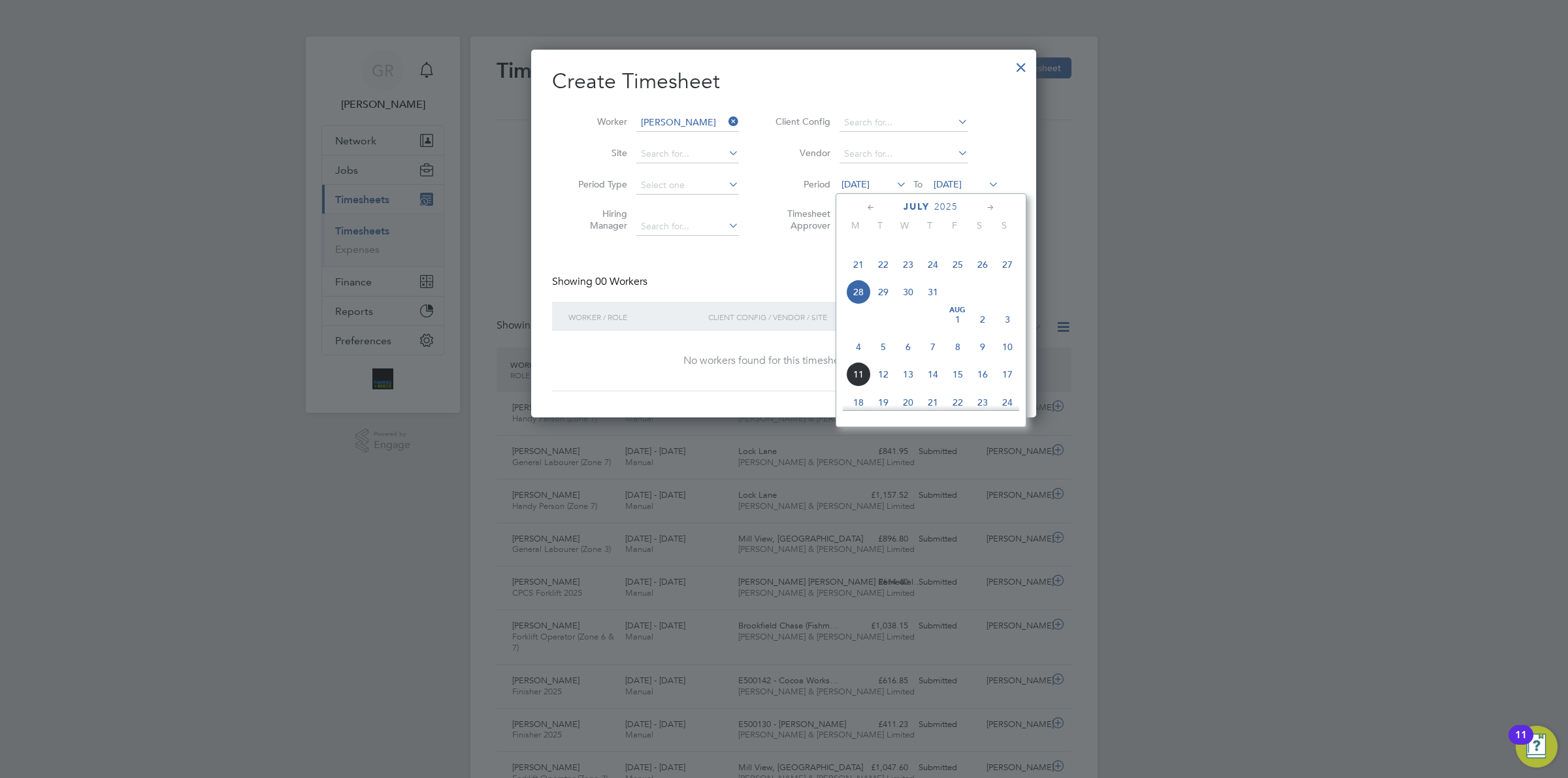
click at [856, 359] on span "4" at bounding box center [858, 346] width 25 height 25
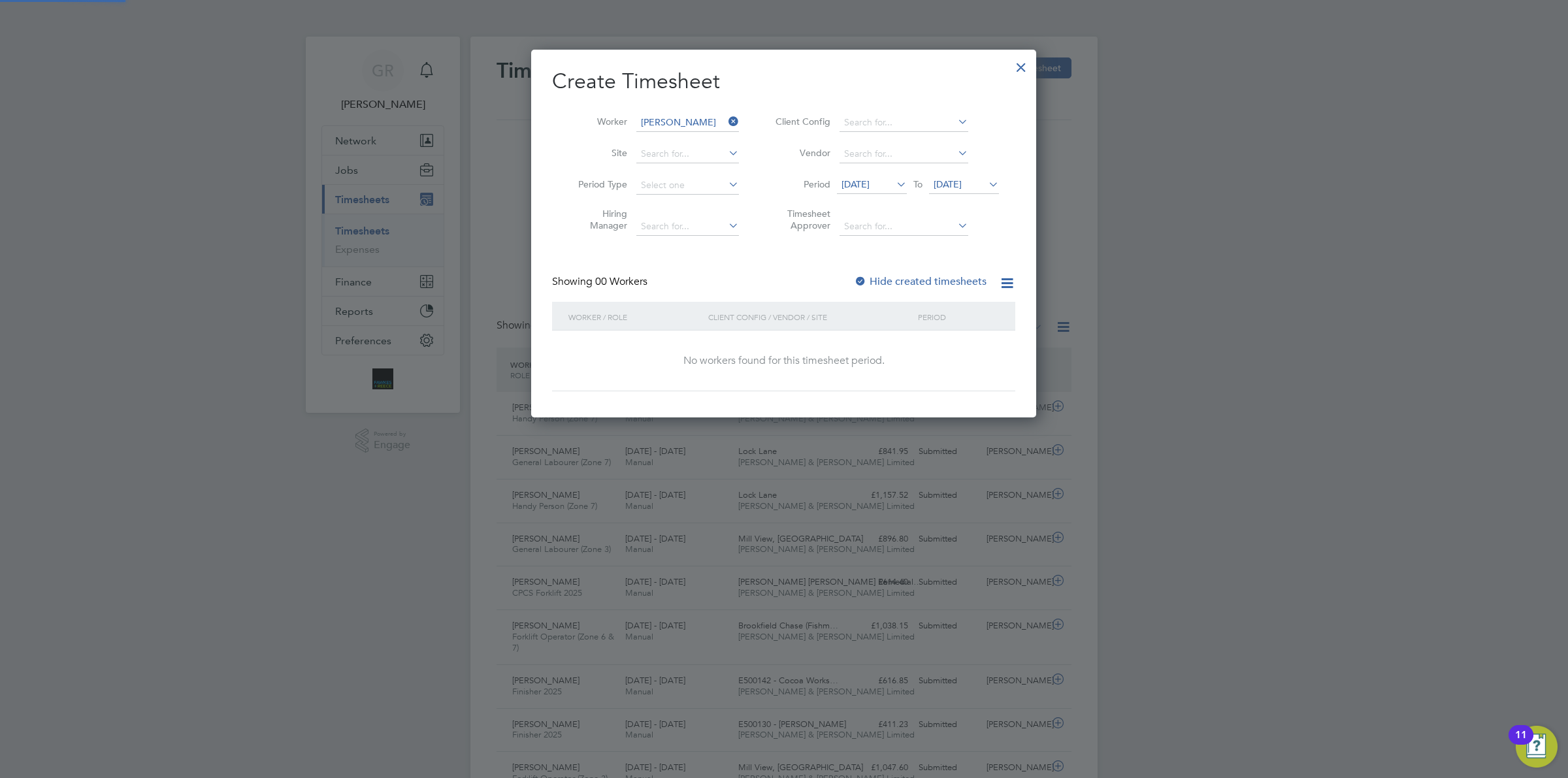
click at [957, 192] on span "[DATE]" at bounding box center [963, 185] width 70 height 17
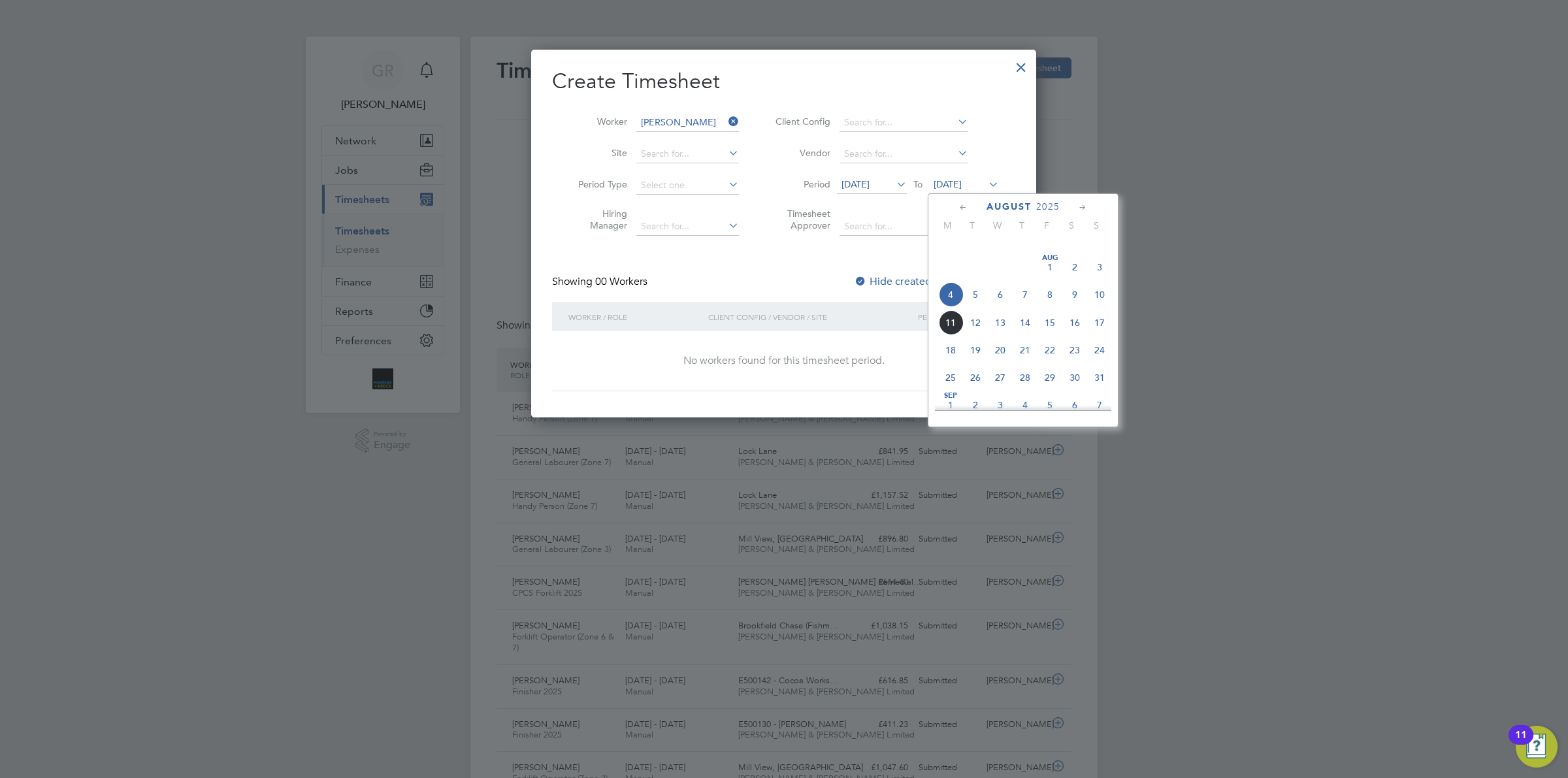
click at [1105, 307] on span "10" at bounding box center [1099, 294] width 25 height 25
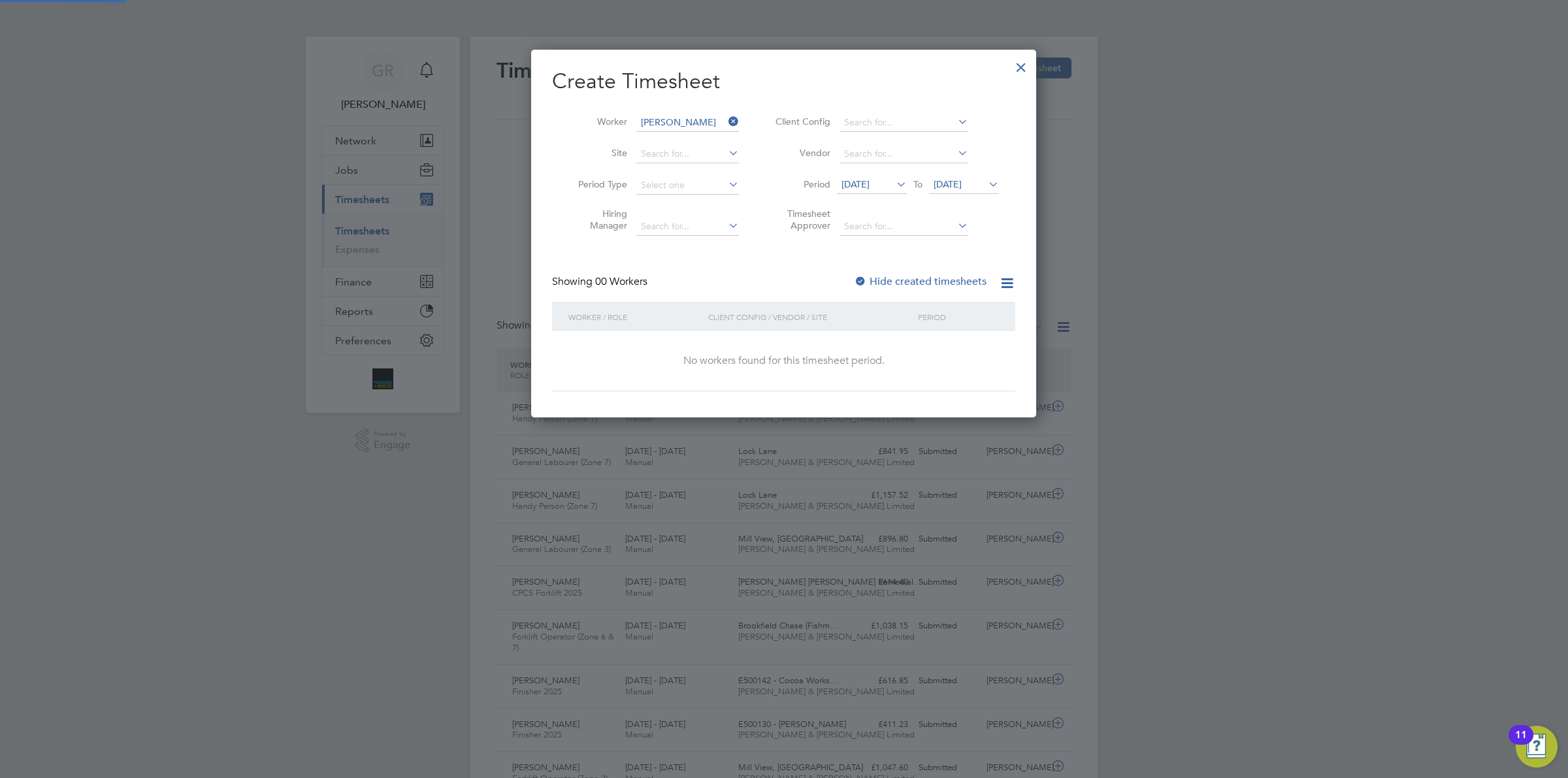
click at [894, 287] on div "Hide created timesheets" at bounding box center [921, 281] width 135 height 14
click at [913, 283] on label "Hide created timesheets" at bounding box center [920, 281] width 132 height 13
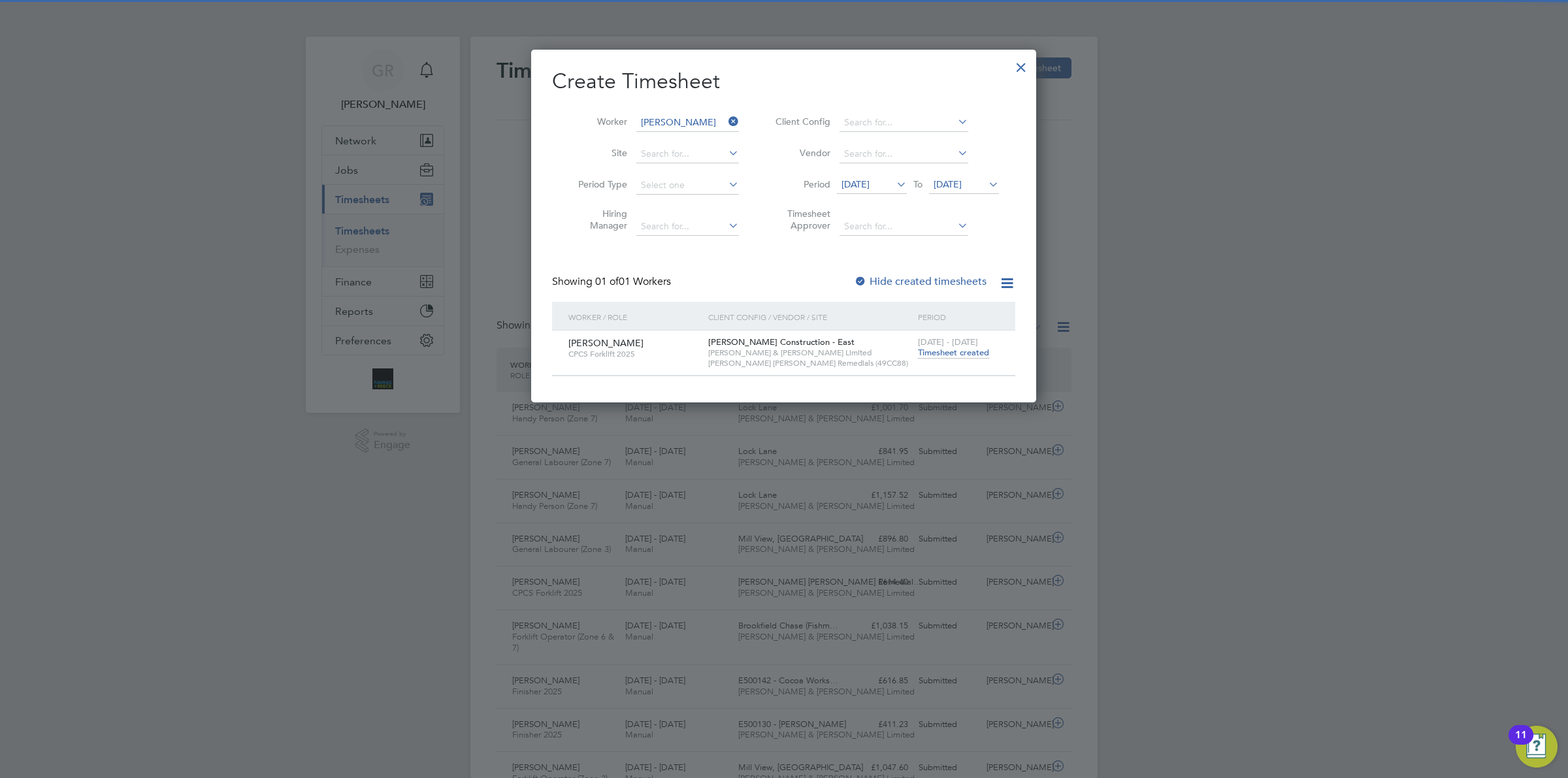
click at [935, 341] on span "[DATE] - [DATE]" at bounding box center [947, 341] width 60 height 11
click at [929, 360] on div "[DATE] - [DATE] Timesheet created" at bounding box center [958, 348] width 88 height 35
click at [932, 358] on div "[DATE] - [DATE] Timesheet created" at bounding box center [958, 348] width 88 height 35
click at [924, 354] on span "Timesheet created" at bounding box center [953, 353] width 71 height 12
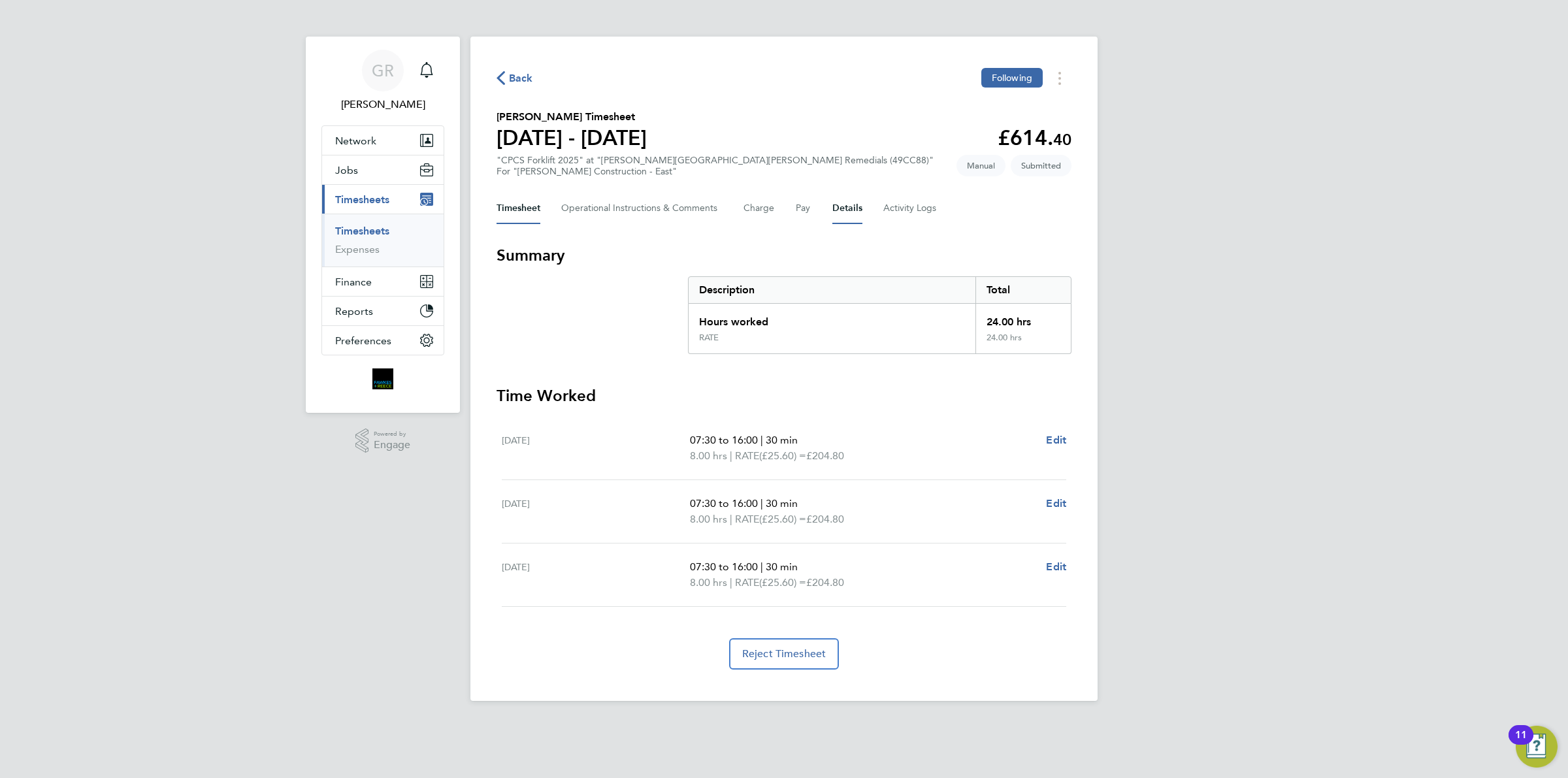
click at [837, 208] on button "Details" at bounding box center [848, 208] width 30 height 31
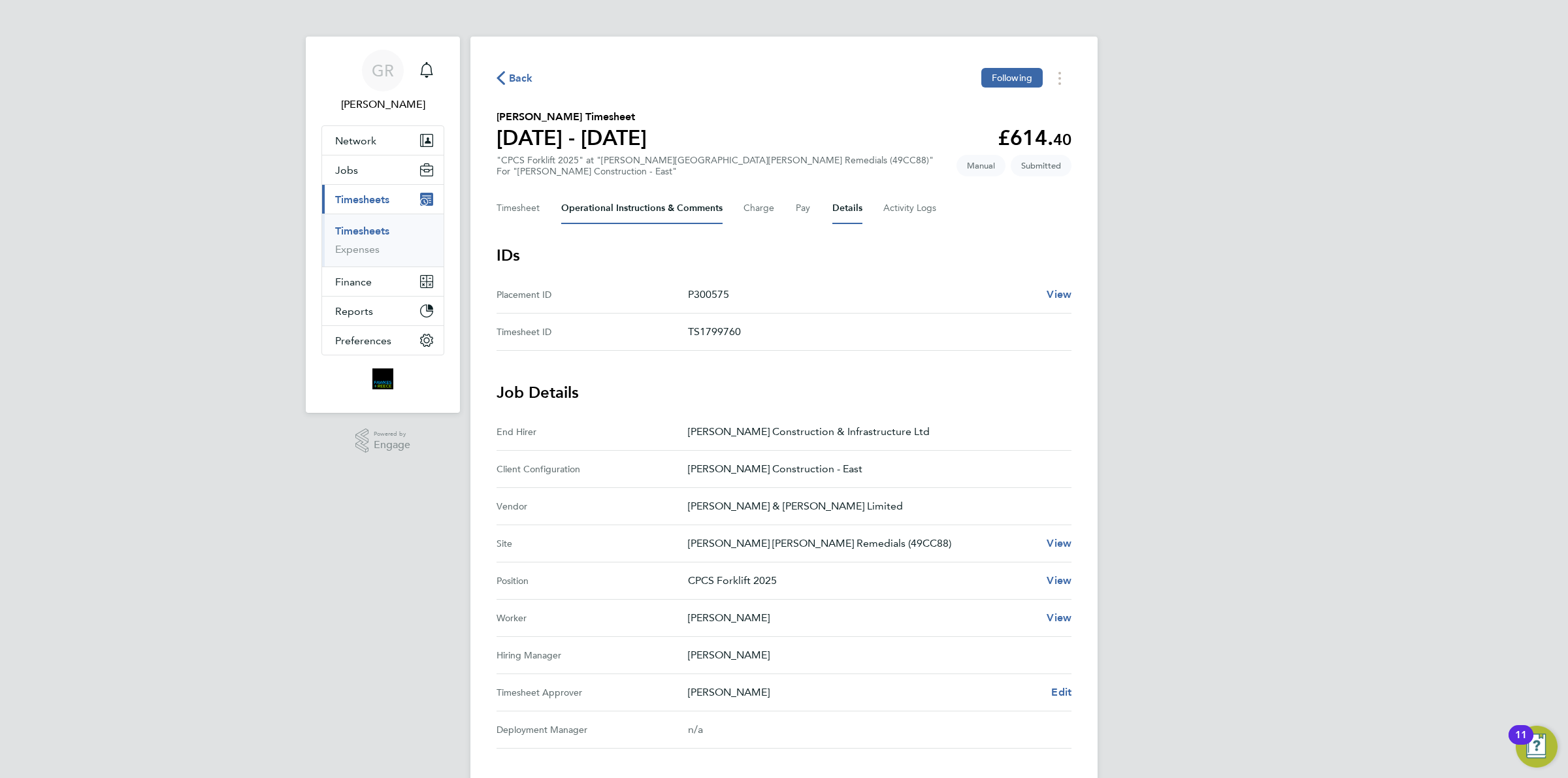
click at [603, 204] on Comments-tab "Operational Instructions & Comments" at bounding box center [642, 208] width 161 height 31
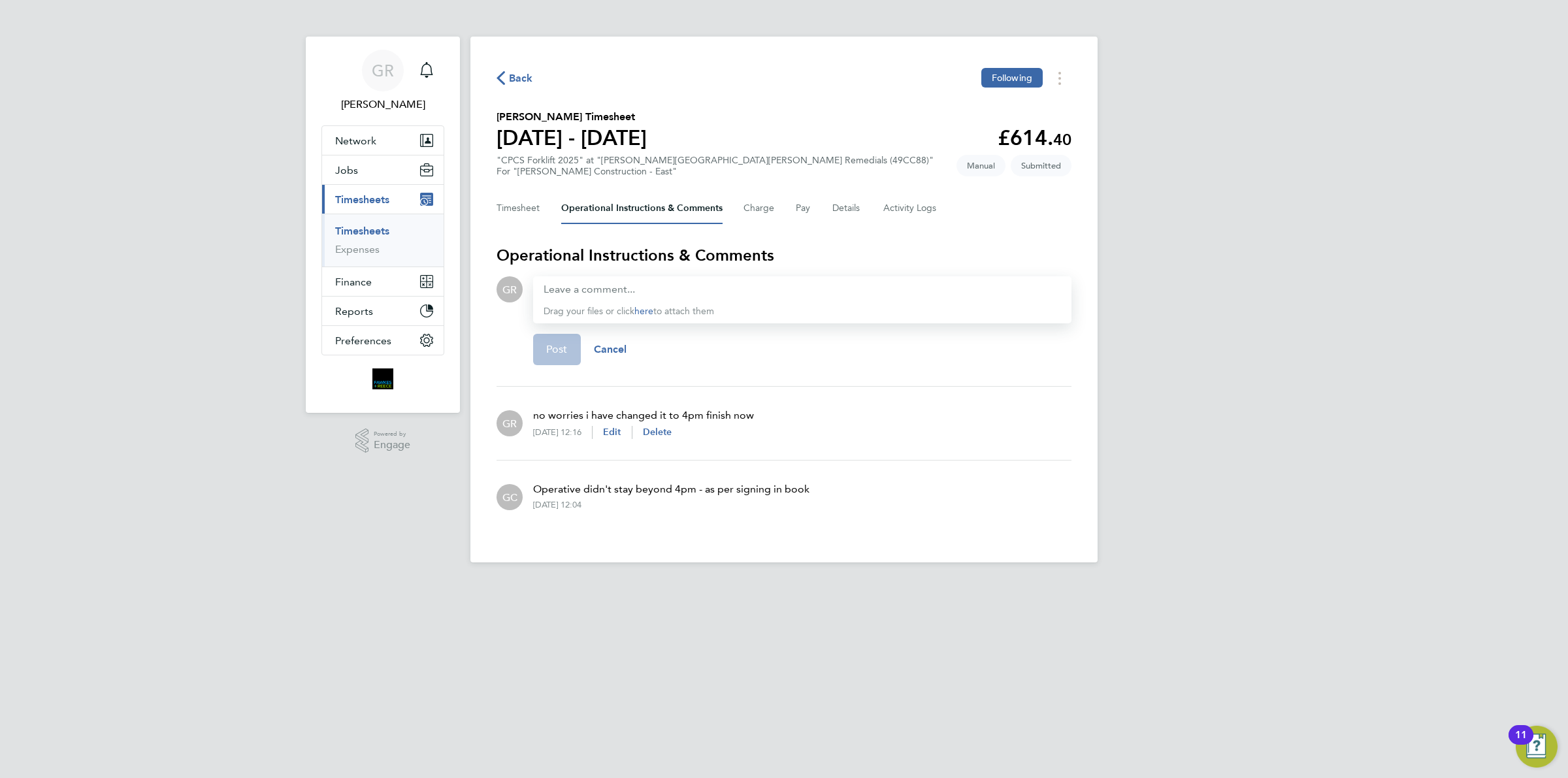
click at [545, 215] on div "Timesheet Operational Instructions & Comments Charge Pay Details Activity Logs" at bounding box center [783, 208] width 575 height 31
click at [537, 214] on button "Timesheet" at bounding box center [518, 208] width 44 height 31
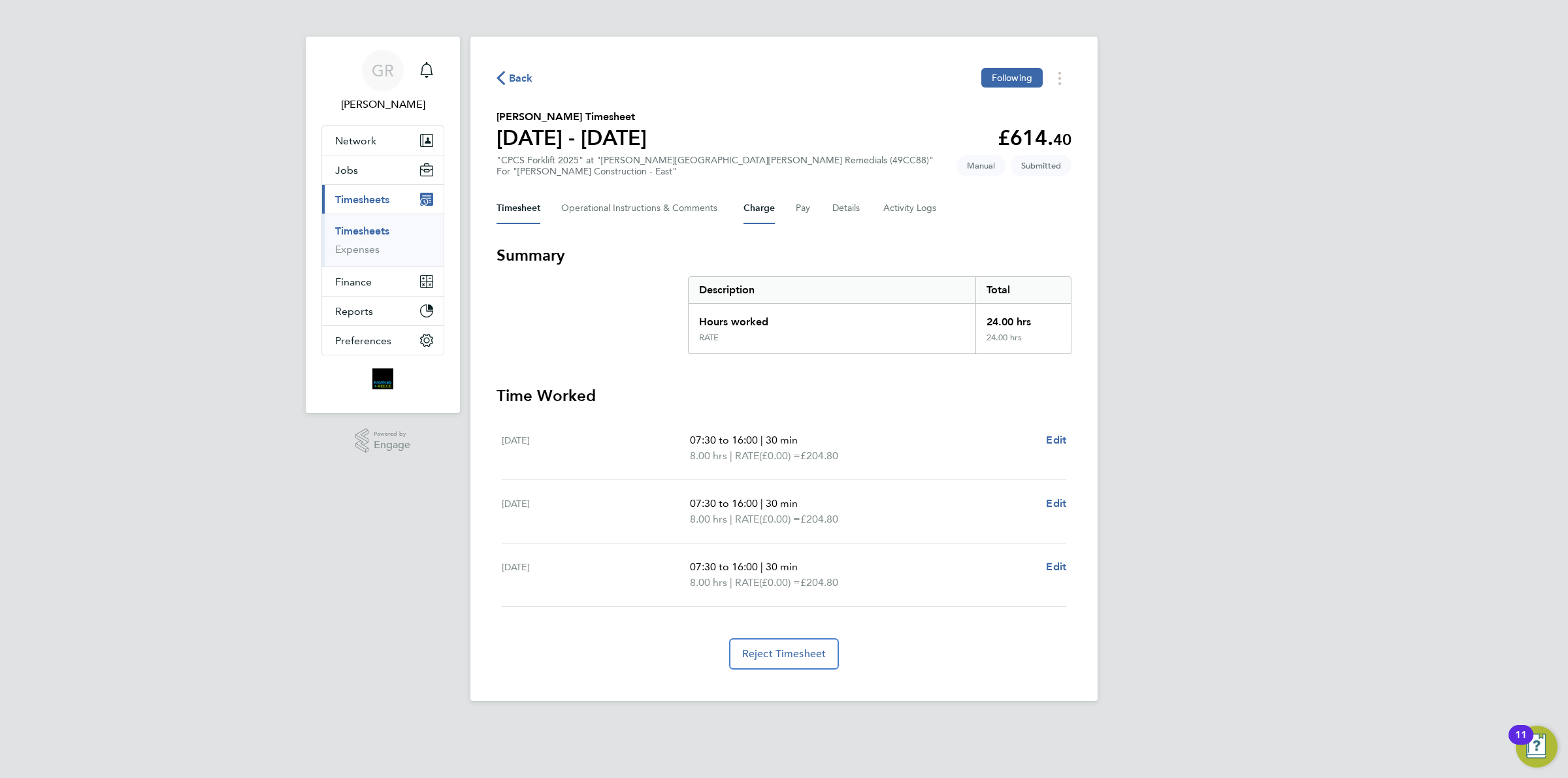
click at [767, 208] on button "Charge" at bounding box center [759, 208] width 31 height 31
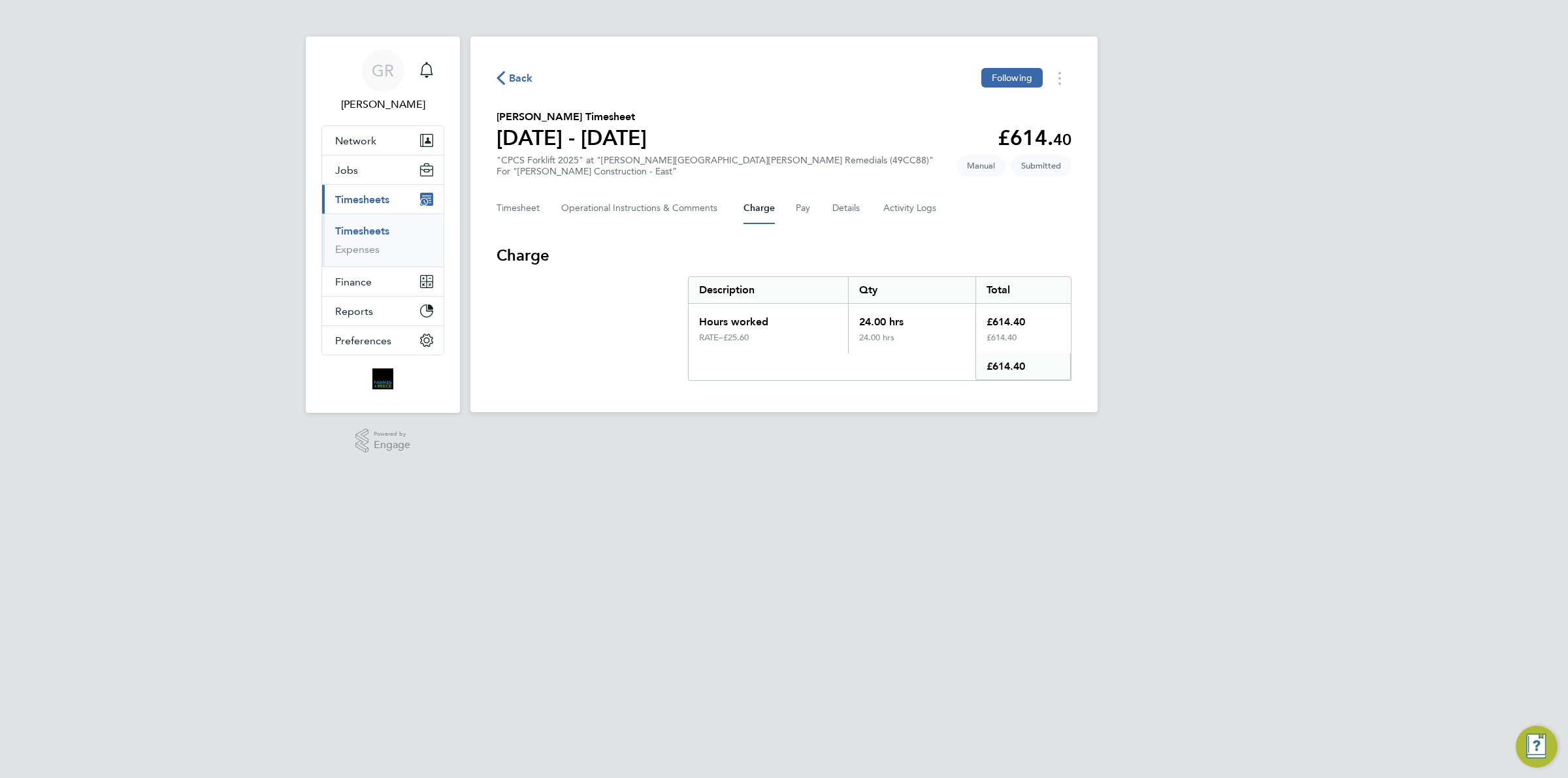
click at [780, 210] on div "Timesheet Operational Instructions & Comments Charge Pay Details Activity Logs" at bounding box center [783, 208] width 575 height 31
click at [789, 214] on div "Timesheet Operational Instructions & Comments Charge Pay Details Activity Logs" at bounding box center [783, 208] width 575 height 31
click at [805, 213] on button "Pay" at bounding box center [804, 208] width 16 height 31
click at [841, 213] on button "Details" at bounding box center [848, 208] width 30 height 31
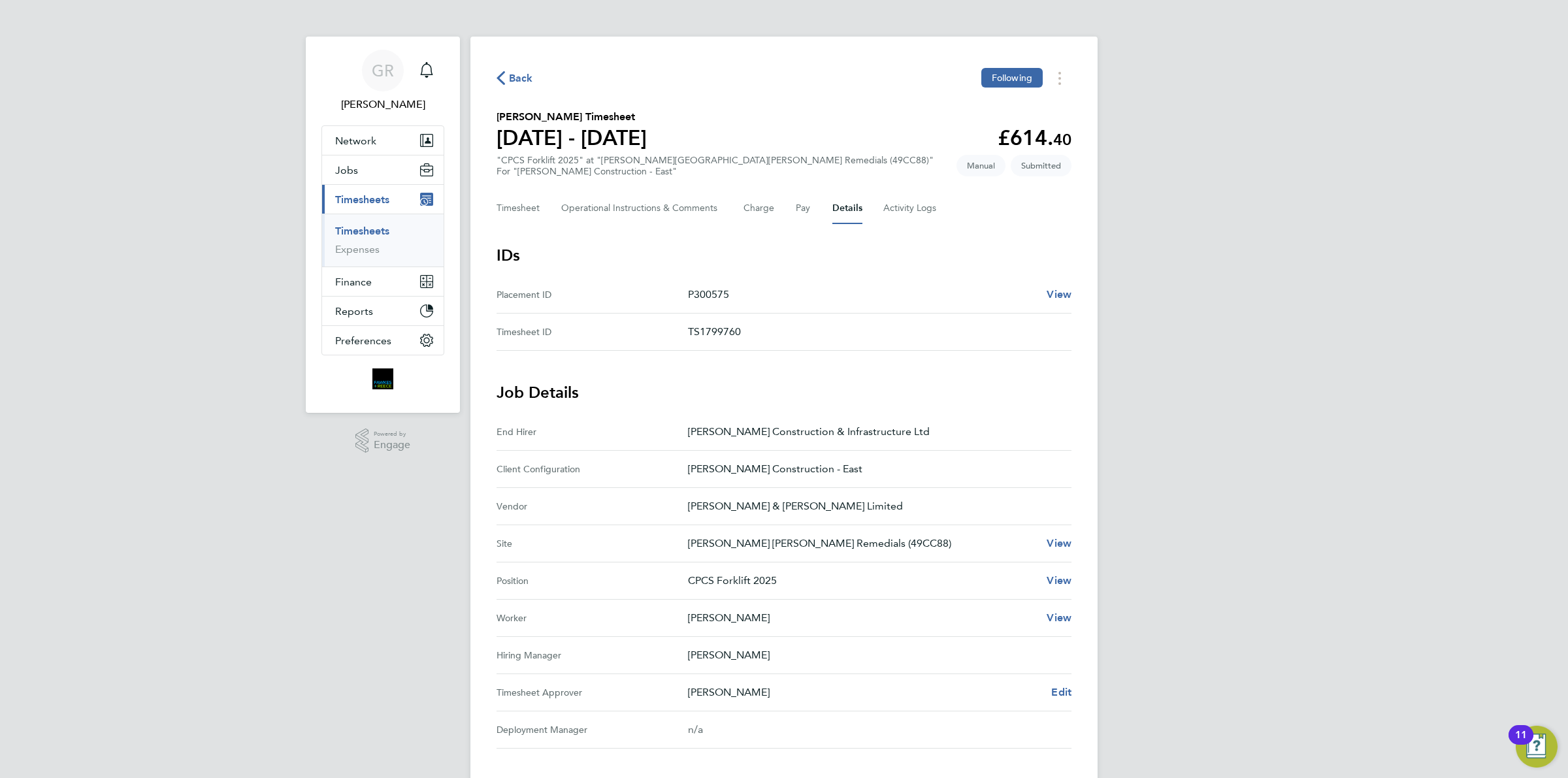
click at [740, 213] on div "Timesheet Operational Instructions & Comments Charge Pay Details Activity Logs" at bounding box center [783, 208] width 575 height 31
click at [697, 213] on Comments-tab "Operational Instructions & Comments" at bounding box center [642, 208] width 161 height 31
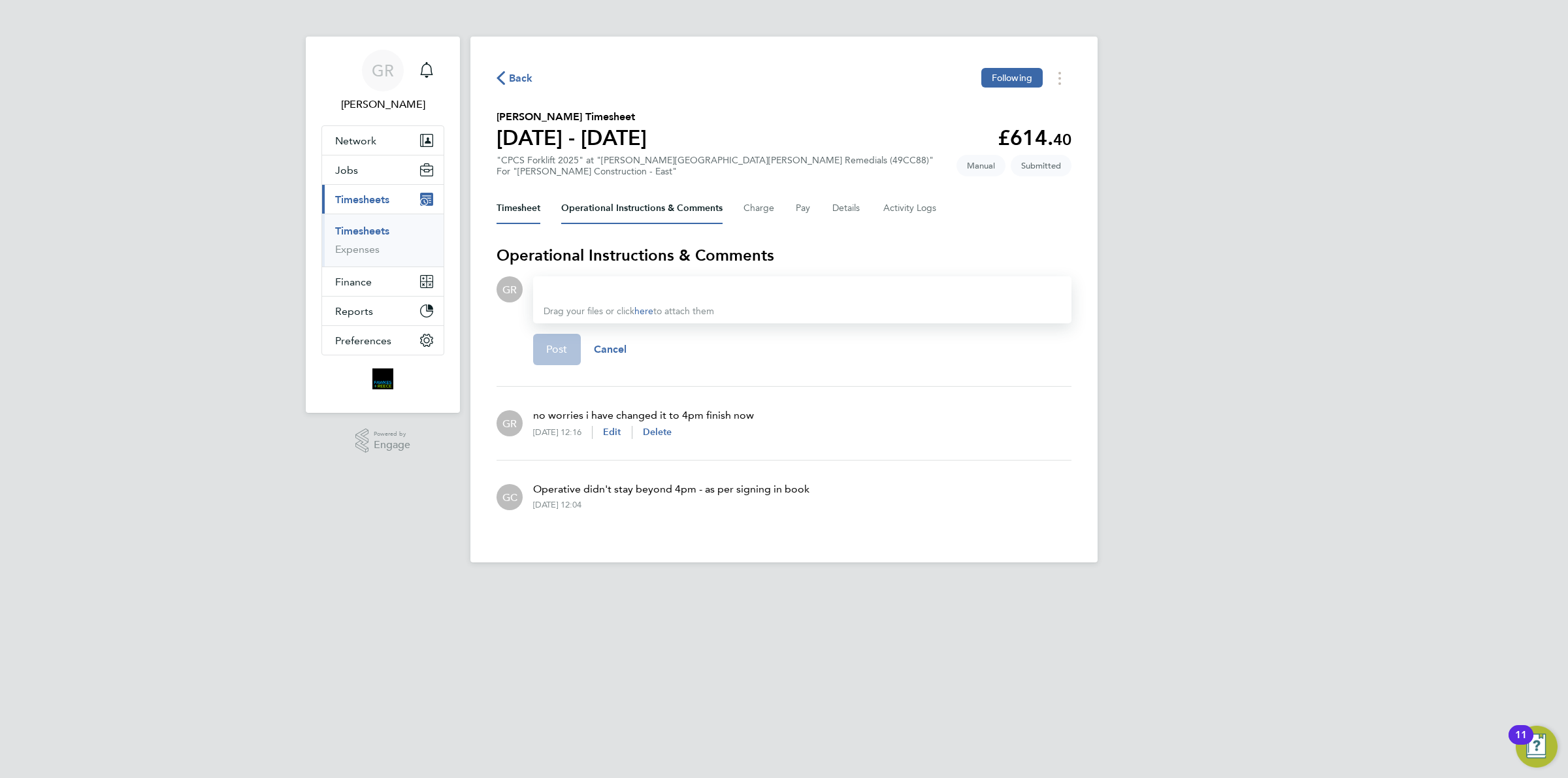
click at [501, 202] on button "Timesheet" at bounding box center [518, 208] width 44 height 31
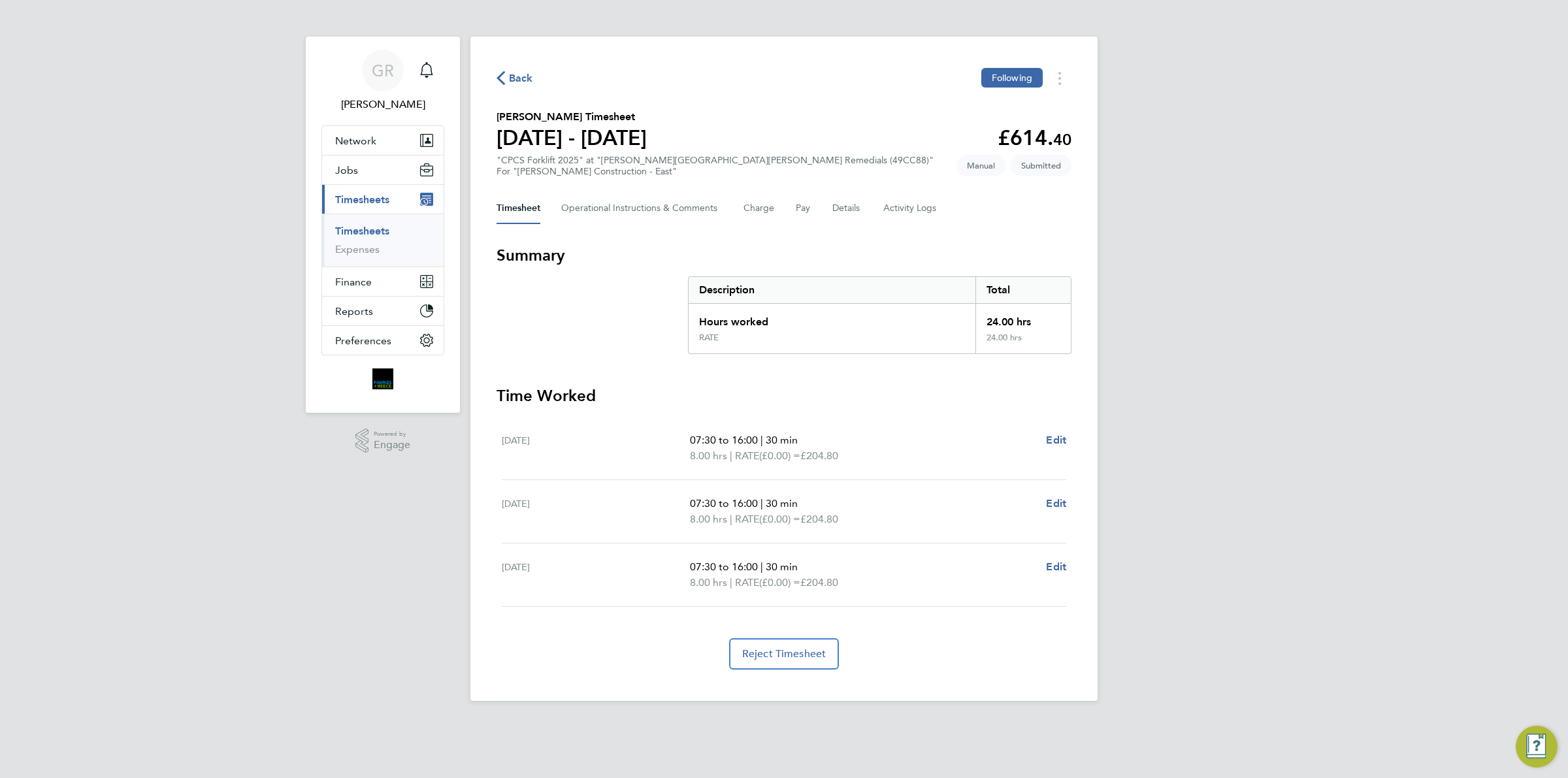
click at [508, 77] on span "Back" at bounding box center [514, 77] width 37 height 12
